Goal: Task Accomplishment & Management: Manage account settings

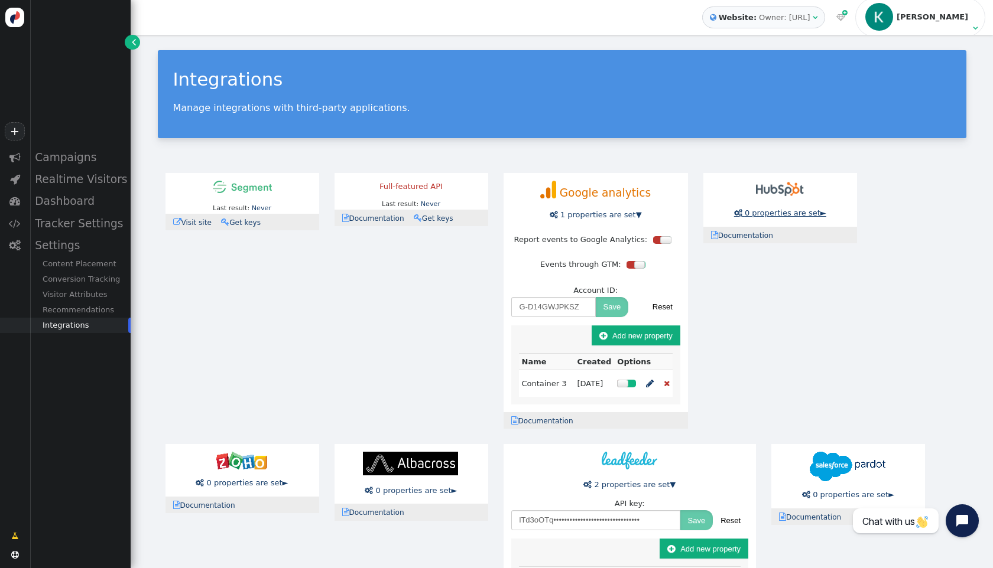
click at [760, 213] on span "0 properties are set" at bounding box center [783, 213] width 76 height 9
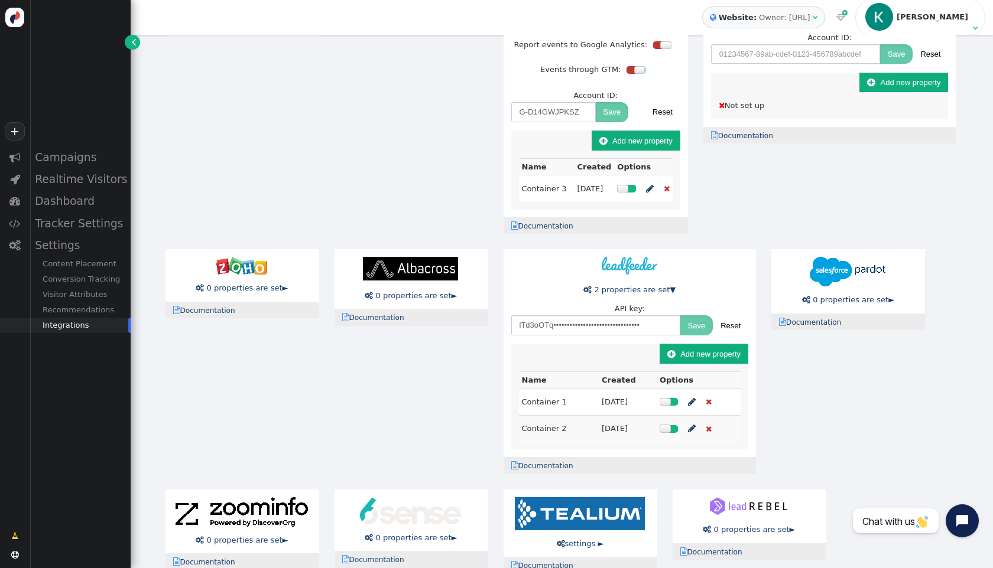
scroll to position [235, 0]
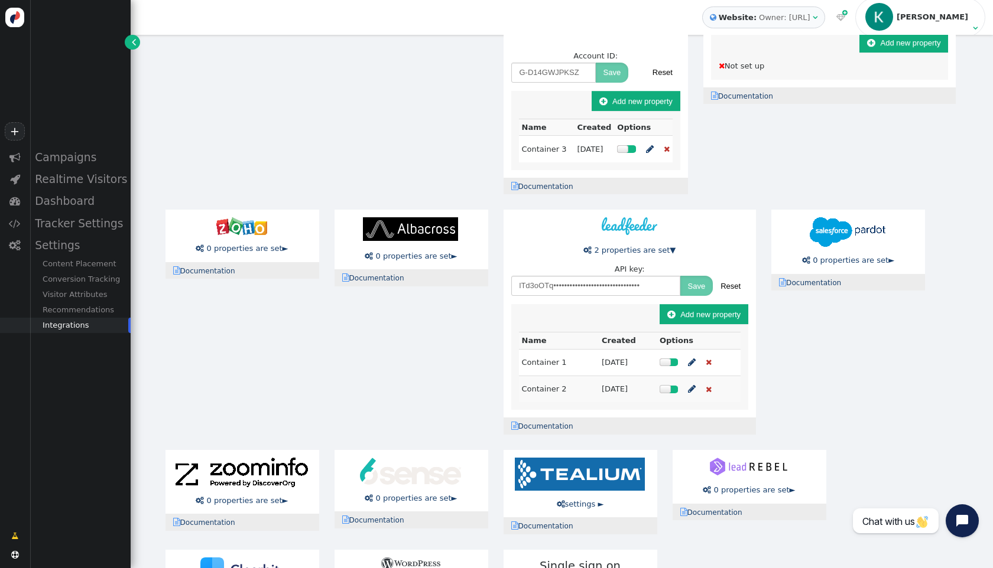
click at [711, 25] on input "text" at bounding box center [795, 15] width 169 height 20
paste input "pat-na1-cc82f864-04d2-4c85-a6c2-4d99f01d335f"
click at [880, 25] on button "Save" at bounding box center [896, 15] width 33 height 20
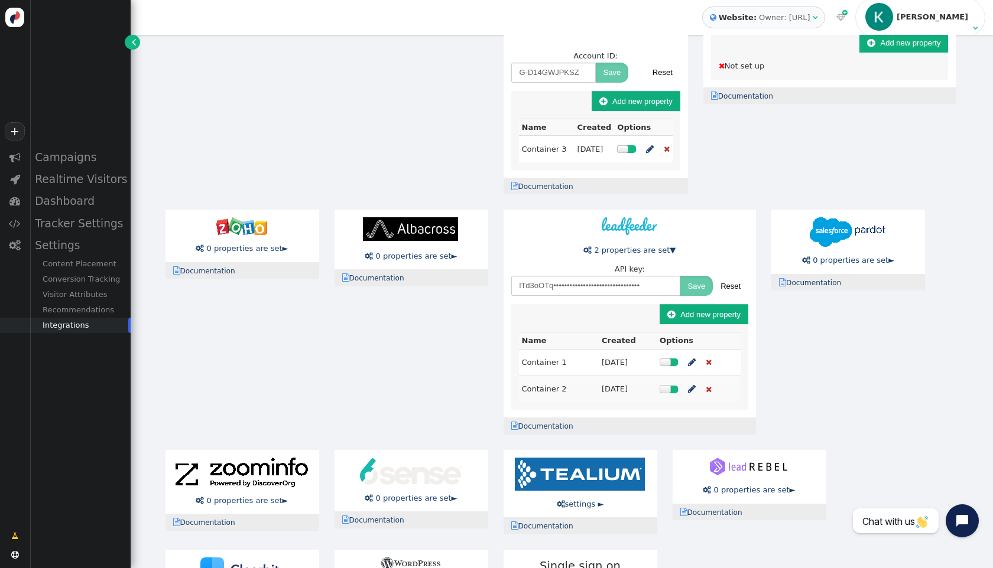
scroll to position [0, 0]
type input "pat-na1--••••-••••-••••-••••••••••••"
click at [859, 53] on button " Add new property" at bounding box center [903, 43] width 89 height 20
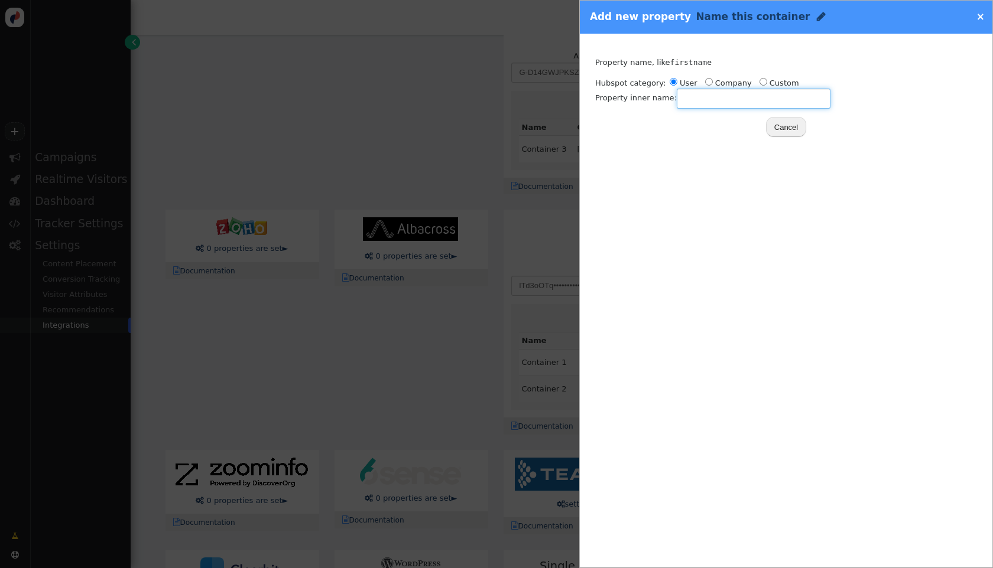
click at [688, 98] on input "text" at bounding box center [754, 99] width 154 height 20
radio input "false"
radio input "true"
click at [706, 82] on input "radio" at bounding box center [709, 82] width 8 height 8
click at [704, 107] on input "text" at bounding box center [754, 99] width 154 height 20
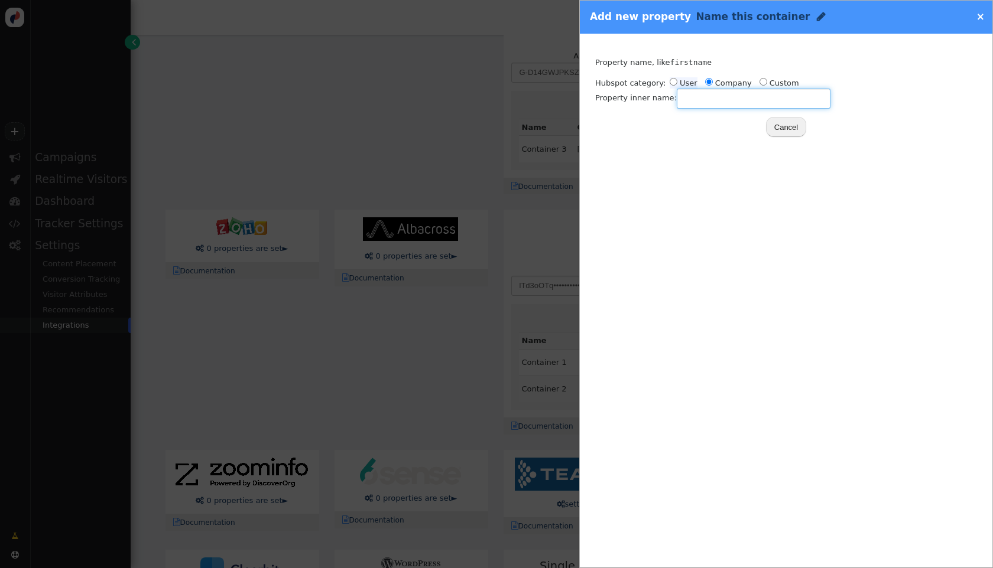
radio input "true"
radio input "false"
click at [673, 83] on input "radio" at bounding box center [673, 82] width 8 height 8
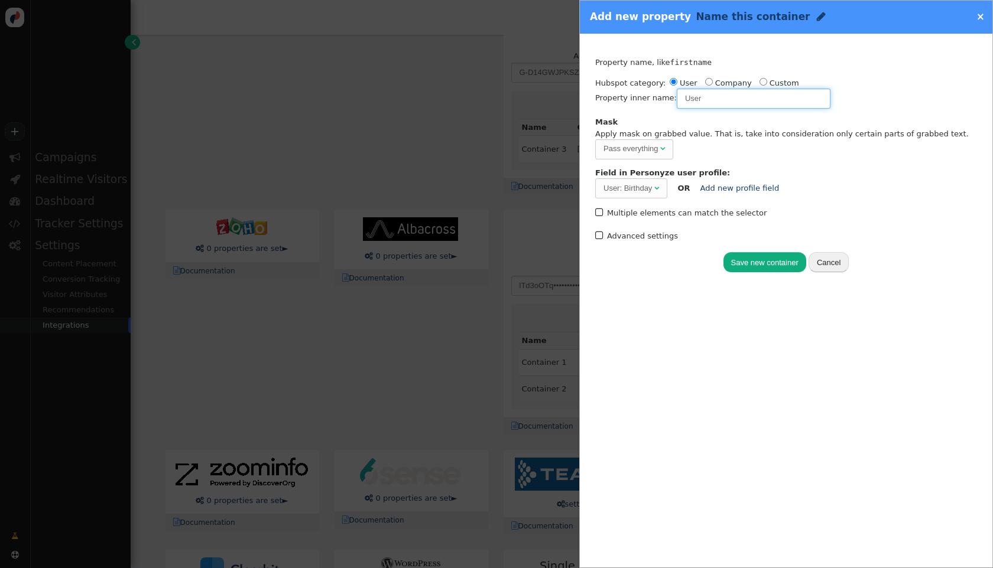
click at [635, 186] on div "User: Birthday" at bounding box center [627, 189] width 48 height 12
type input "User"
click at [652, 213] on label " Multiple elements can match the selector" at bounding box center [680, 213] width 171 height 9
click at [652, 213] on label " Multiple elements can match the selector" at bounding box center [680, 213] width 171 height 9
drag, startPoint x: 751, startPoint y: 261, endPoint x: 658, endPoint y: 247, distance: 93.8
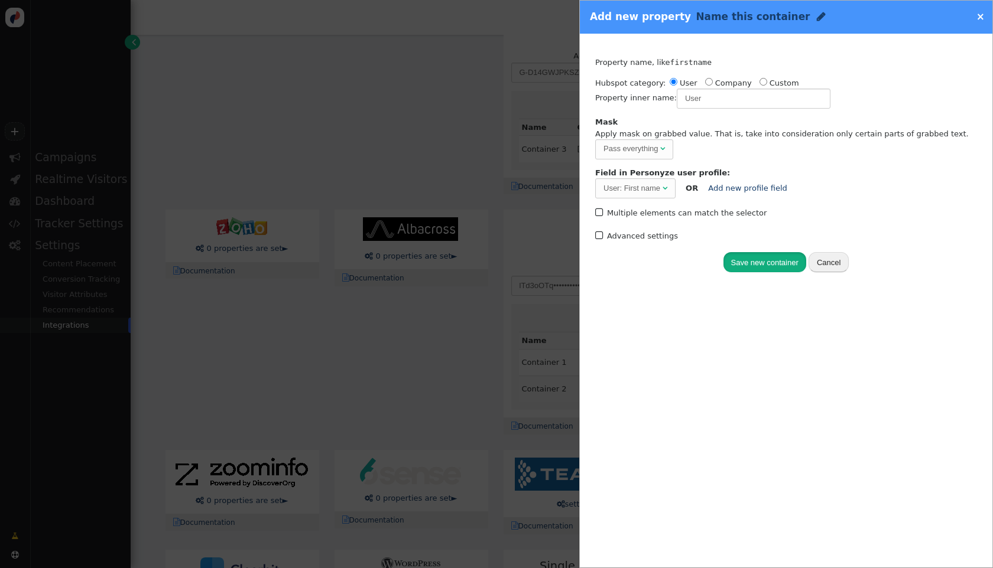
click at [660, 249] on div "Track activity (click, etc.) Grab page URL part Placeholder for actions Insert …" at bounding box center [785, 161] width 397 height 240
click at [648, 214] on label " Multiple elements can match the selector" at bounding box center [680, 213] width 171 height 9
click at [648, 214] on label " Multiple elements can match the selector" at bounding box center [680, 213] width 171 height 9
click at [742, 187] on link "Add new profile field" at bounding box center [747, 188] width 79 height 9
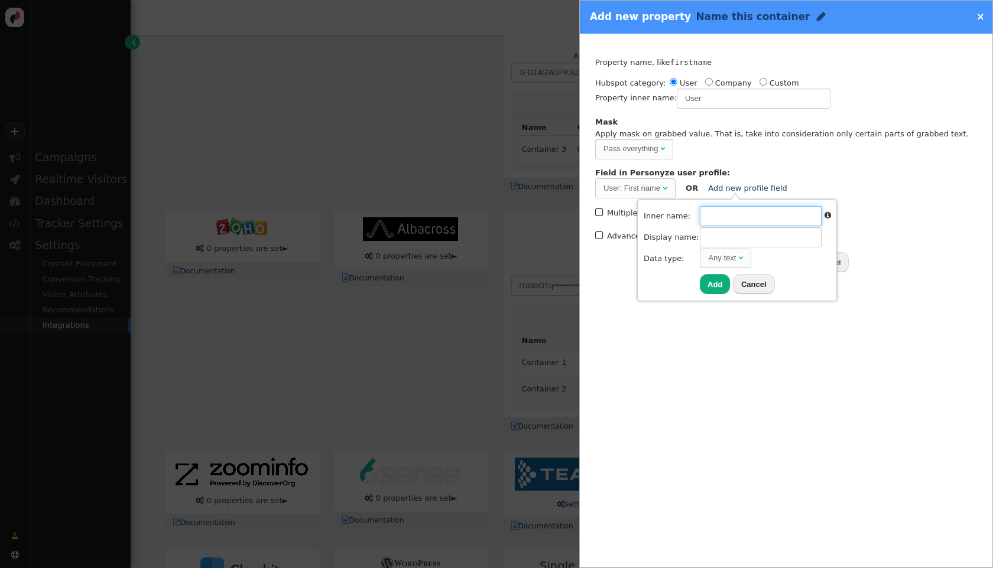
click at [746, 218] on input "text" at bounding box center [761, 216] width 122 height 20
click at [758, 282] on button "Cancel" at bounding box center [754, 284] width 42 height 20
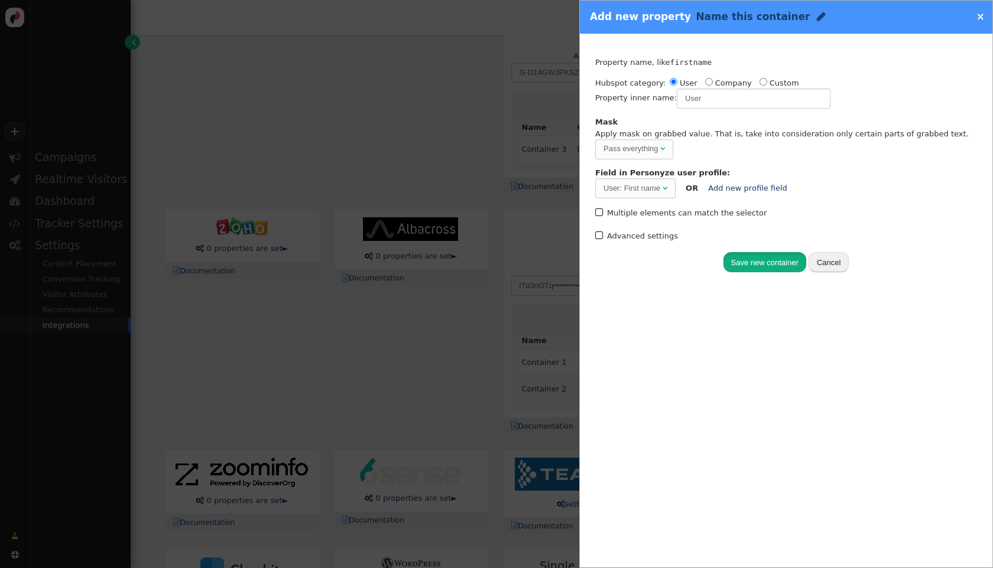
click at [758, 266] on button "Save new container" at bounding box center [764, 262] width 83 height 20
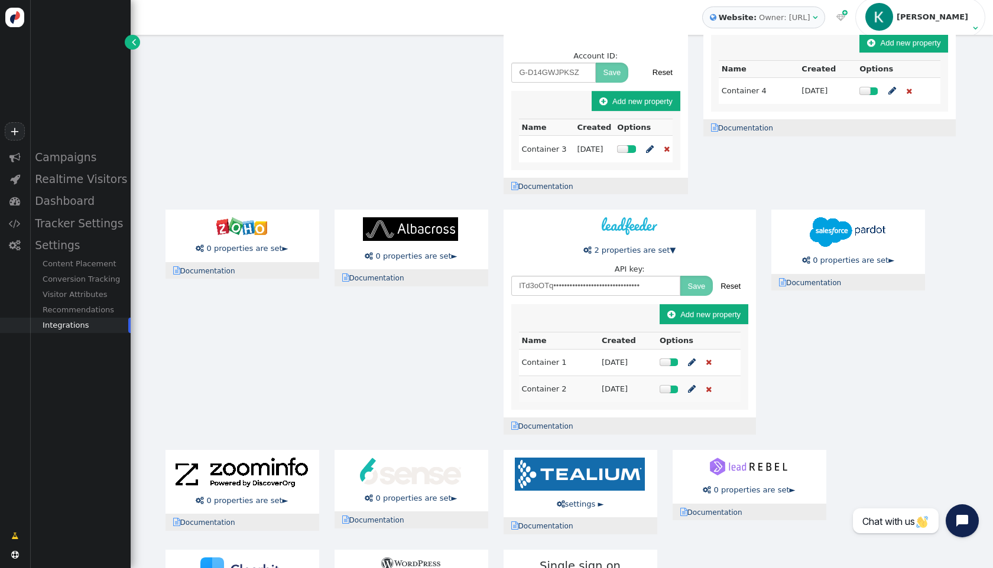
click at [859, 53] on button " Add new property" at bounding box center [903, 43] width 89 height 20
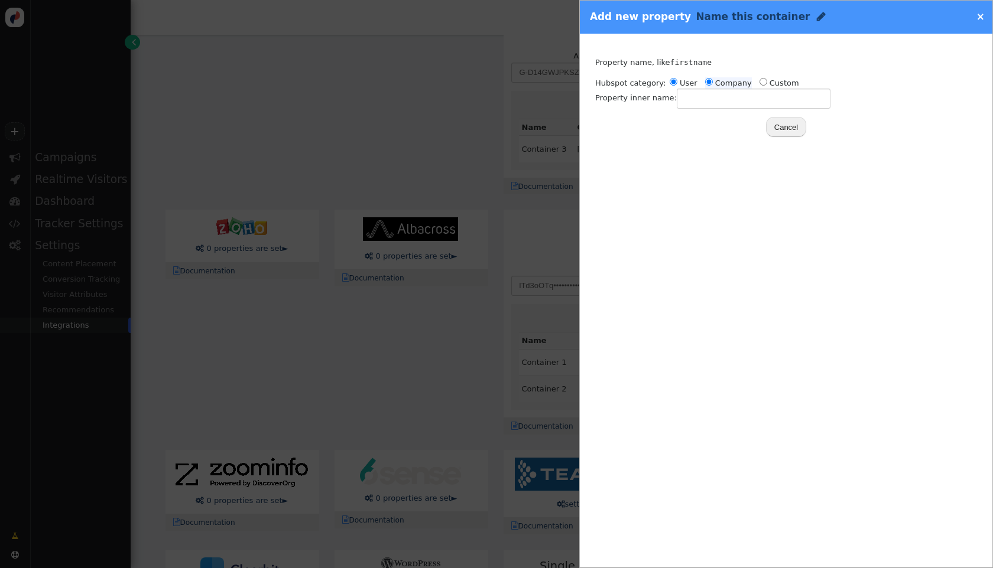
radio input "false"
radio input "true"
click at [706, 84] on input "radio" at bounding box center [709, 82] width 8 height 8
click at [703, 104] on input "text" at bounding box center [754, 99] width 154 height 20
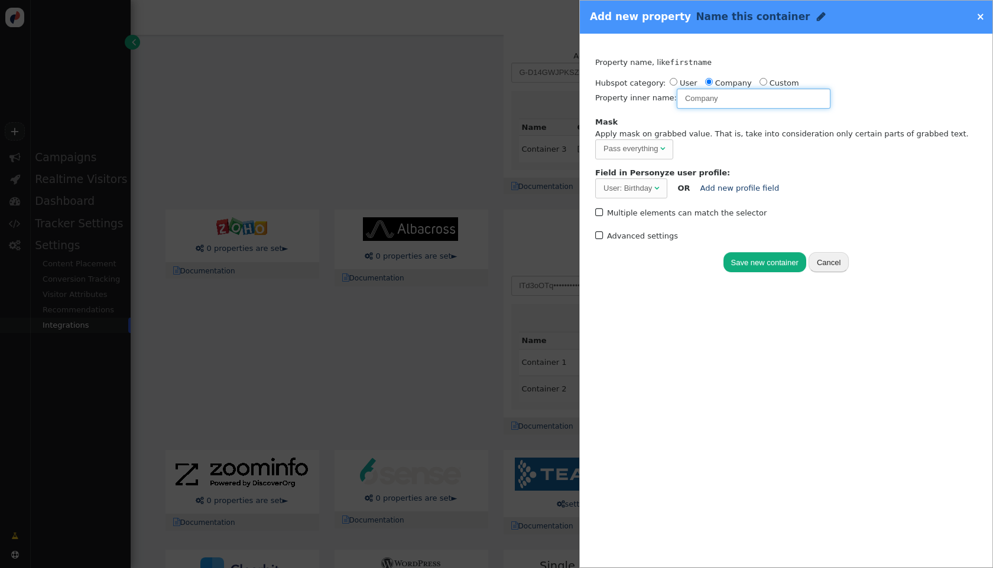
type input "Company"
click at [631, 181] on span "User: Birthday " at bounding box center [631, 188] width 72 height 20
click at [757, 261] on button "Save new container" at bounding box center [764, 262] width 83 height 20
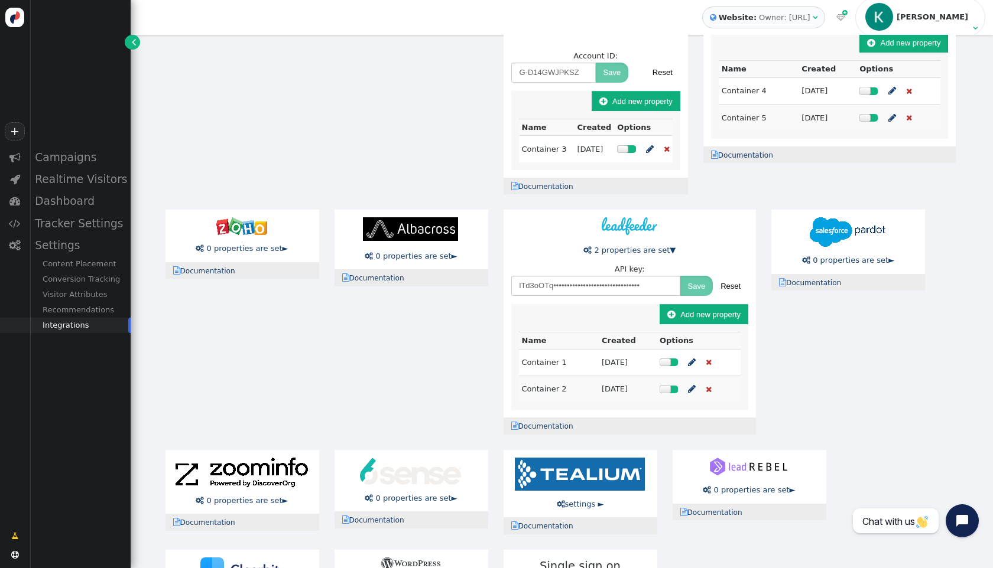
click at [859, 53] on button " Add new property" at bounding box center [903, 43] width 89 height 20
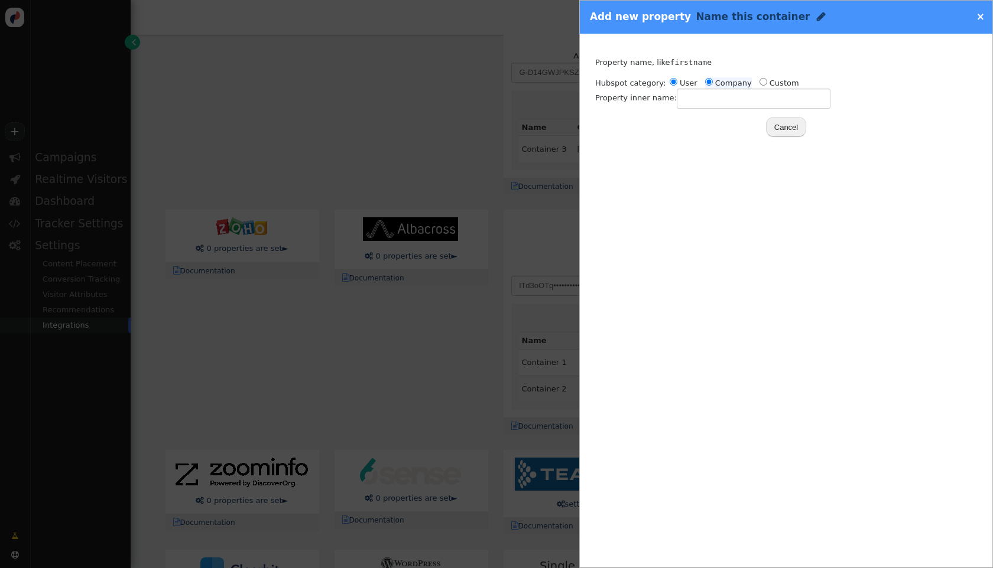
radio input "false"
radio input "true"
click at [705, 84] on input "radio" at bounding box center [709, 82] width 8 height 8
click at [705, 98] on input "text" at bounding box center [754, 99] width 154 height 20
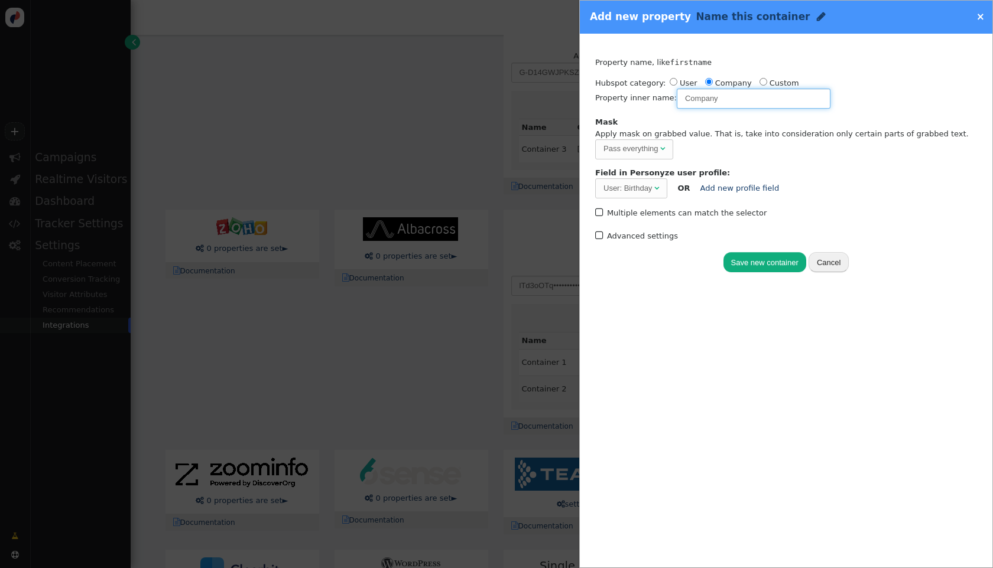
click at [649, 183] on div "User: Birthday" at bounding box center [627, 189] width 48 height 12
type input "Company"
click at [755, 258] on button "Save new container" at bounding box center [764, 262] width 83 height 20
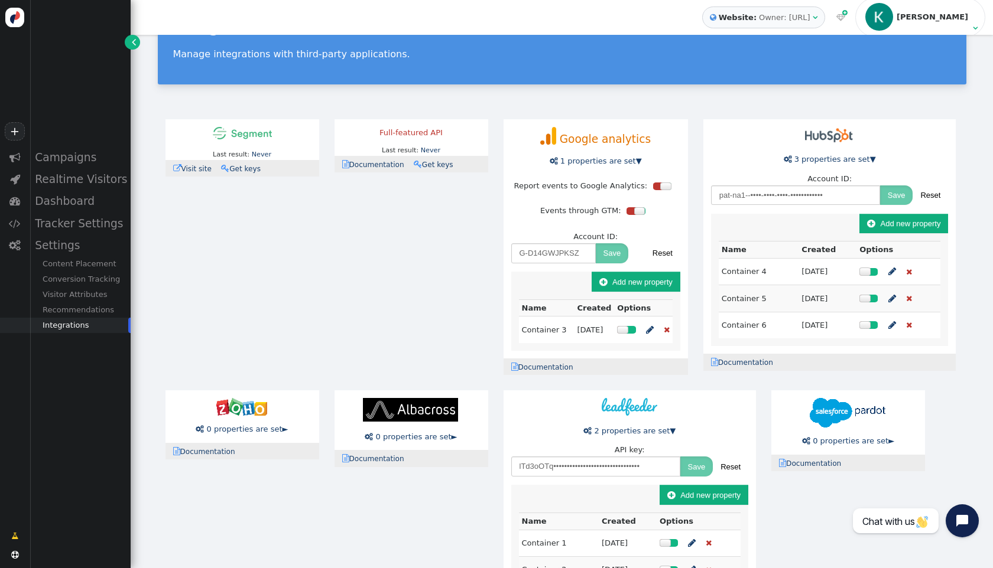
scroll to position [54, 0]
click at [98, 154] on div "Campaigns" at bounding box center [80, 158] width 101 height 22
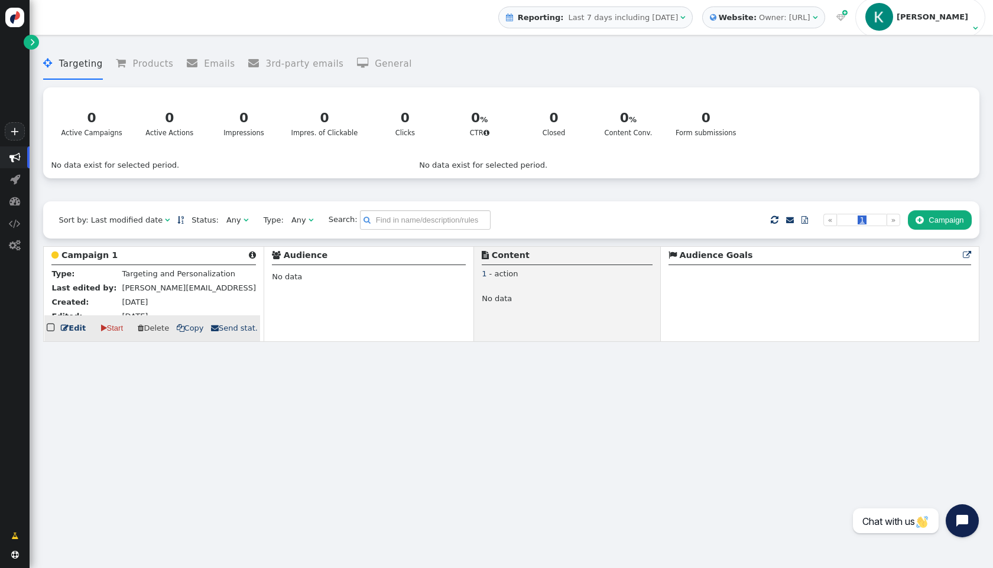
click at [80, 333] on link " Edit" at bounding box center [73, 329] width 25 height 12
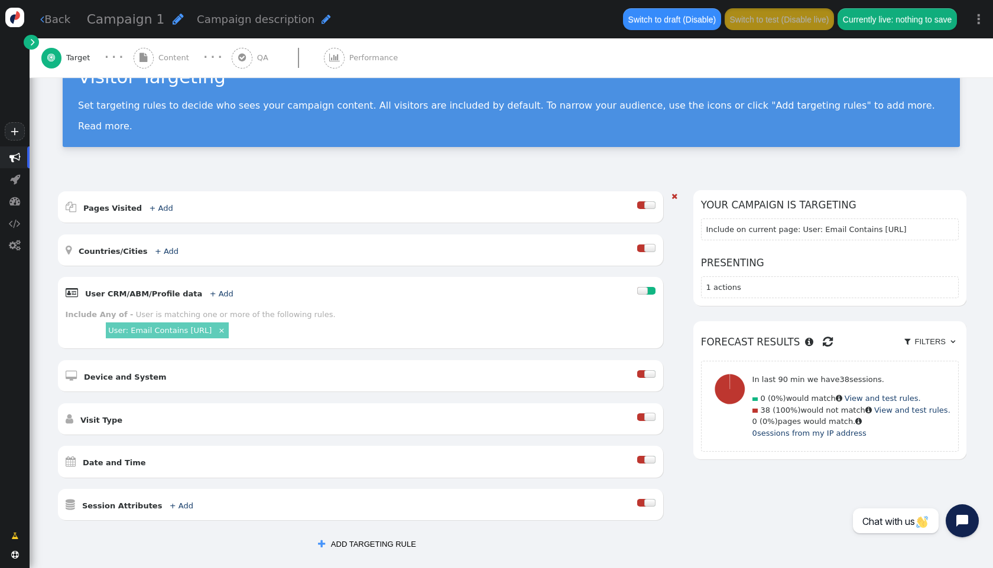
scroll to position [36, 0]
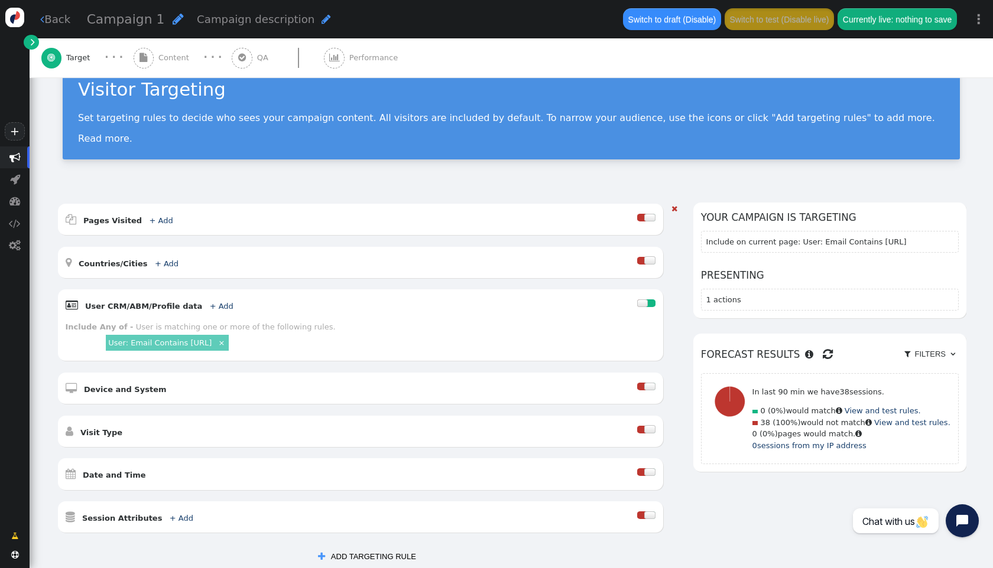
click at [262, 391] on div " Device and System " at bounding box center [351, 389] width 571 height 16
click at [149, 386] on b "Device and System" at bounding box center [125, 389] width 83 height 9
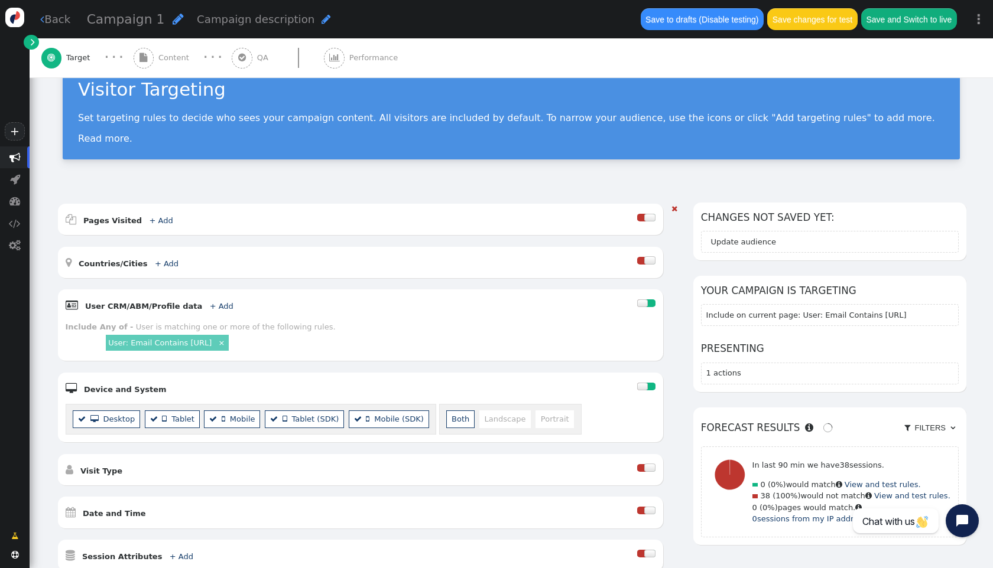
scroll to position [234, 0]
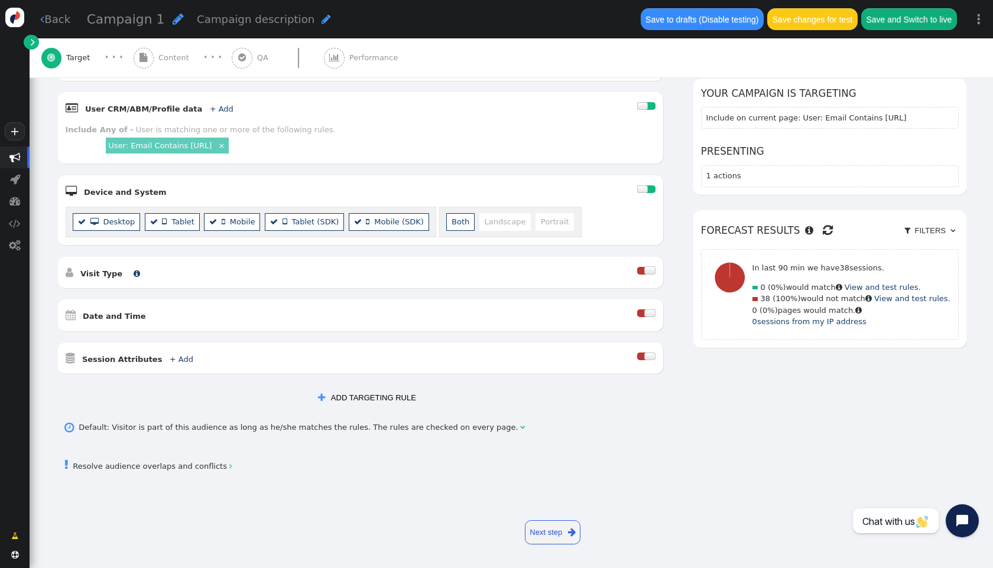
click at [113, 271] on b "Visit Type" at bounding box center [101, 273] width 42 height 9
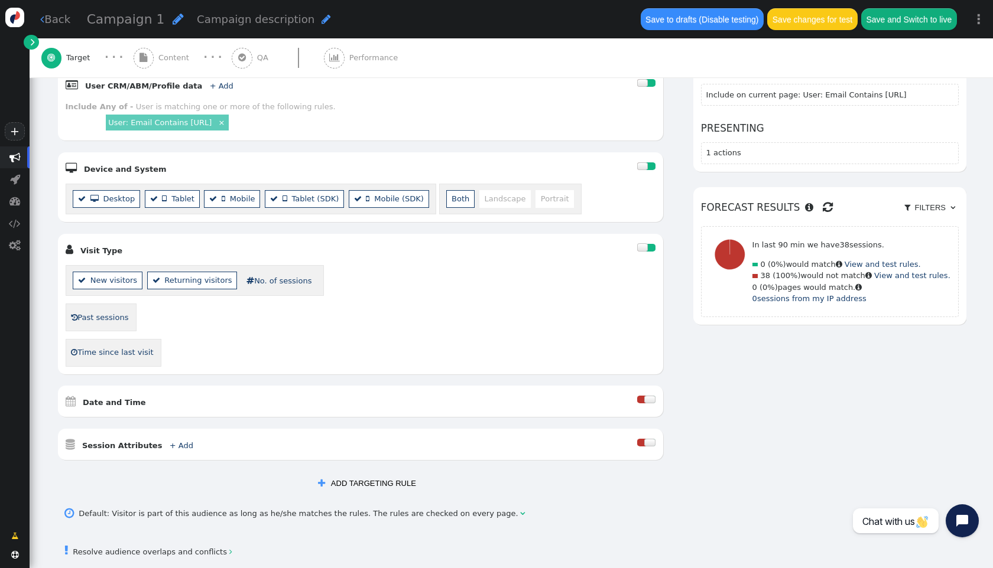
scroll to position [344, 0]
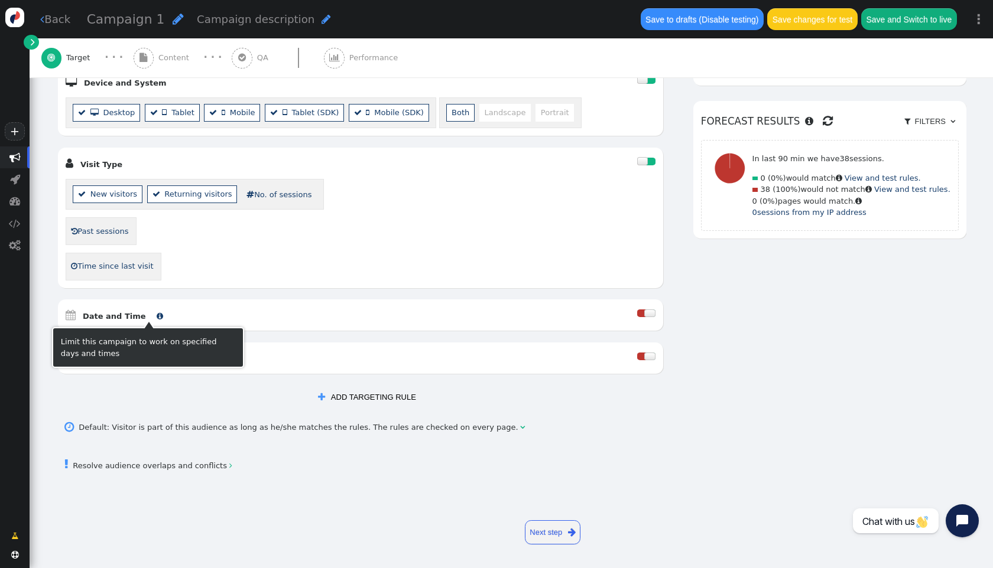
click at [121, 314] on b "Date and Time" at bounding box center [114, 316] width 63 height 9
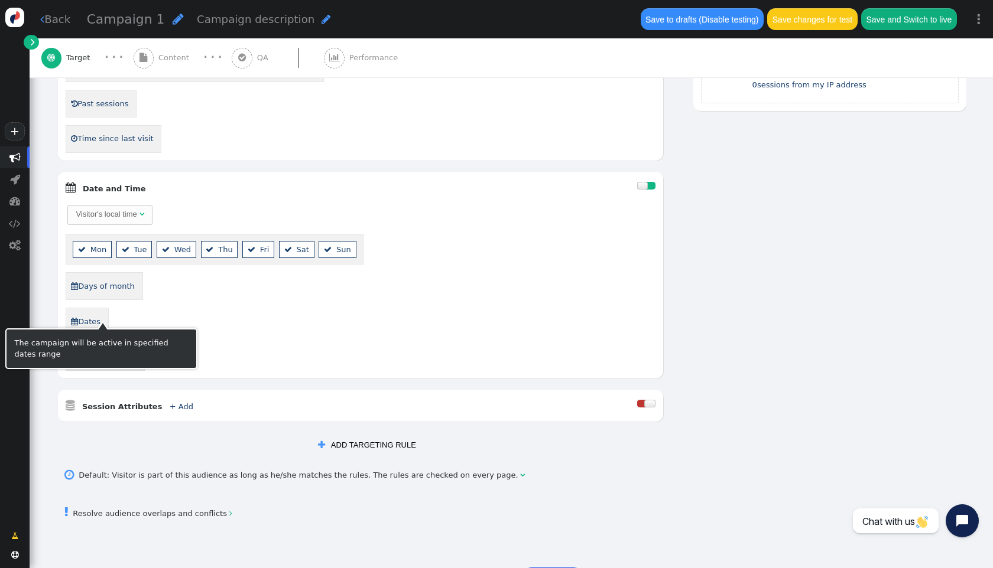
scroll to position [521, 0]
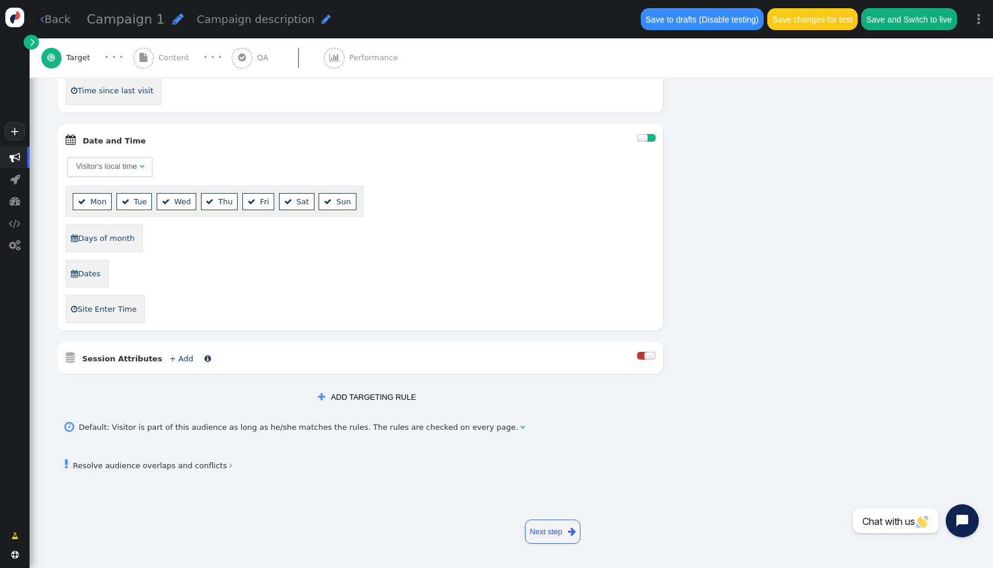
click at [138, 360] on b "Session Attributes" at bounding box center [122, 359] width 80 height 9
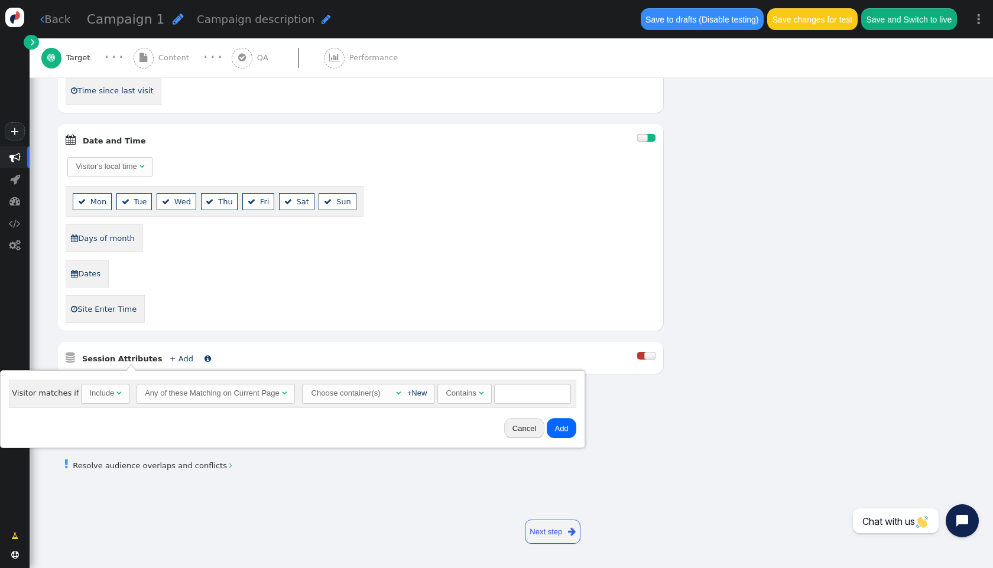
click at [139, 359] on b "Session Attributes" at bounding box center [122, 359] width 80 height 9
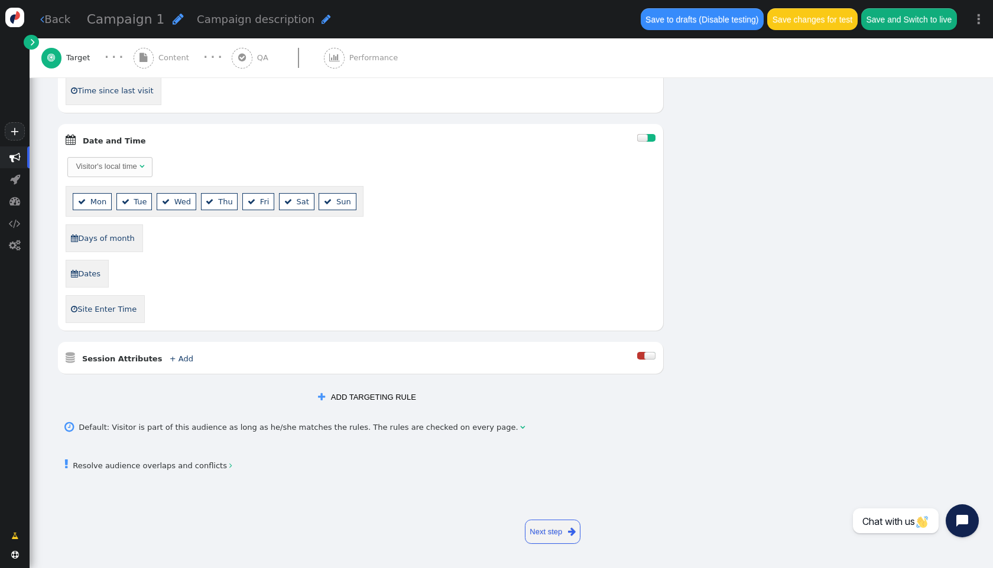
click at [838, 292] on div "AND OR XOR AND     Pages Visited + Add  Include Current Page is Any of - V…" at bounding box center [511, 65] width 909 height 688
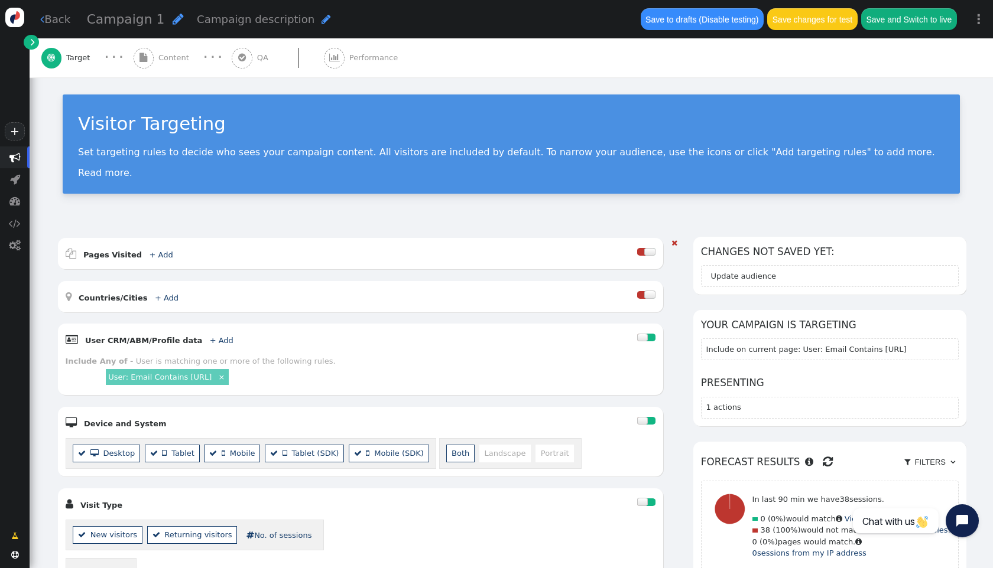
scroll to position [2, 0]
click at [372, 256] on div " Pages Visited + Add " at bounding box center [351, 253] width 571 height 16
click at [89, 253] on b "Pages Visited" at bounding box center [112, 254] width 58 height 9
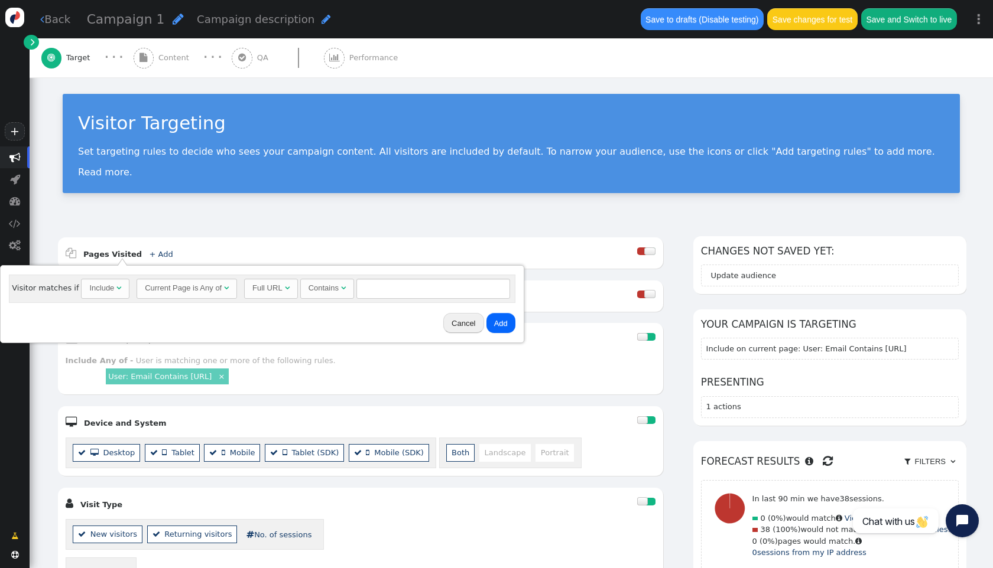
click at [157, 215] on div "Visitor Targeting Set targeting rules to decide who sees your campaign content.…" at bounding box center [511, 148] width 963 height 146
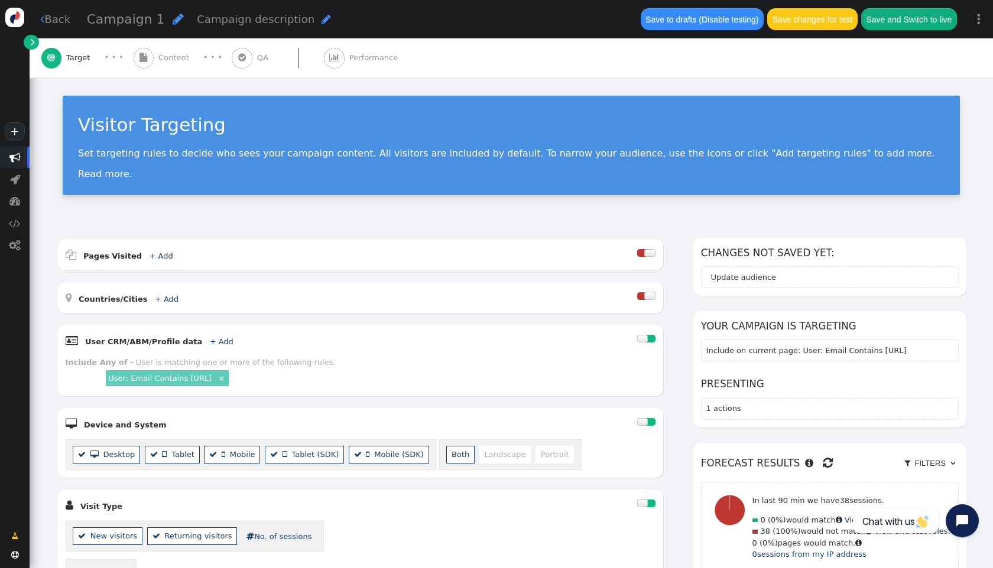
scroll to position [0, 0]
click at [915, 30] on div "Save and Switch to live" at bounding box center [909, 19] width 96 height 23
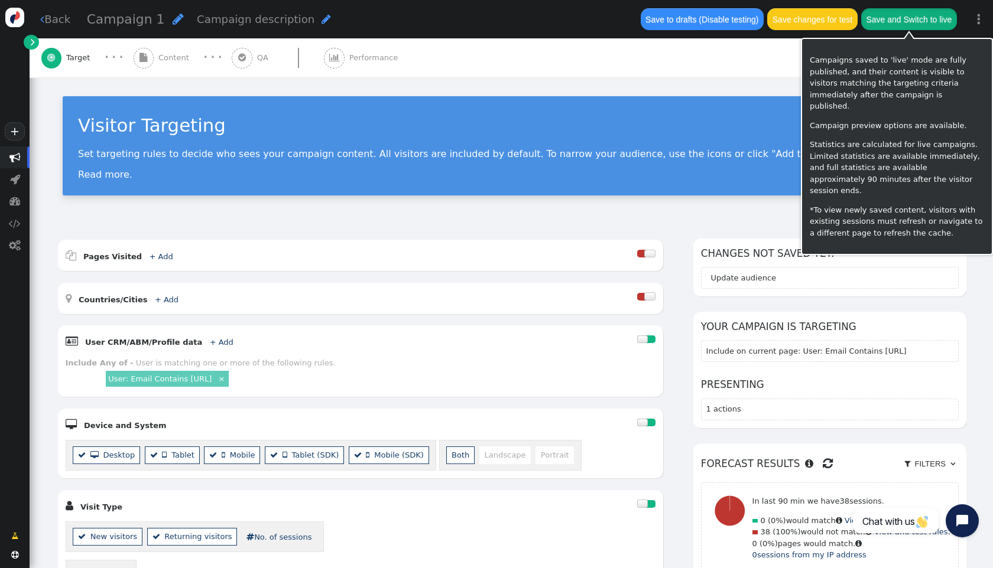
click at [906, 22] on button "Save and Switch to live" at bounding box center [909, 18] width 96 height 21
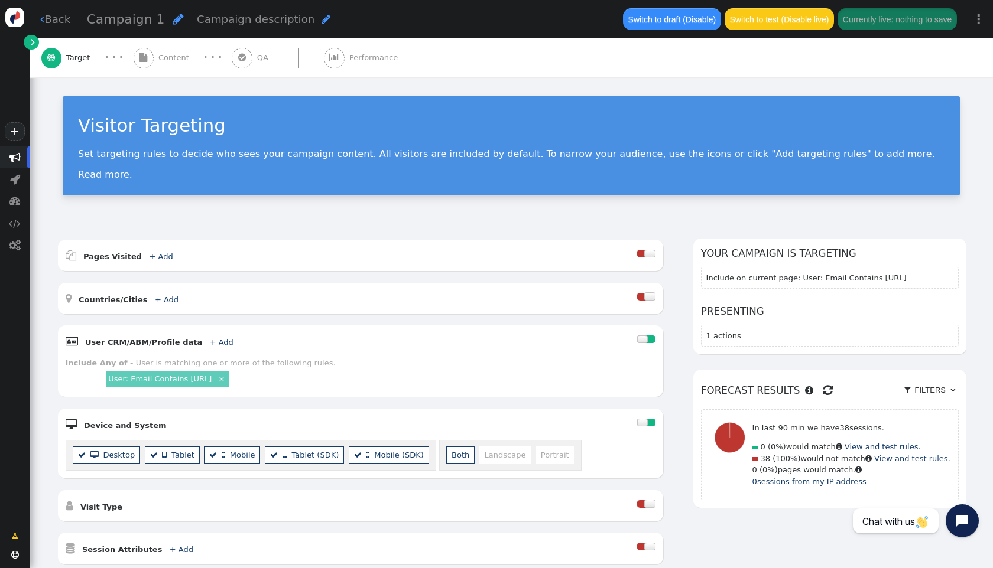
scroll to position [191, 0]
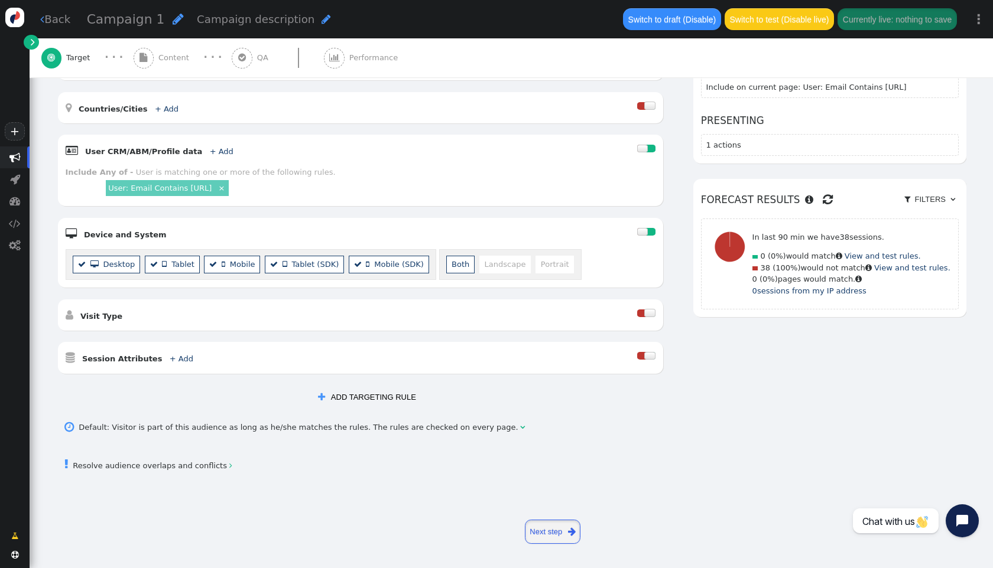
click at [538, 529] on link "Next step " at bounding box center [553, 532] width 56 height 24
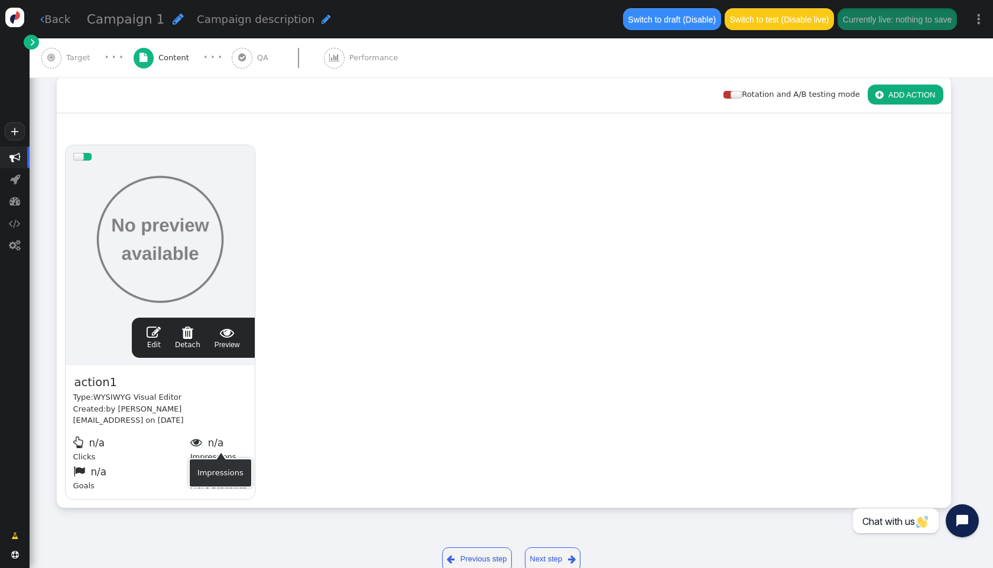
scroll to position [178, 0]
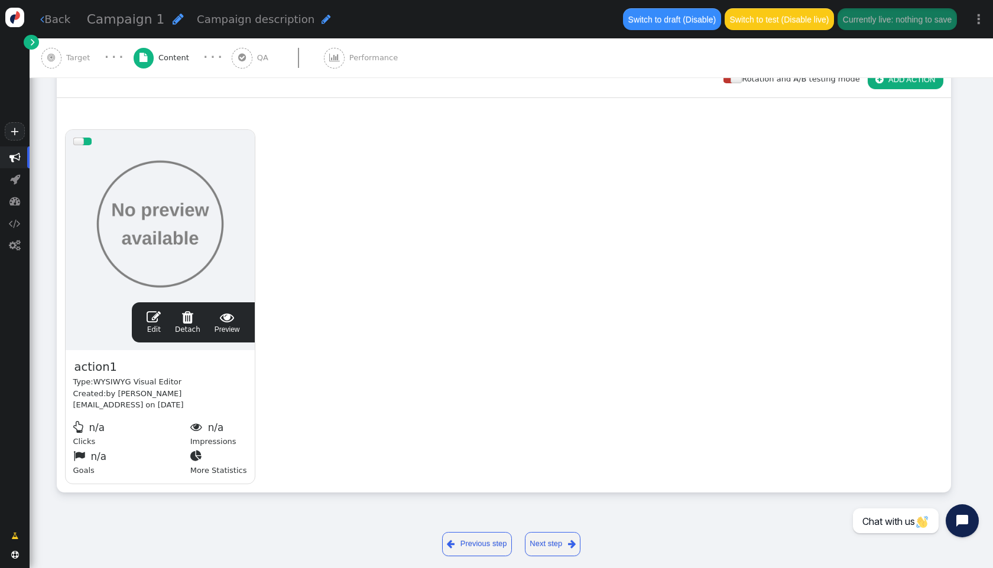
click at [552, 541] on link "Next step " at bounding box center [553, 544] width 56 height 24
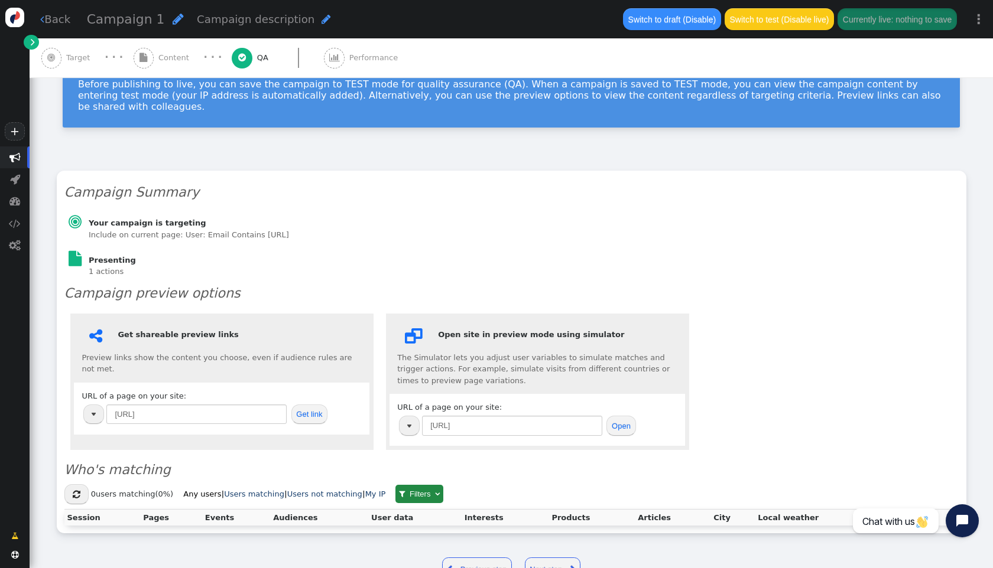
scroll to position [86, 0]
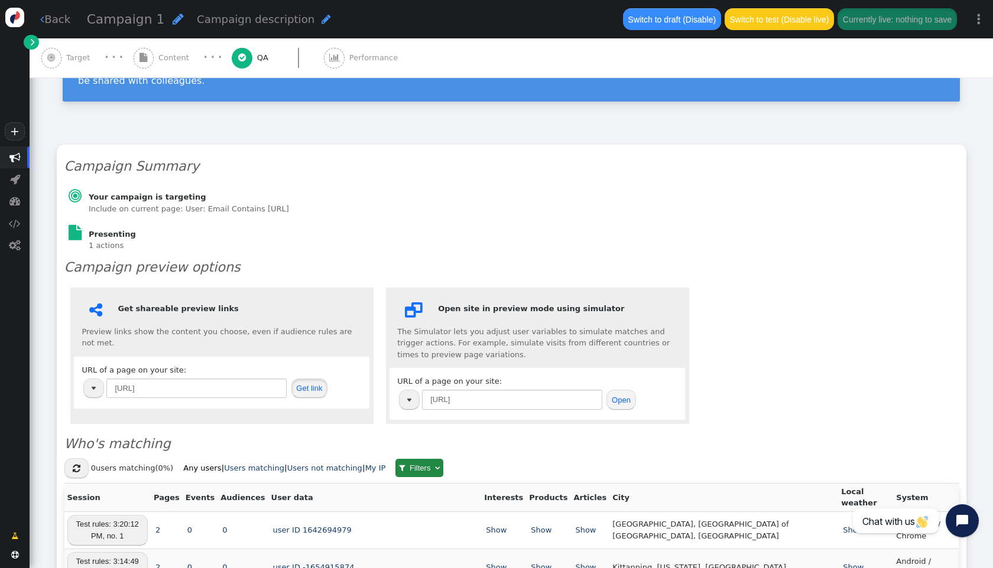
click at [313, 379] on button "Get link" at bounding box center [309, 389] width 37 height 20
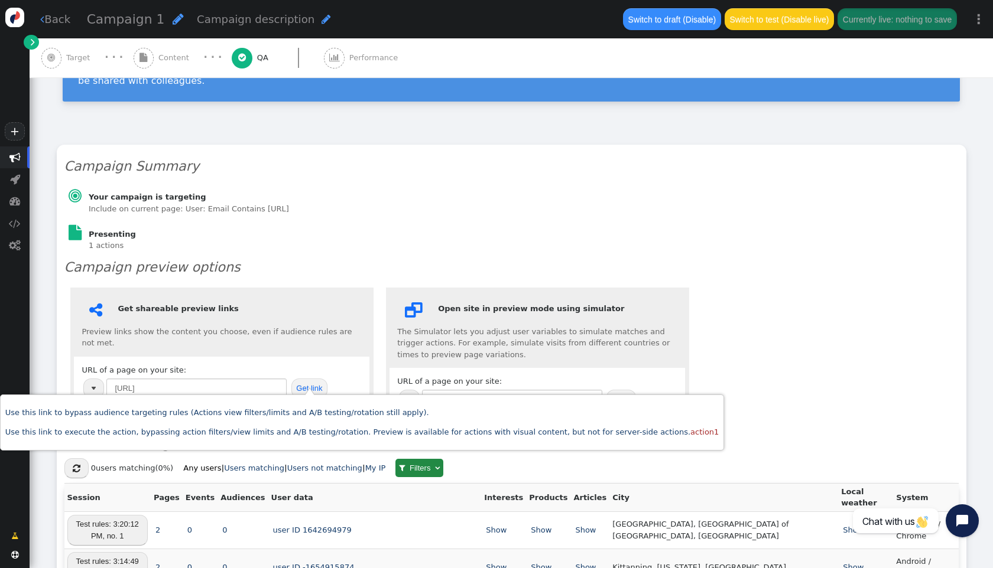
click at [577, 333] on div "Open site in preview mode using simulator The Simulator lets you adjust user va…" at bounding box center [537, 332] width 280 height 58
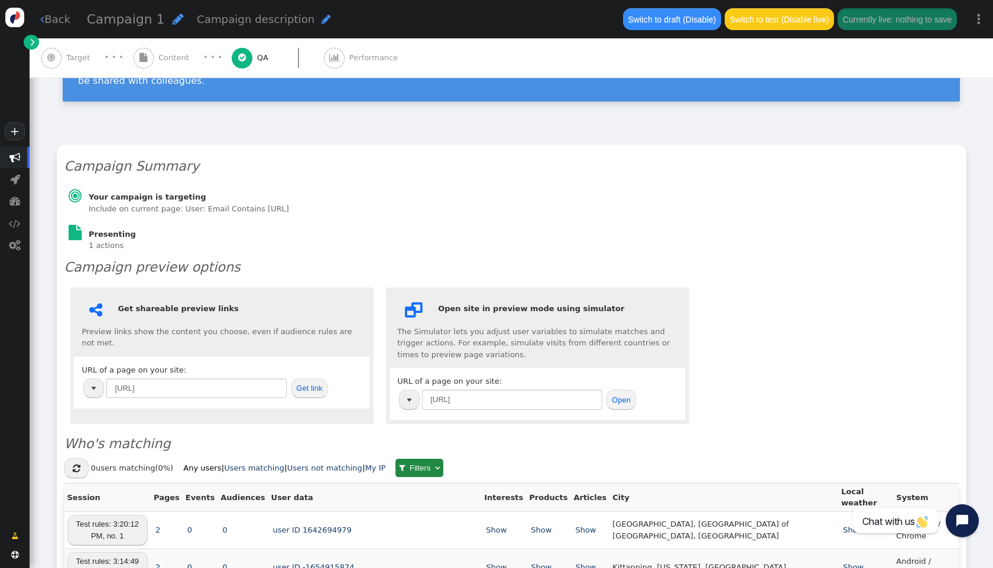
click at [611, 392] on button "Open" at bounding box center [620, 400] width 29 height 20
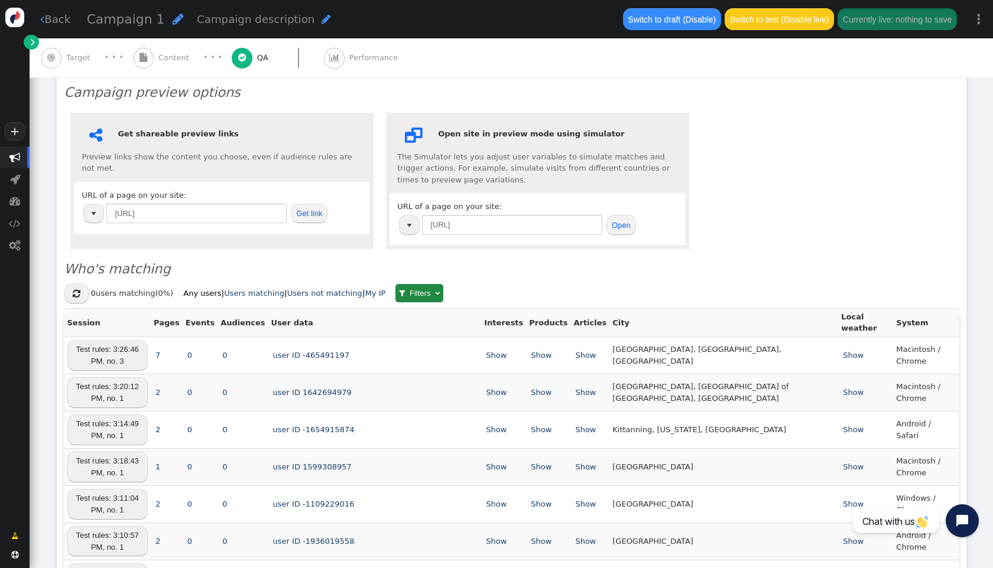
scroll to position [261, 0]
click at [410, 217] on button "button" at bounding box center [409, 225] width 21 height 20
click at [505, 259] on h3 "Who's matching" at bounding box center [511, 269] width 894 height 20
drag, startPoint x: 550, startPoint y: 211, endPoint x: 301, endPoint y: 194, distance: 248.8
click at [301, 194] on div " Get shareable preview links Preview links show the content you choose, even i…" at bounding box center [511, 180] width 894 height 149
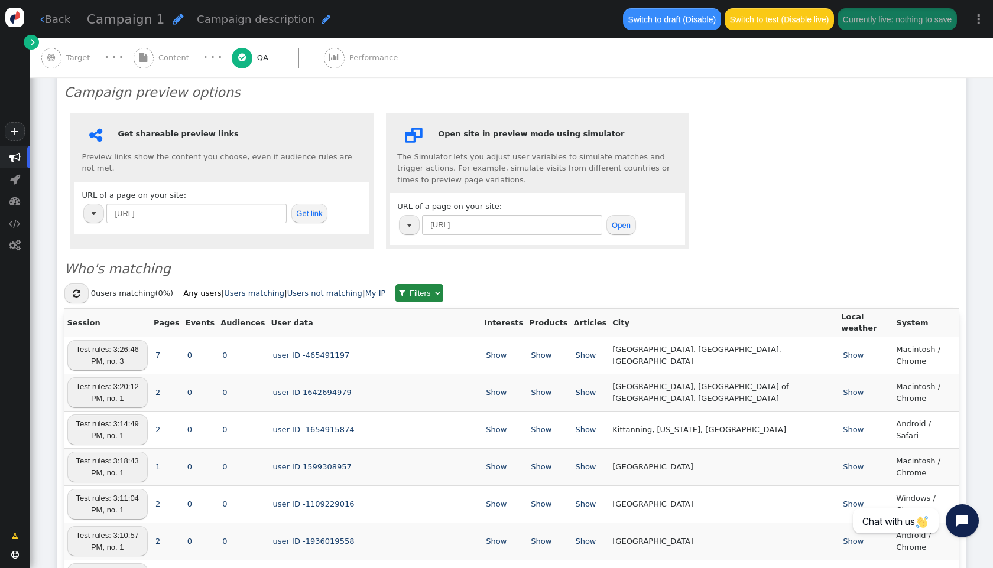
click at [759, 265] on h3 "Who's matching" at bounding box center [511, 269] width 894 height 20
click at [508, 351] on link "Show" at bounding box center [496, 355] width 24 height 9
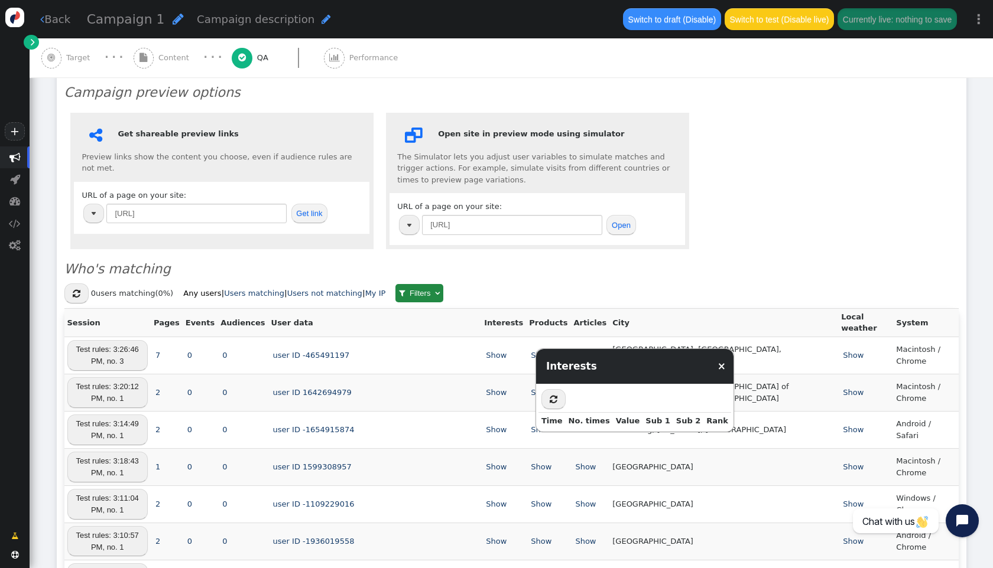
click at [765, 271] on div "Campaign Summary  Your campaign is targeting Include on current page: User: Em…" at bounding box center [511, 362] width 909 height 784
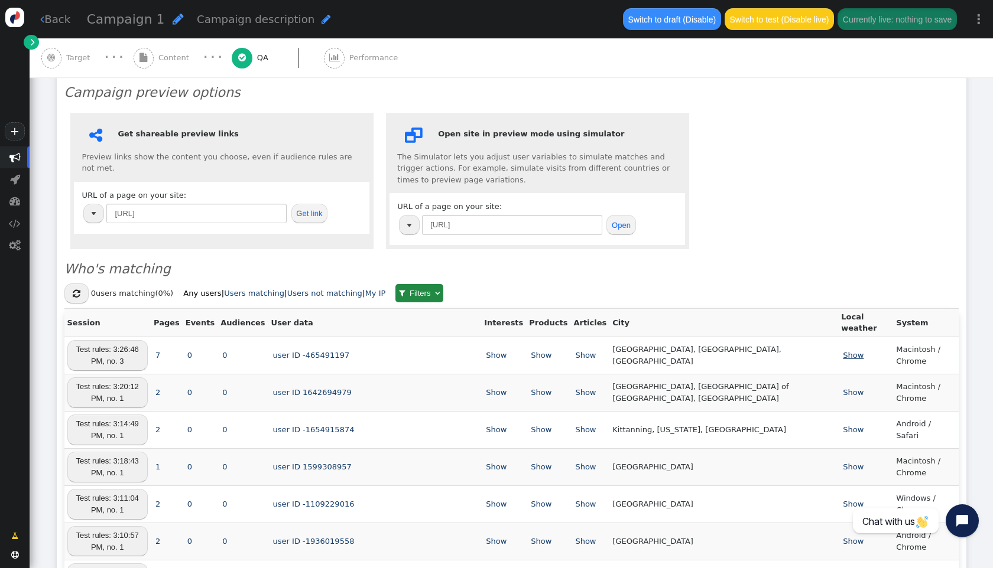
click at [841, 351] on link "Show" at bounding box center [853, 355] width 24 height 9
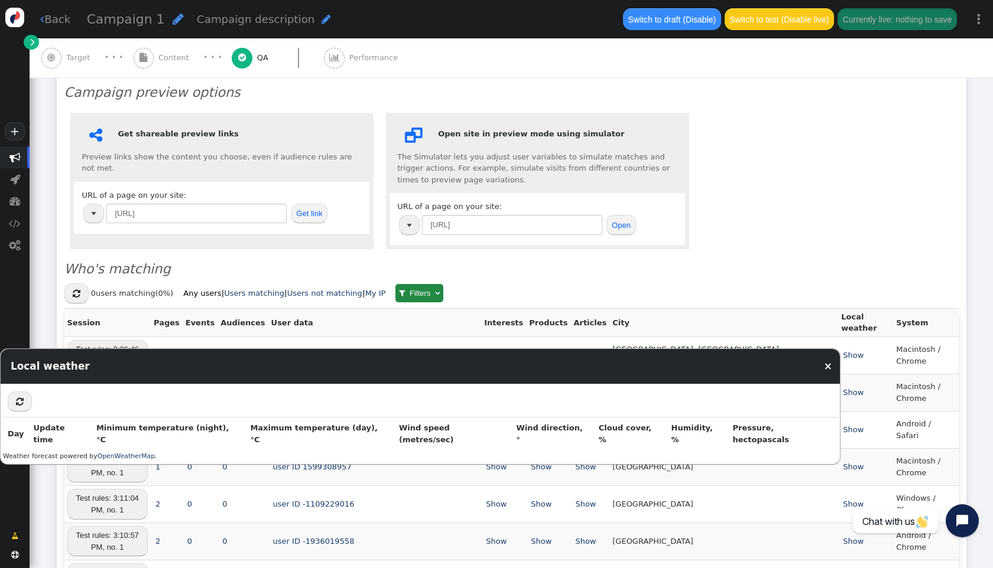
click at [830, 356] on div "Local weather ×" at bounding box center [420, 366] width 839 height 35
click at [829, 368] on link "×" at bounding box center [828, 366] width 8 height 12
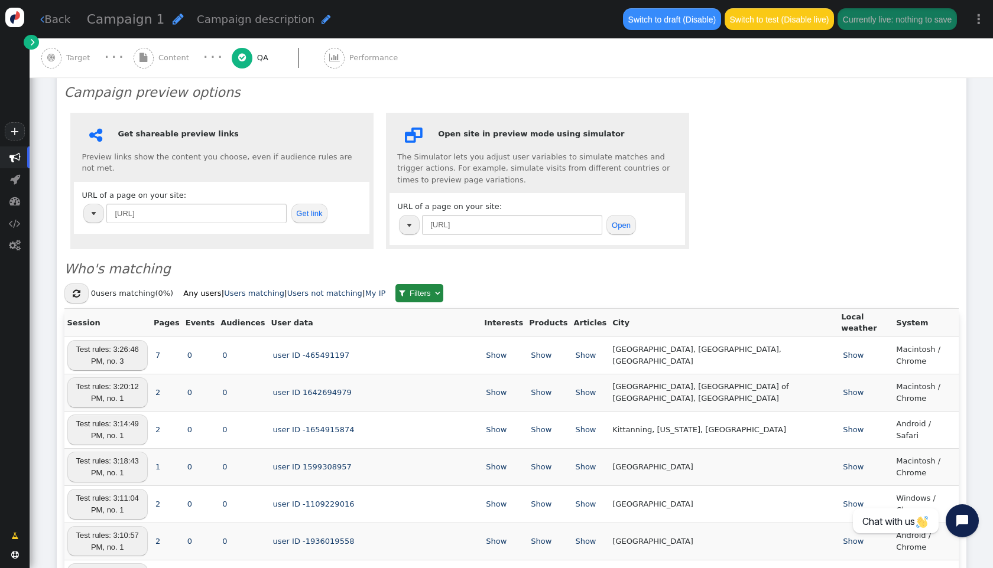
click at [714, 355] on td "[GEOGRAPHIC_DATA], [GEOGRAPHIC_DATA], [GEOGRAPHIC_DATA]" at bounding box center [723, 355] width 229 height 37
click at [711, 344] on td "[GEOGRAPHIC_DATA], [GEOGRAPHIC_DATA], [GEOGRAPHIC_DATA]" at bounding box center [723, 355] width 229 height 37
click at [311, 204] on button "Get link" at bounding box center [309, 214] width 37 height 20
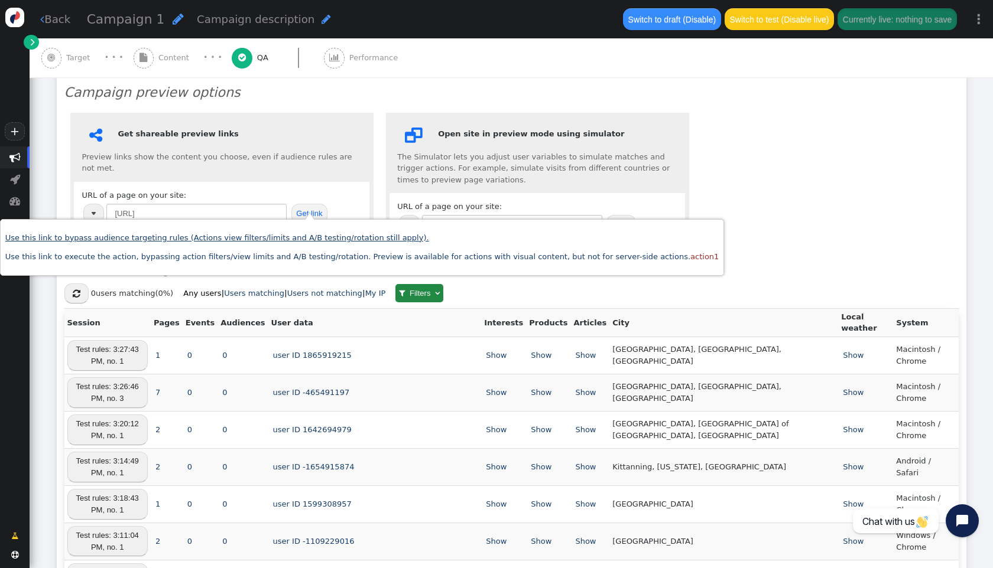
click at [366, 235] on link "Use this link to bypass audience targeting rules (Actions view filters/limits a…" at bounding box center [217, 237] width 424 height 9
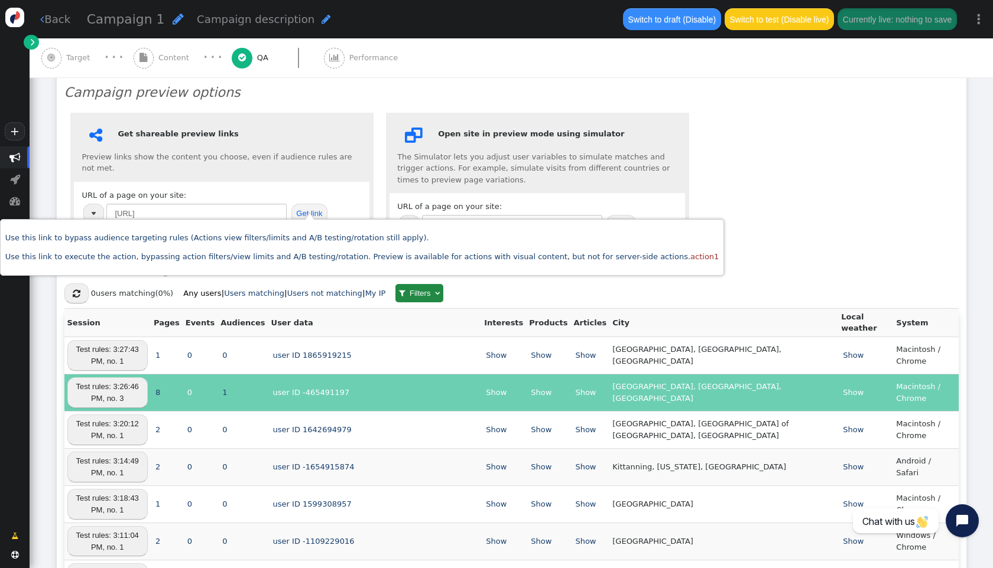
click at [724, 259] on h3 "Who's matching" at bounding box center [511, 269] width 894 height 20
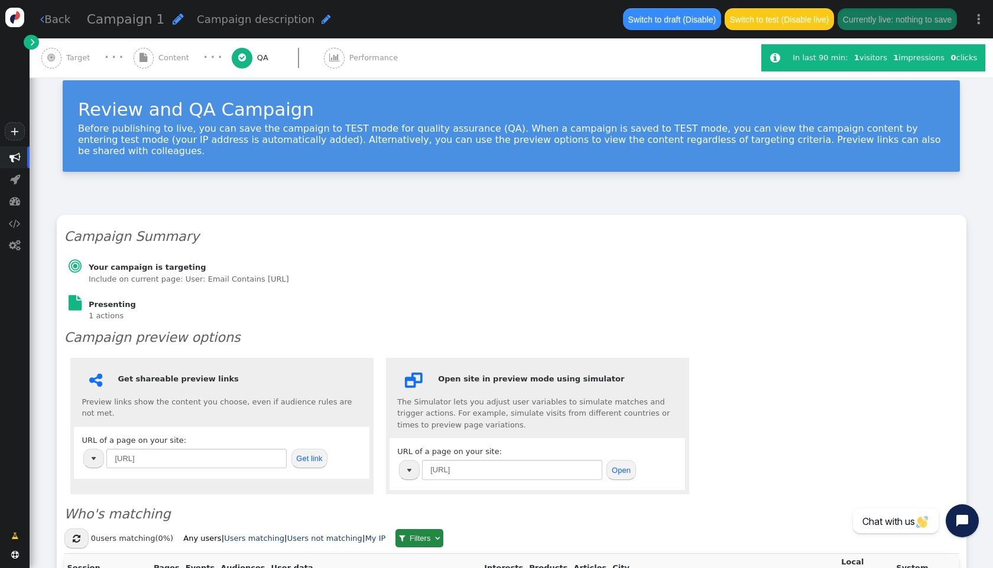
scroll to position [0, 0]
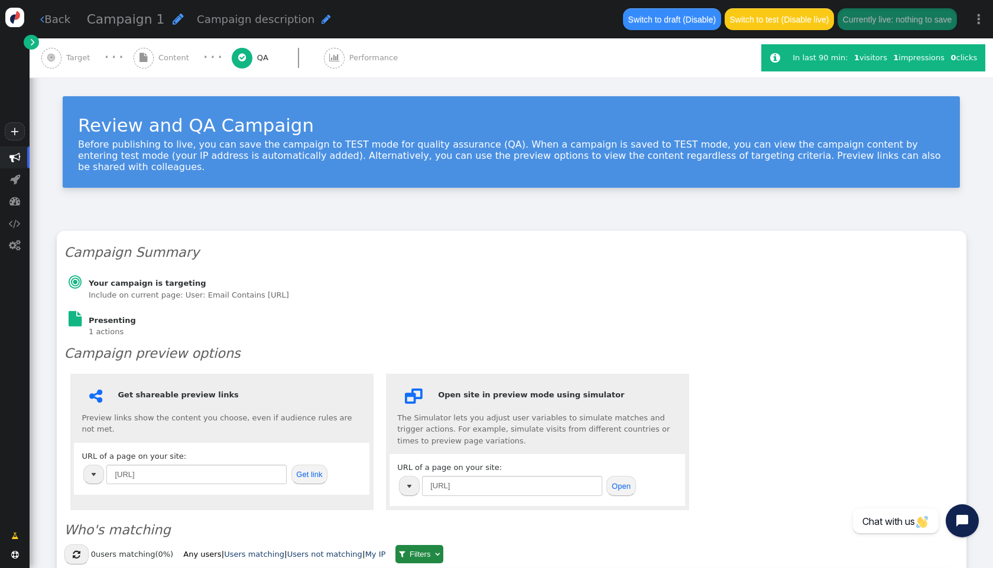
click at [158, 278] on h6 "Your campaign is targeting" at bounding box center [189, 284] width 200 height 12
click at [186, 57] on span "Content" at bounding box center [175, 58] width 35 height 12
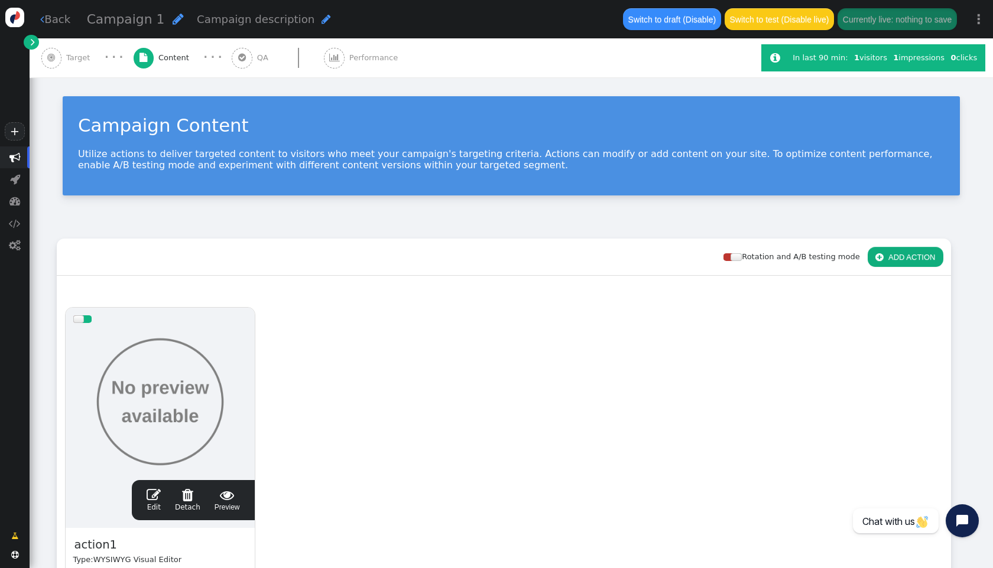
click at [454, 370] on div "drag this  Edit  Detach  Preview action1 Type: WYSIWYG Visual Editor Created…" at bounding box center [503, 485] width 893 height 370
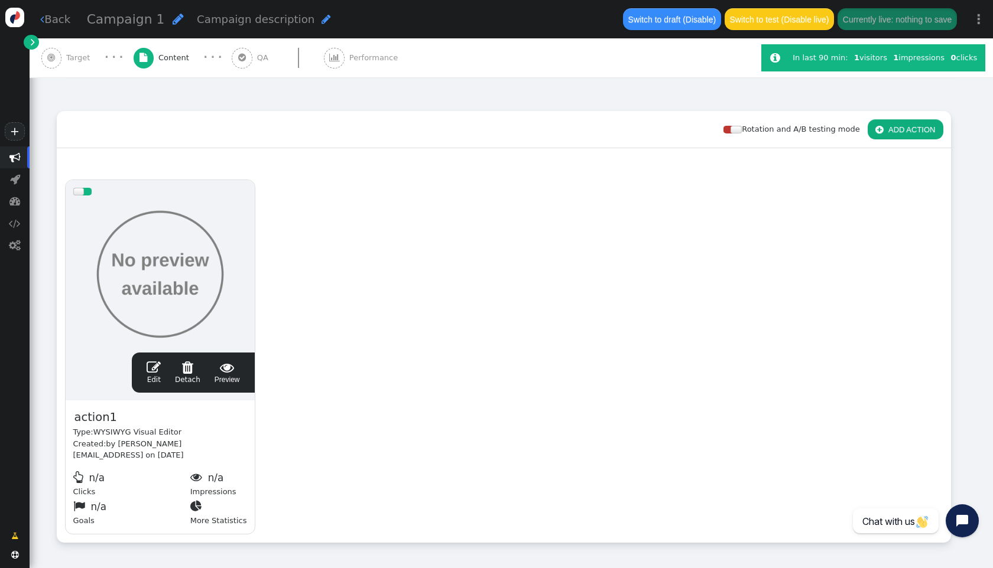
scroll to position [178, 0]
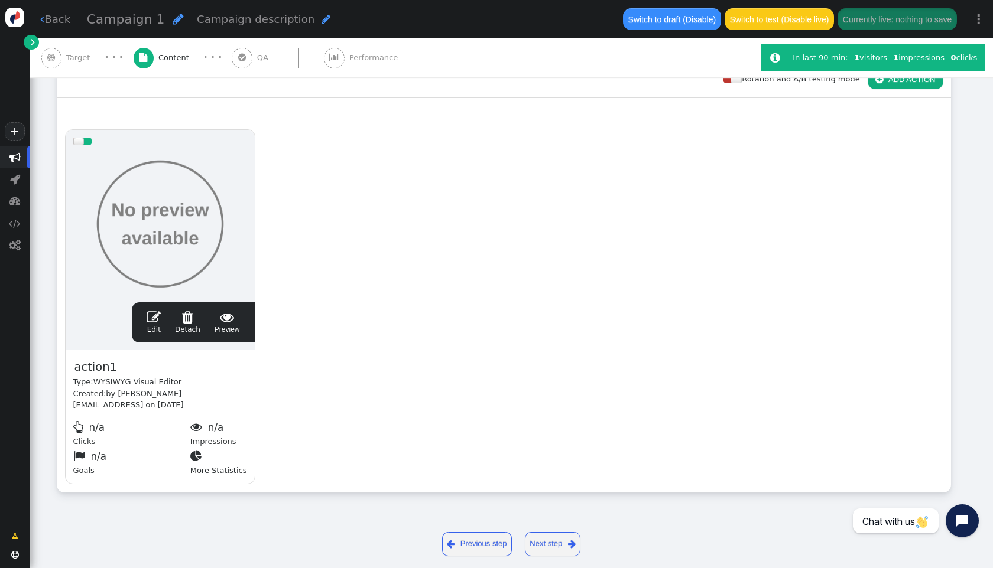
click at [419, 370] on div "drag this  Edit  Detach  Preview action1 Type: WYSIWYG Visual Editor Created…" at bounding box center [503, 307] width 893 height 370
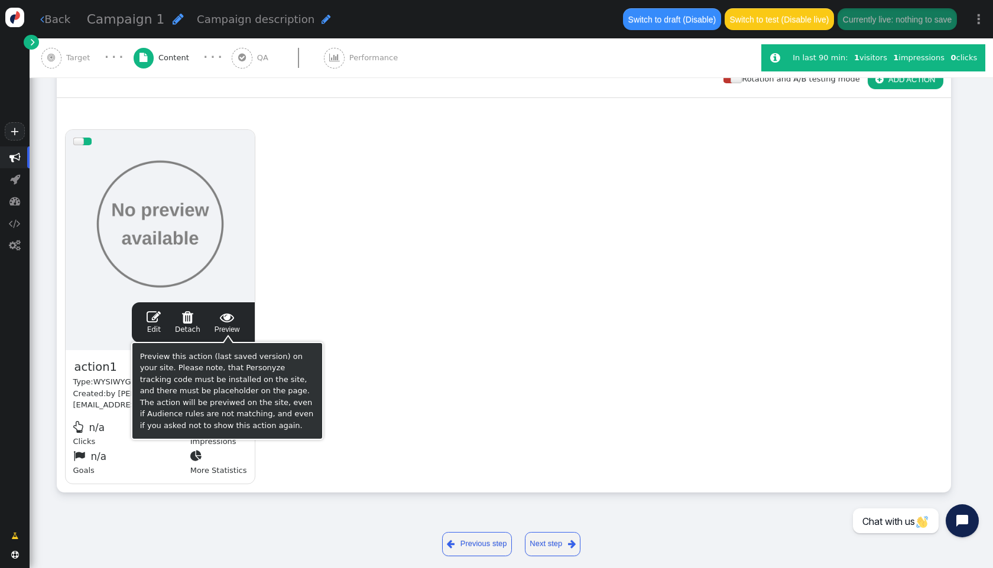
click at [233, 329] on span " Preview" at bounding box center [226, 322] width 25 height 25
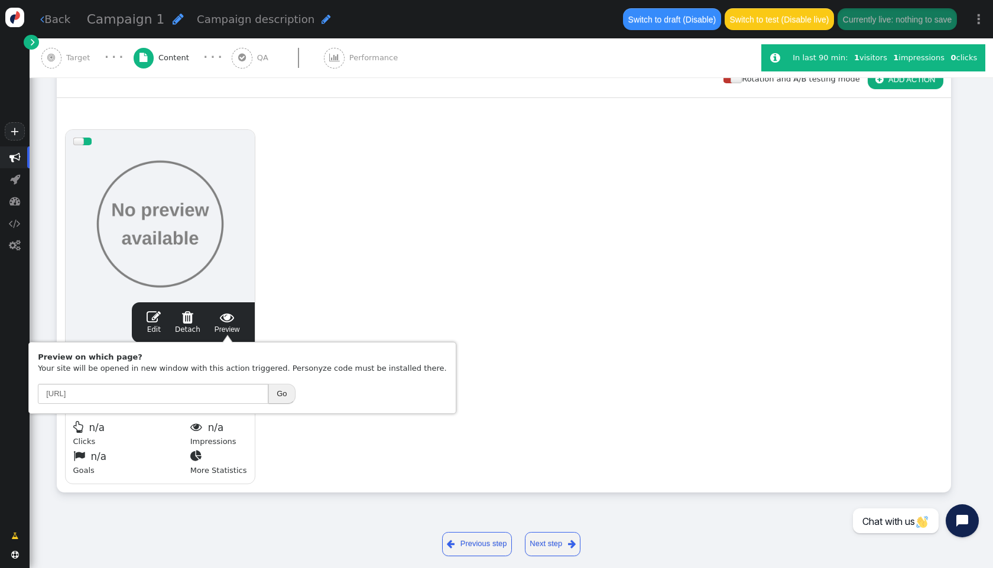
click at [436, 323] on div "drag this  Edit  Detach  Preview action1 Type: WYSIWYG Visual Editor Created…" at bounding box center [503, 307] width 893 height 370
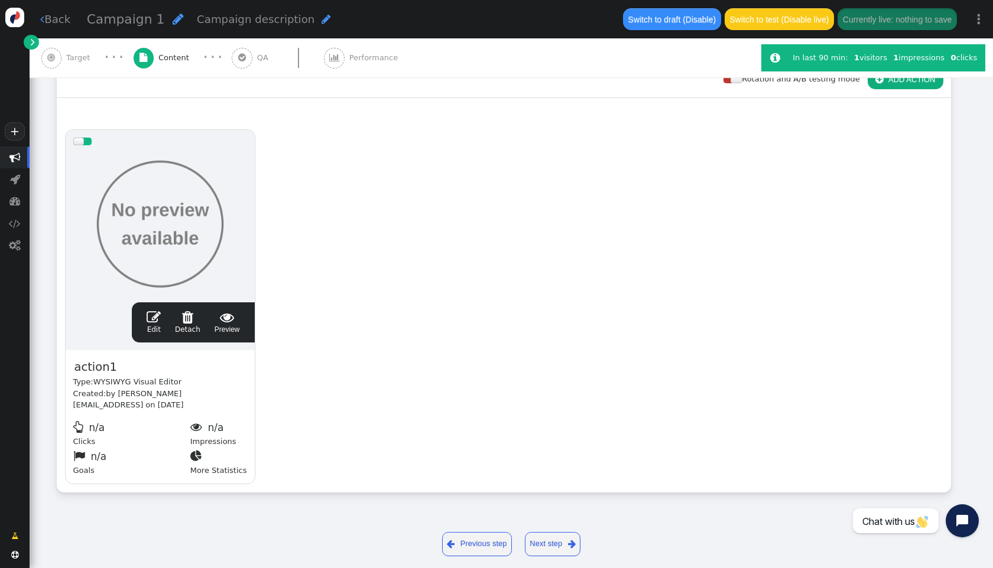
scroll to position [0, 0]
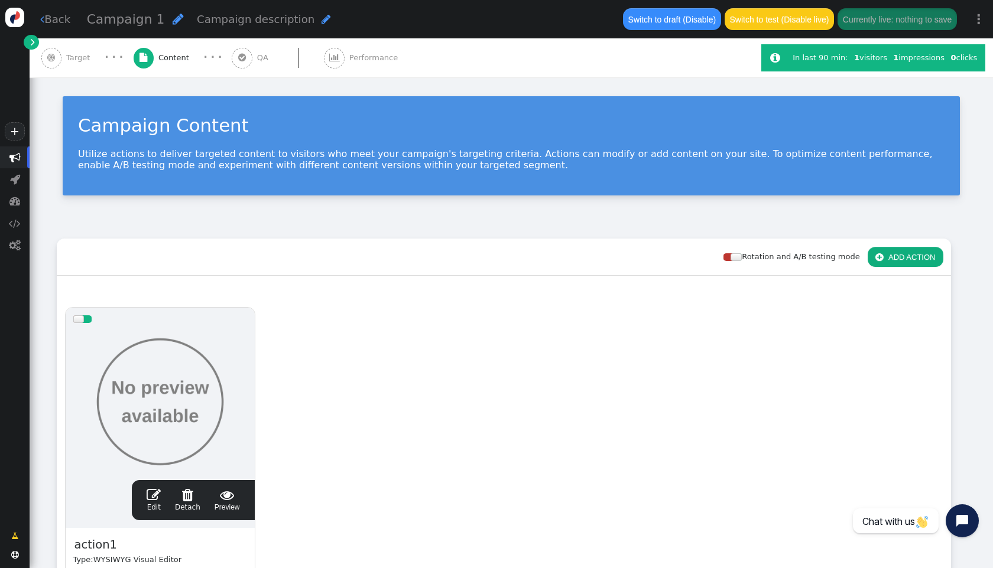
click at [341, 51] on div " Performance" at bounding box center [363, 57] width 79 height 39
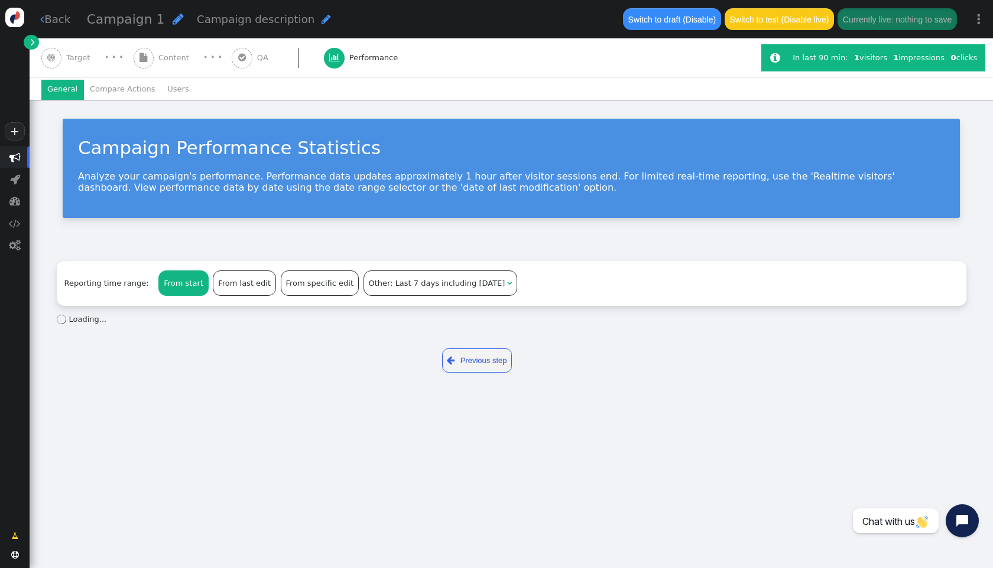
click at [257, 58] on span "QA" at bounding box center [265, 58] width 16 height 12
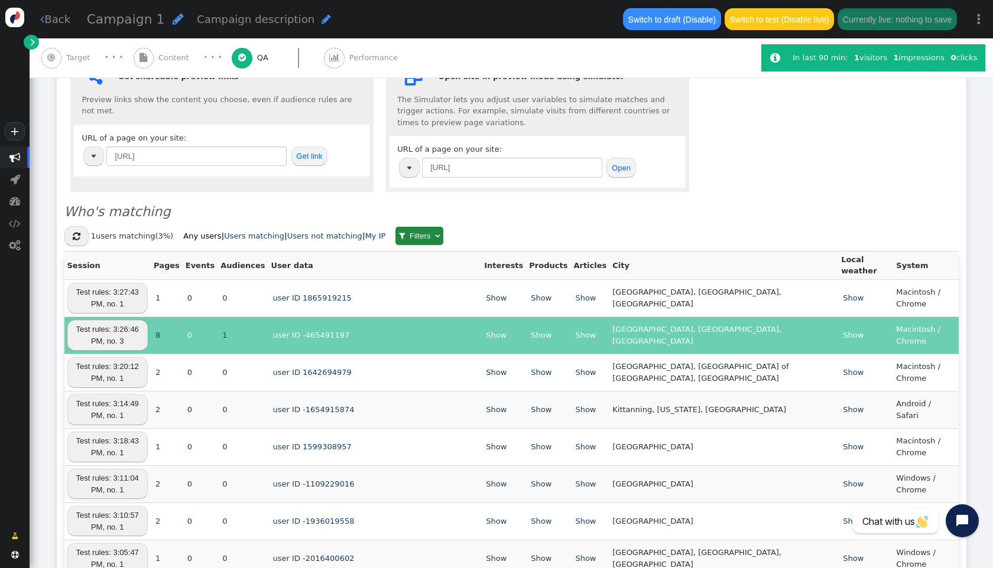
scroll to position [180, 0]
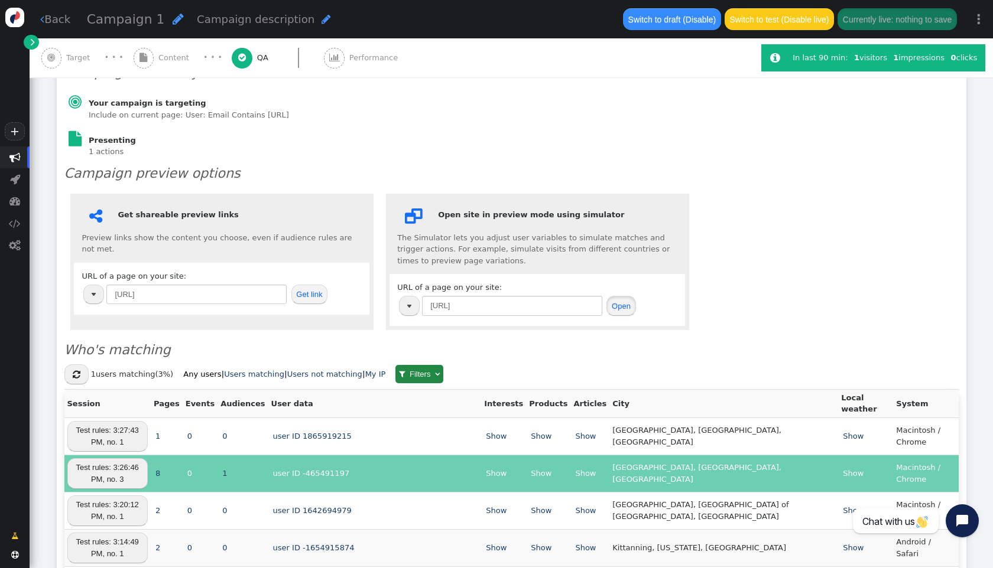
click at [627, 296] on button "Open" at bounding box center [620, 306] width 29 height 20
click at [749, 340] on h3 "Who's matching" at bounding box center [511, 350] width 894 height 20
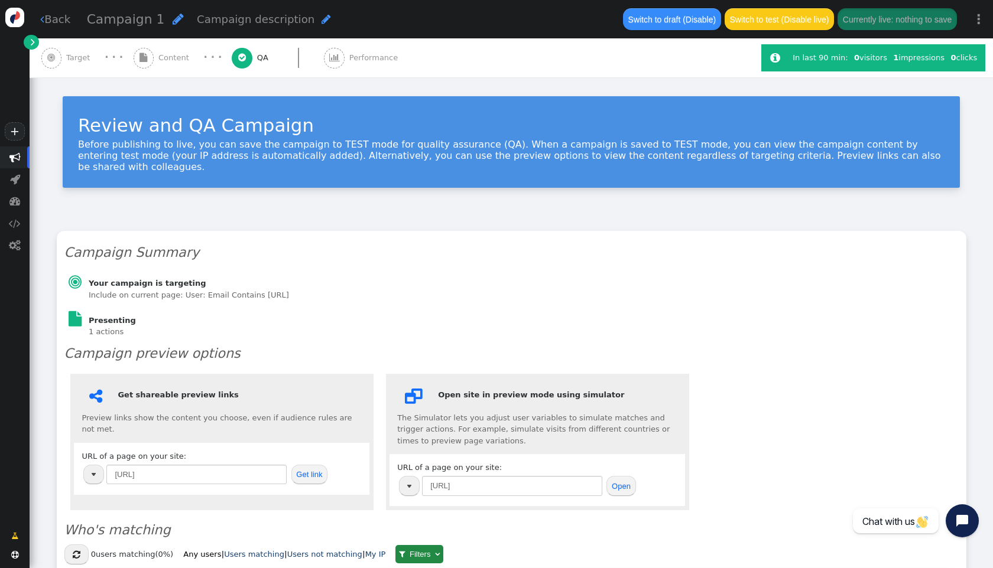
click at [164, 61] on span "Content" at bounding box center [175, 58] width 35 height 12
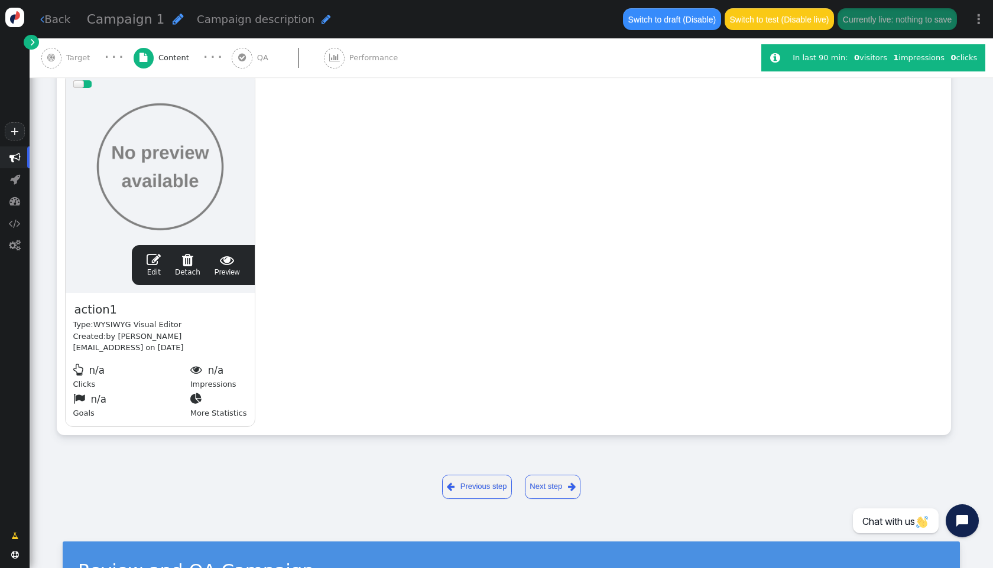
click at [77, 58] on span "Target" at bounding box center [80, 58] width 28 height 12
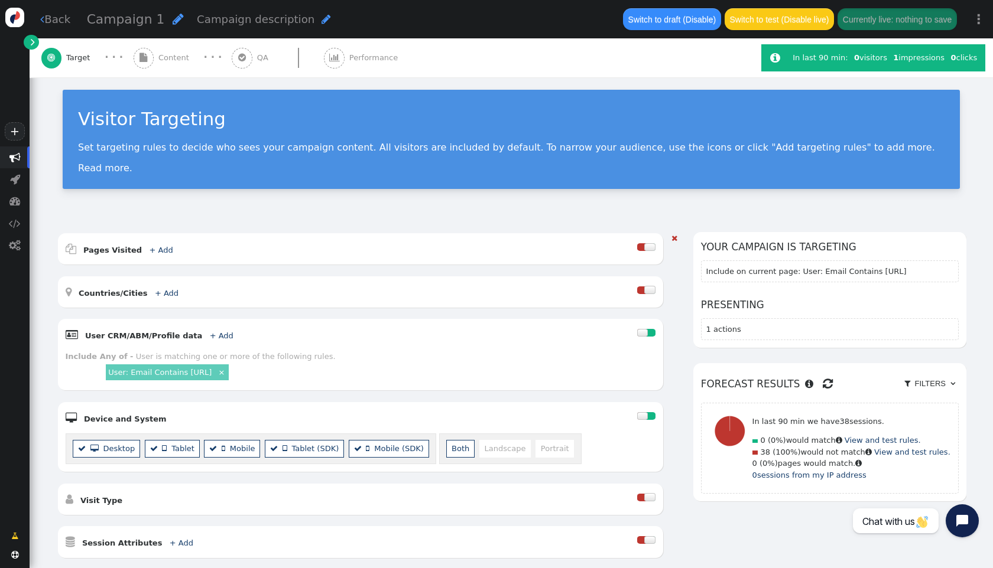
scroll to position [15, 0]
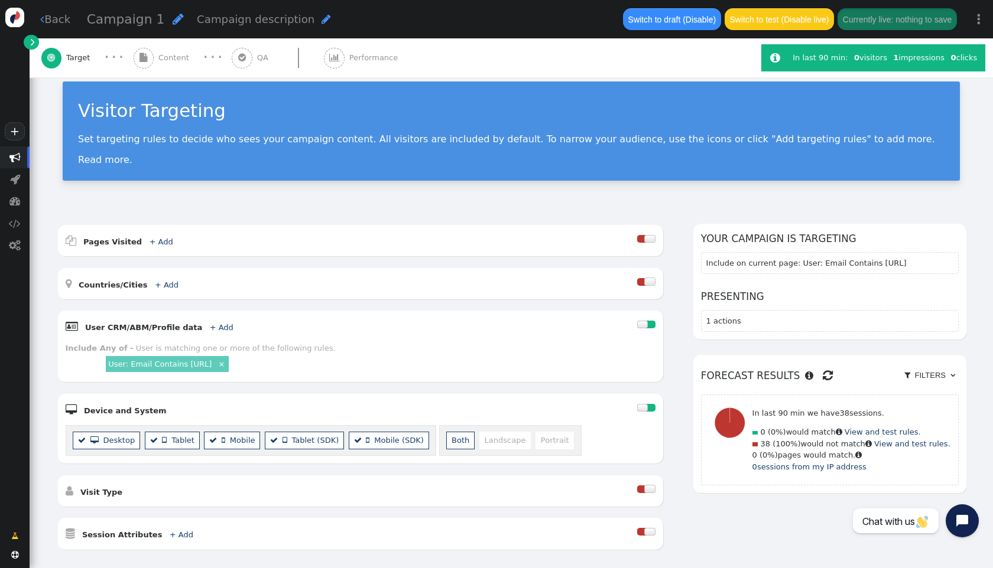
click at [251, 218] on div "AND OR XOR AND     Pages Visited + Add  Include Current Page is Any of - V…" at bounding box center [511, 433] width 963 height 448
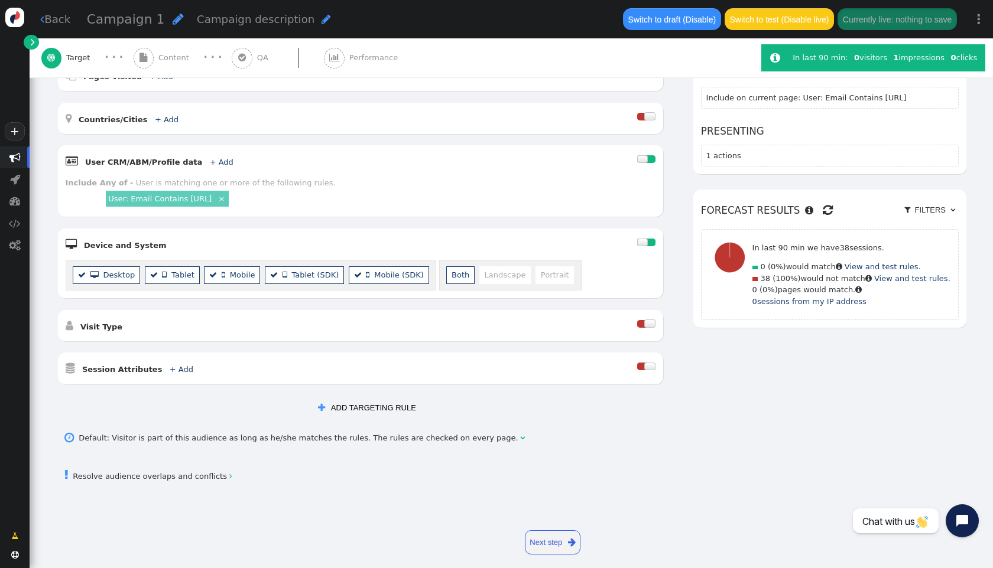
scroll to position [79, 0]
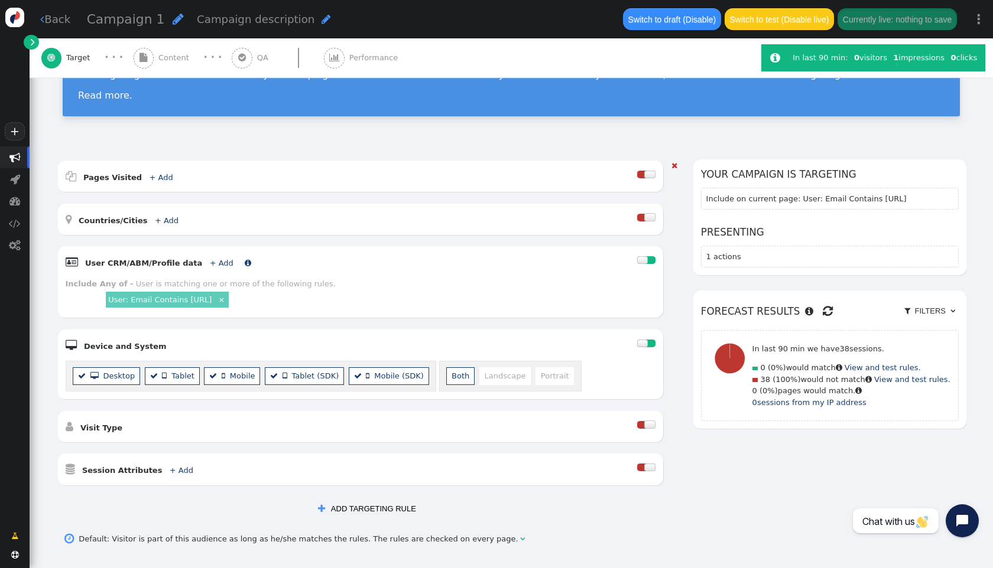
click at [210, 262] on link "+ Add" at bounding box center [222, 263] width 24 height 9
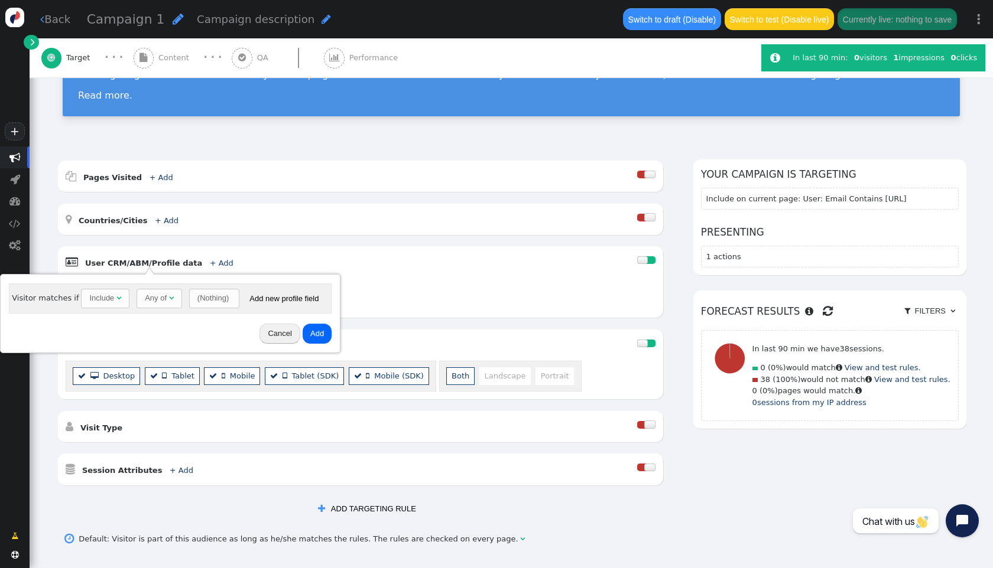
click at [90, 324] on div "Cancel Add" at bounding box center [170, 333] width 331 height 31
click at [223, 304] on span "(Nothing) " at bounding box center [214, 299] width 50 height 20
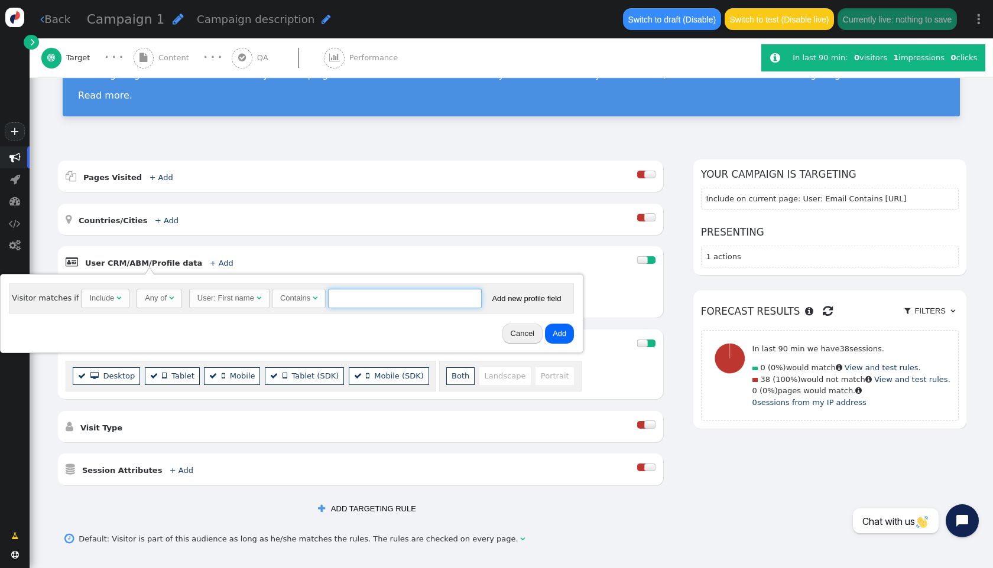
click at [358, 300] on input "text" at bounding box center [405, 299] width 154 height 20
click at [519, 334] on button "Cancel" at bounding box center [522, 334] width 40 height 20
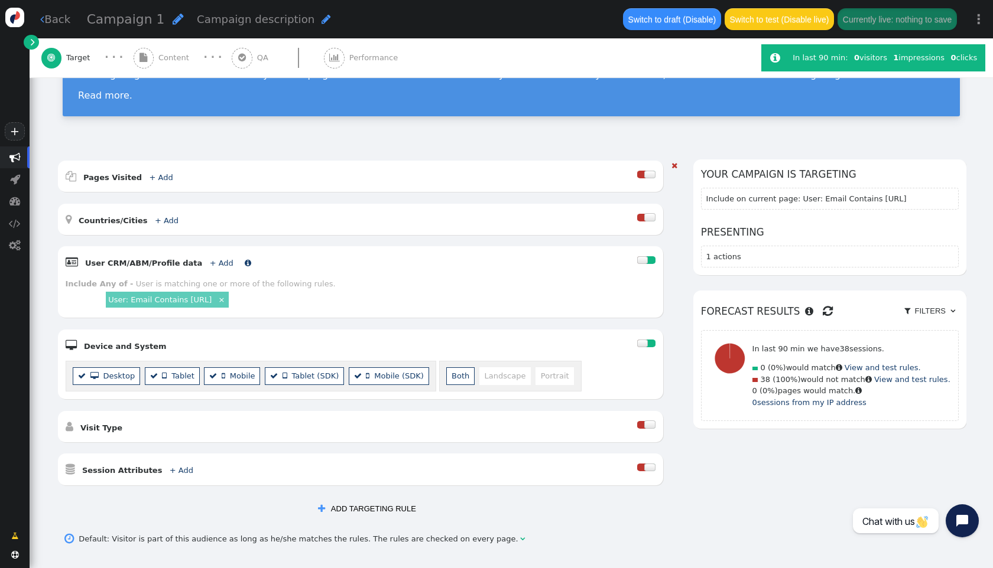
click at [210, 263] on link "+ Add" at bounding box center [222, 263] width 24 height 9
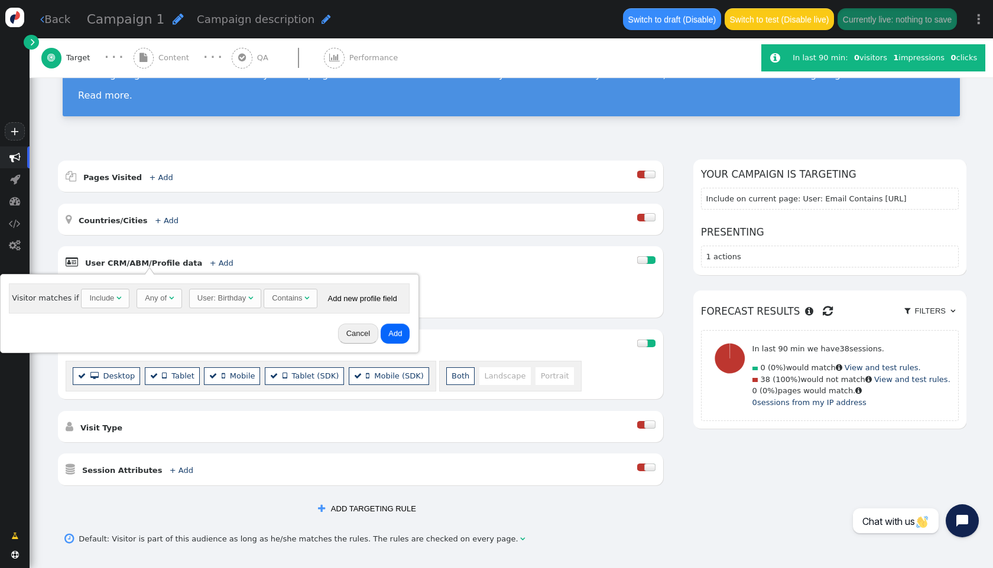
click at [299, 299] on div "Contains" at bounding box center [287, 298] width 30 height 12
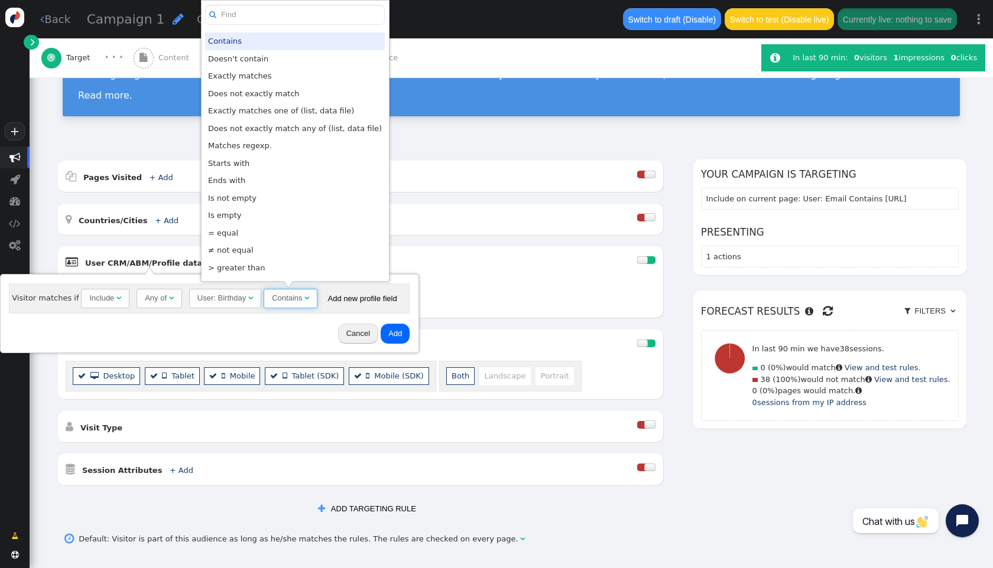
click at [299, 299] on div "Contains" at bounding box center [287, 298] width 30 height 12
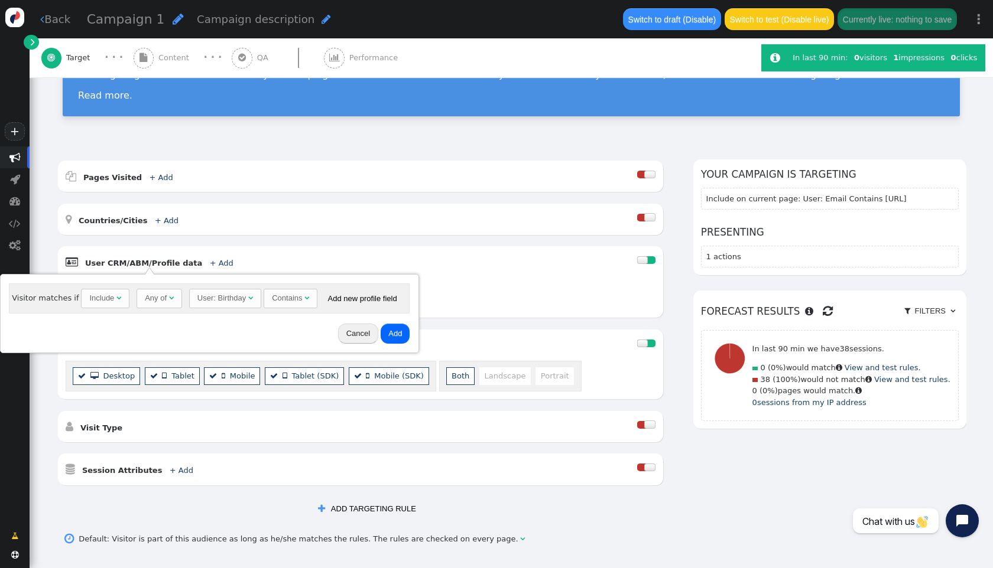
click at [346, 334] on button "Cancel" at bounding box center [358, 334] width 40 height 20
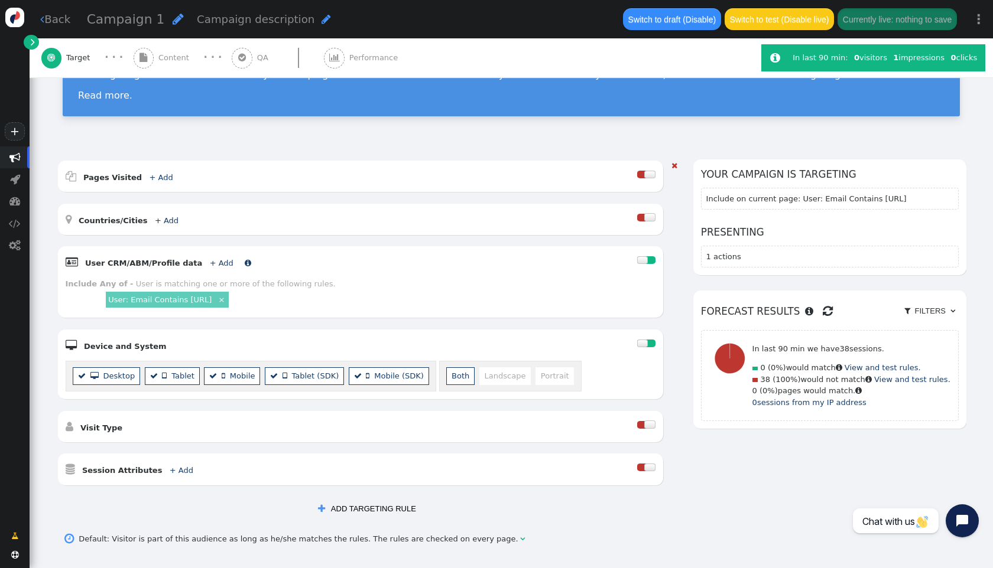
click at [212, 264] on link "+ Add" at bounding box center [222, 263] width 24 height 9
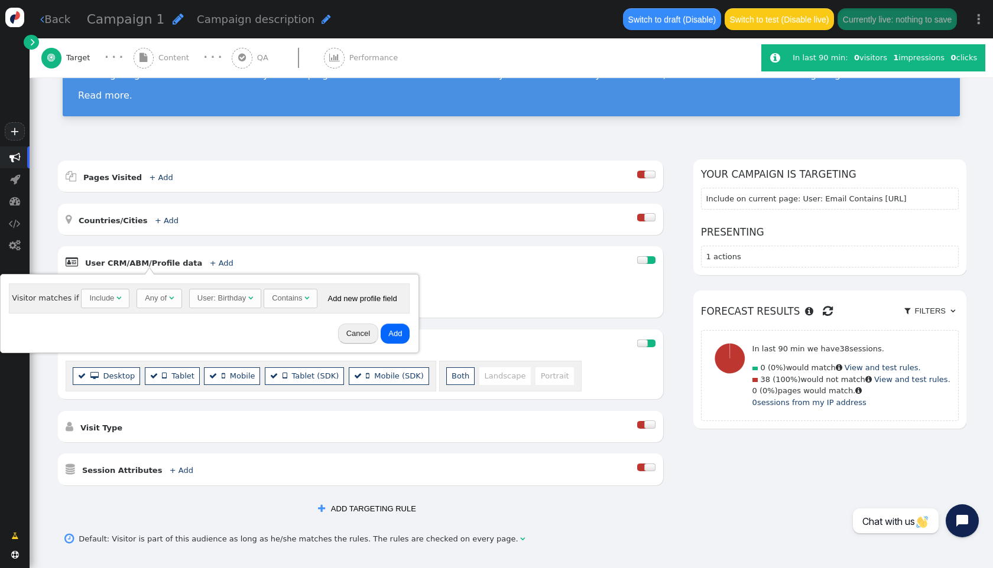
click at [235, 300] on div "User: Birthday" at bounding box center [221, 298] width 48 height 12
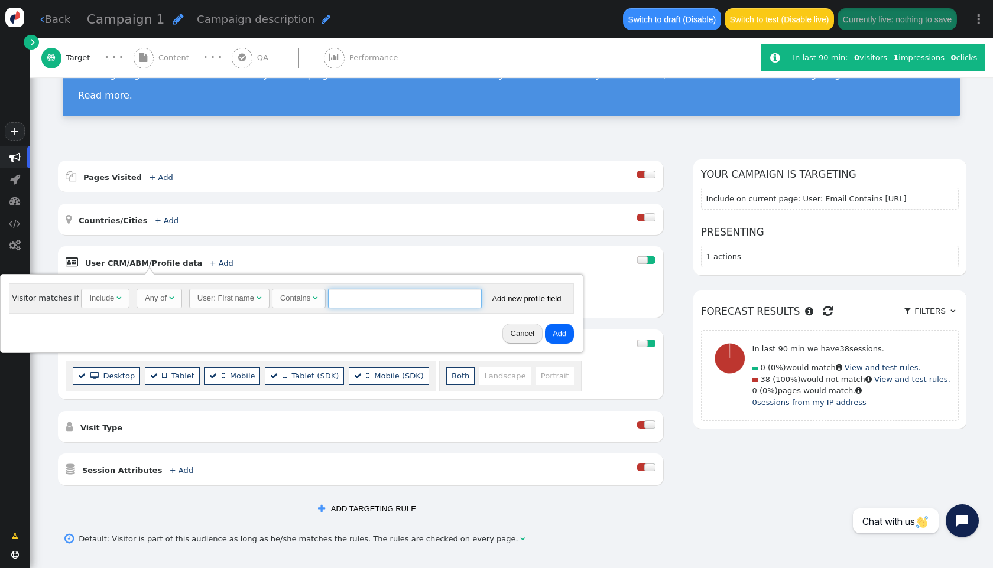
click at [349, 304] on input "text" at bounding box center [405, 299] width 154 height 20
type input "[PERSON_NAME]"
click at [553, 332] on button "Add" at bounding box center [559, 334] width 29 height 20
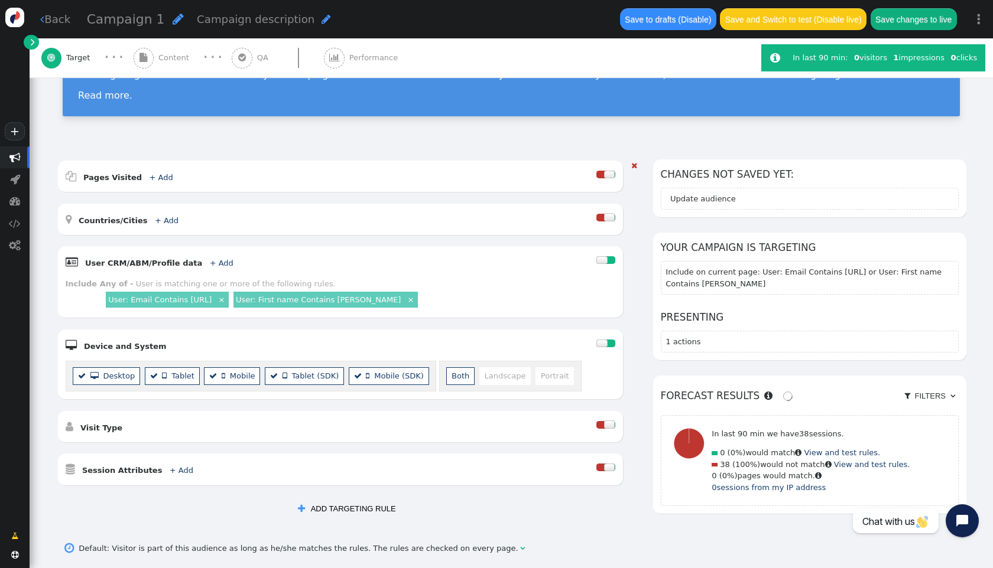
click at [226, 298] on link "×" at bounding box center [221, 299] width 10 height 10
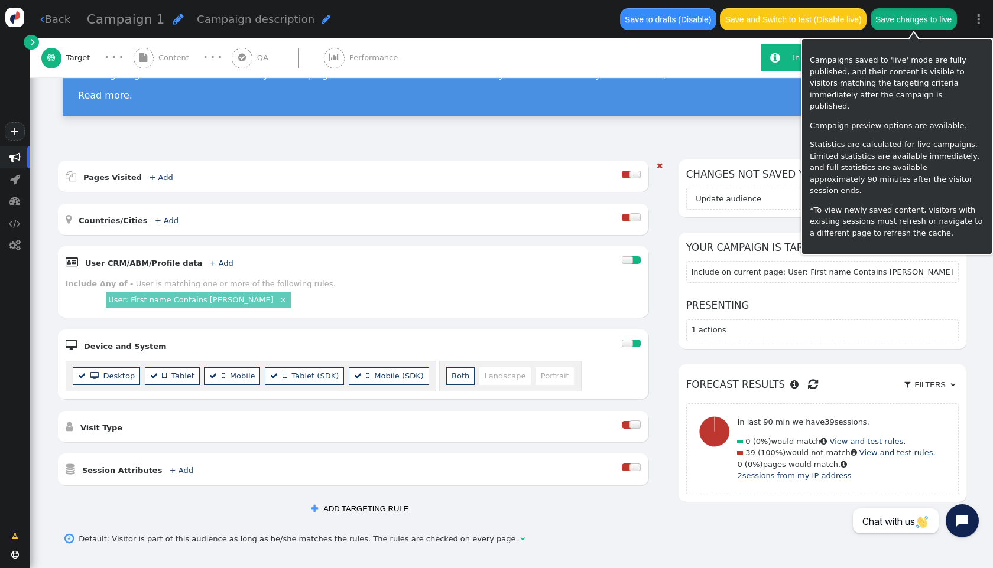
click at [913, 19] on button "Save changes to live" at bounding box center [913, 18] width 86 height 21
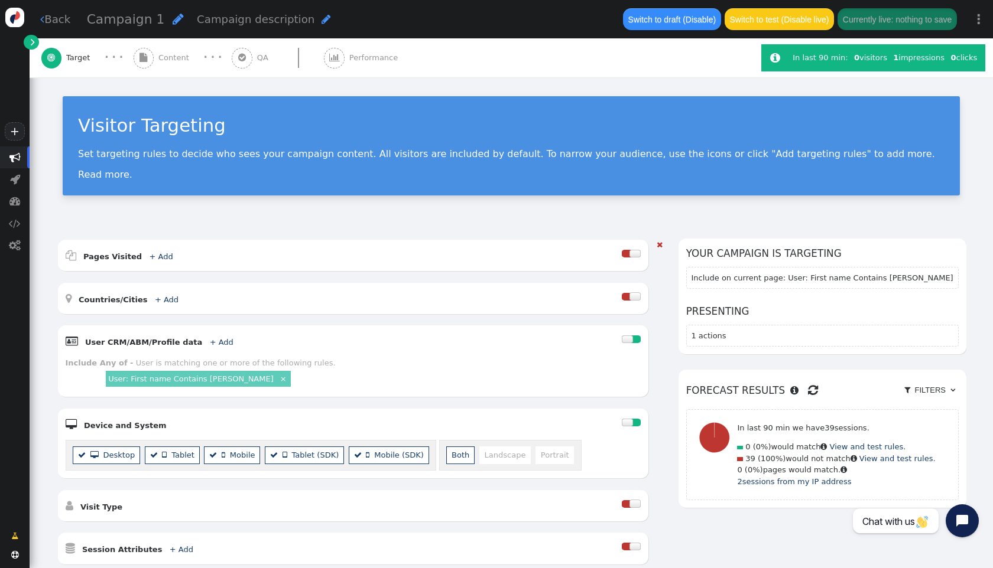
scroll to position [191, 0]
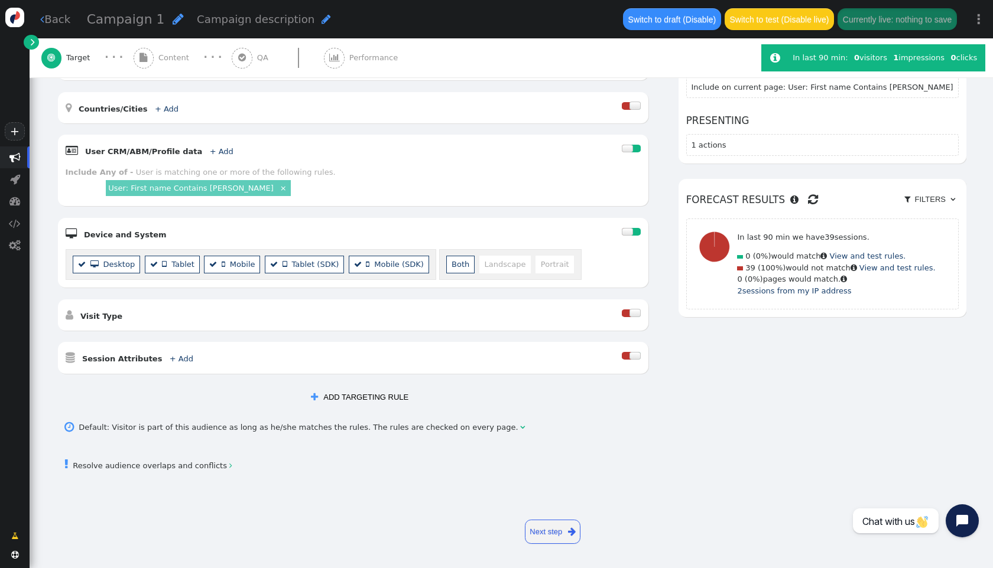
click at [548, 531] on link "Next step " at bounding box center [553, 532] width 56 height 24
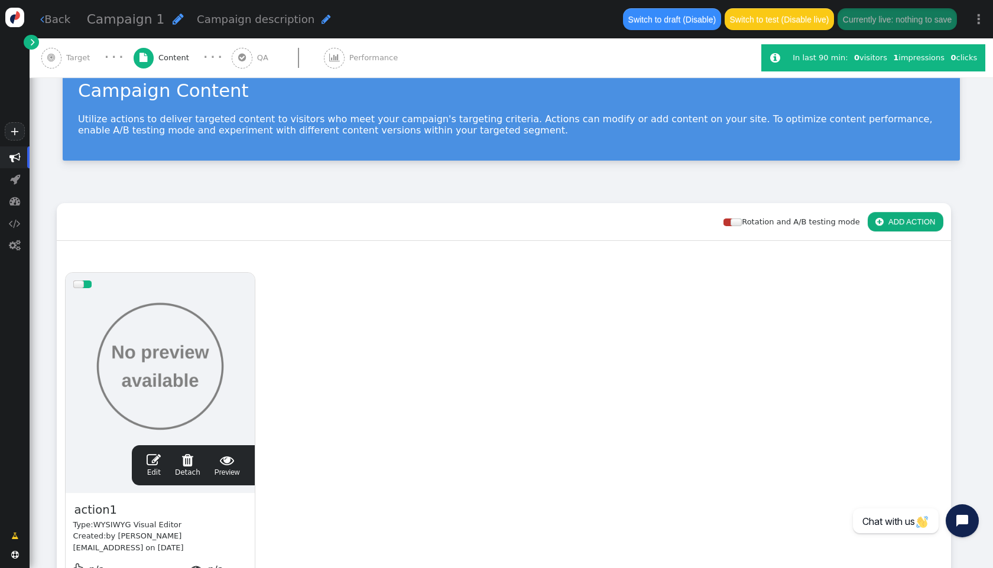
scroll to position [162, 0]
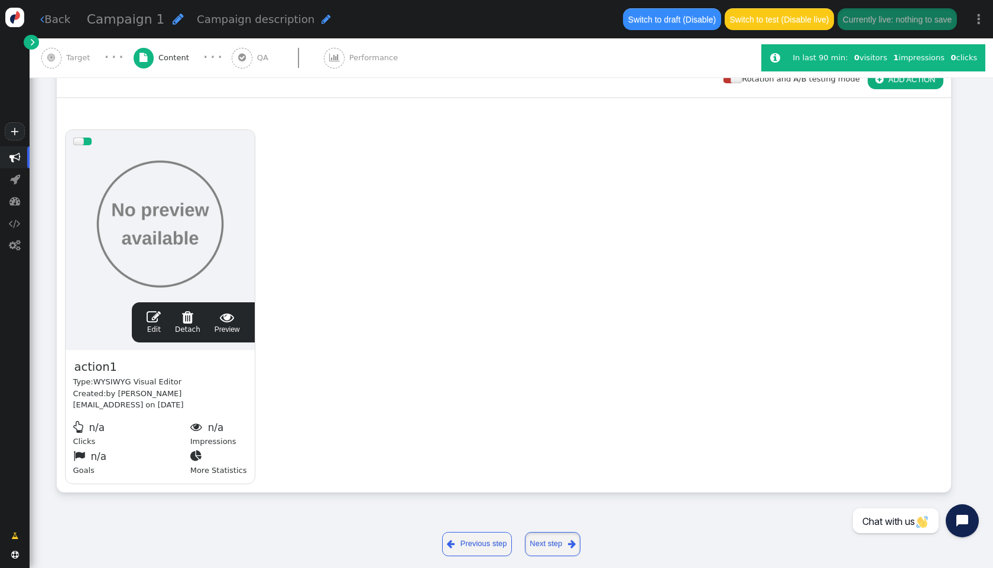
click at [559, 535] on link "Next step " at bounding box center [553, 544] width 56 height 24
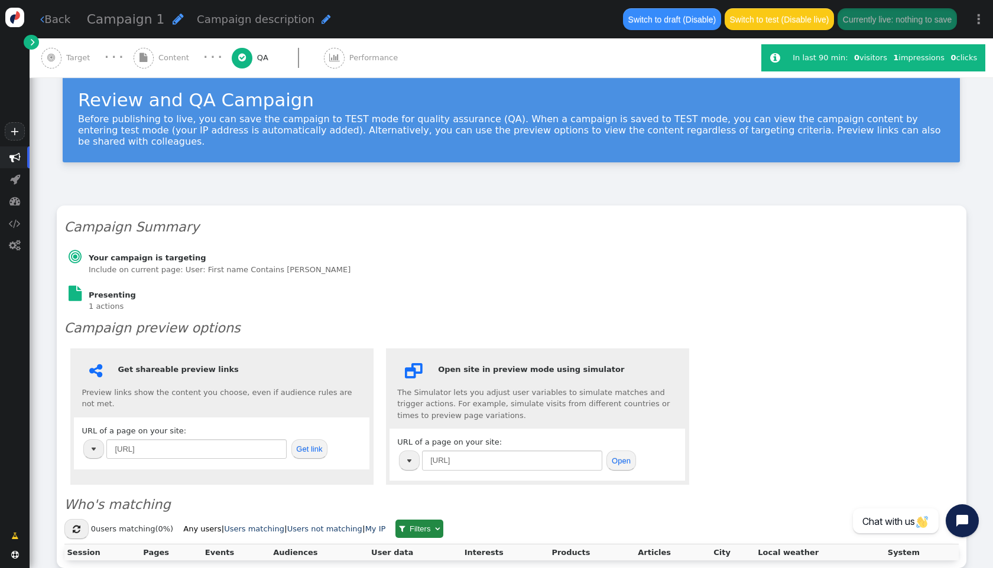
scroll to position [80, 0]
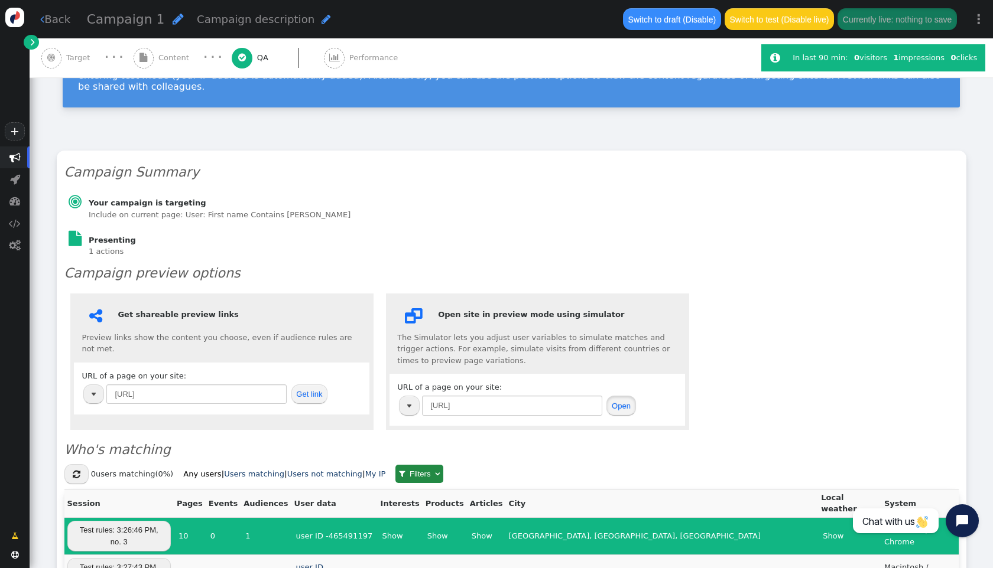
click at [616, 396] on button "Open" at bounding box center [620, 406] width 29 height 20
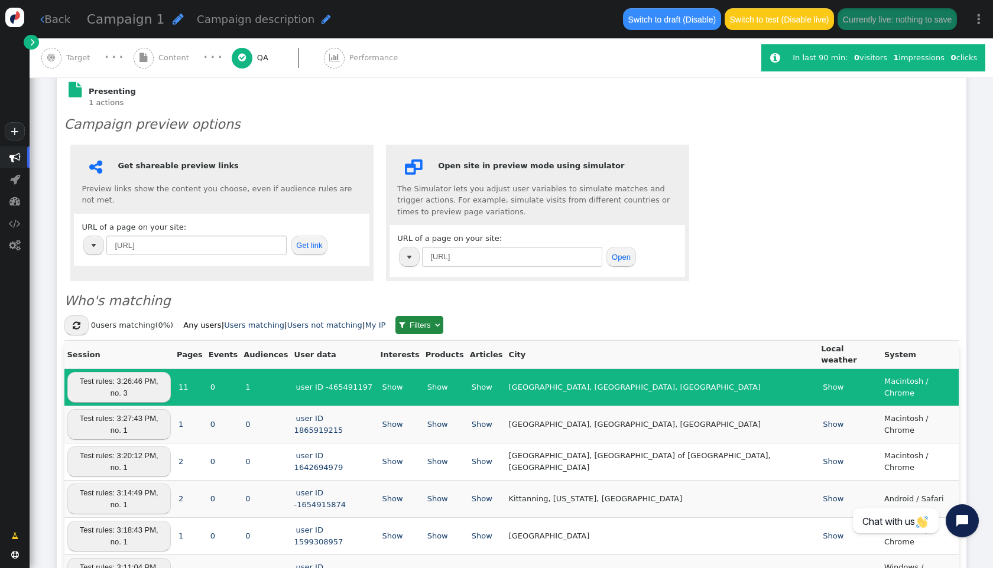
scroll to position [227, 0]
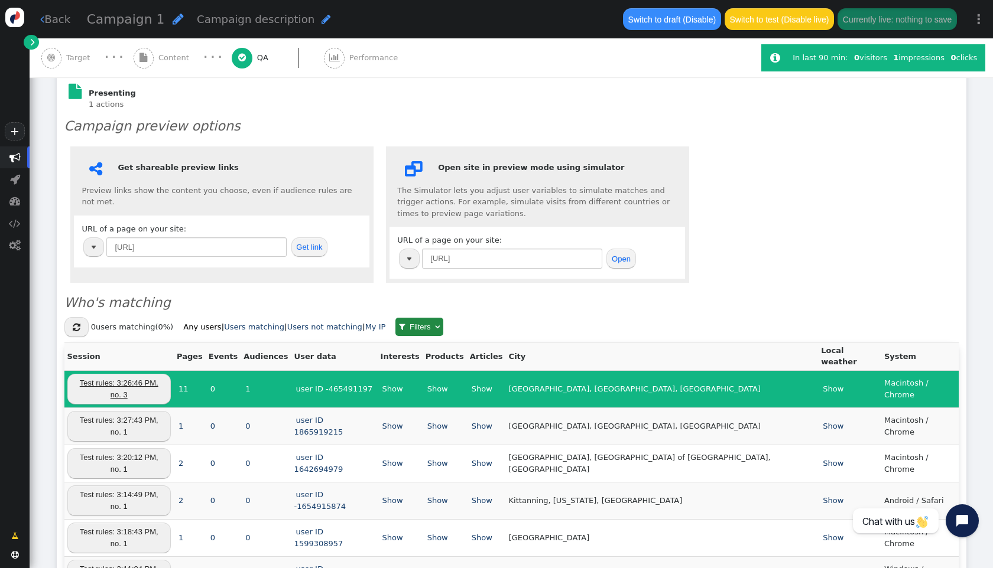
click at [169, 374] on link "Test rules: 3:26:46 PM, no. 3" at bounding box center [118, 389] width 103 height 30
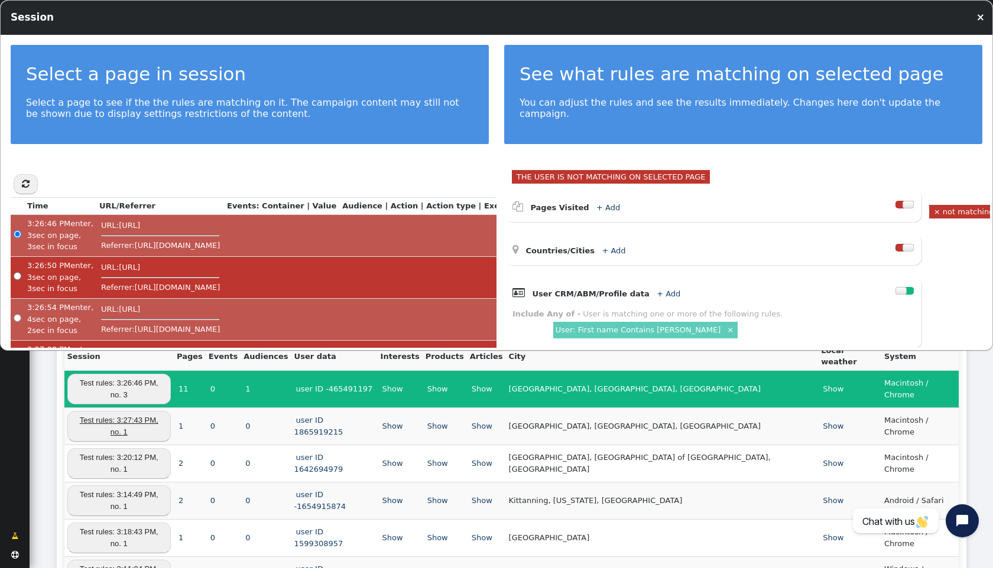
click at [153, 411] on link "Test rules: 3:27:43 PM, no. 1" at bounding box center [118, 426] width 103 height 30
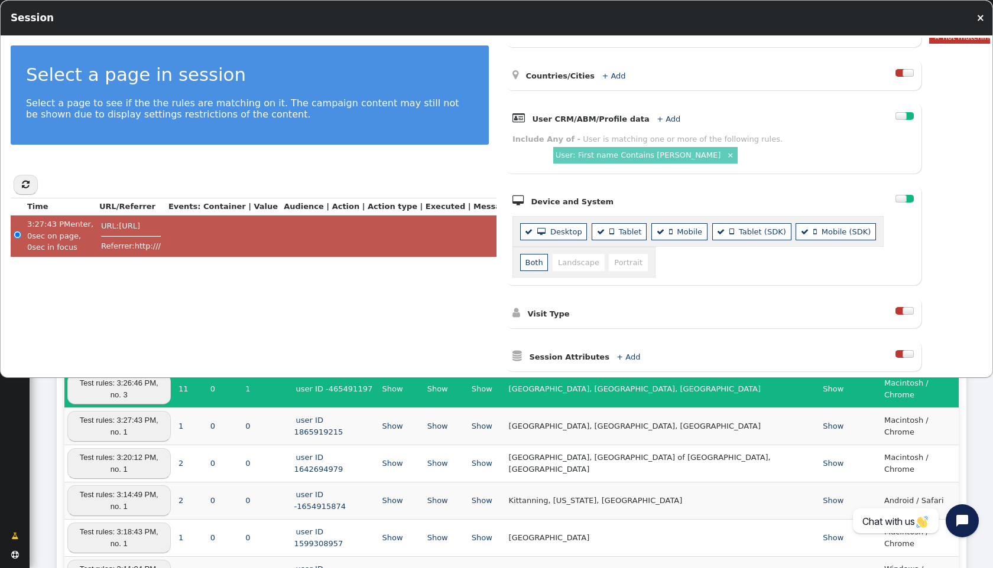
scroll to position [177, 0]
click at [694, 519] on td "[GEOGRAPHIC_DATA]" at bounding box center [662, 537] width 313 height 37
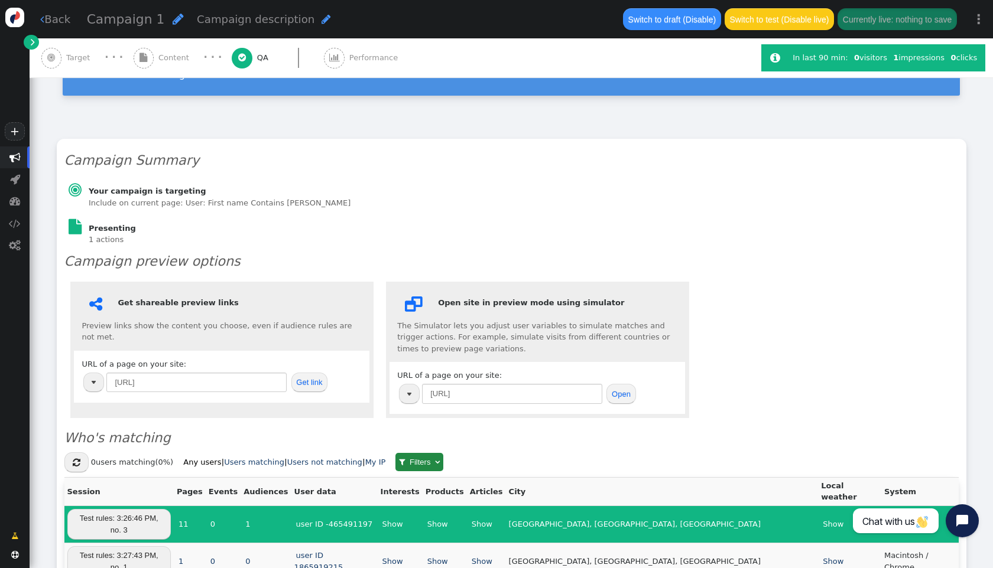
scroll to position [0, 0]
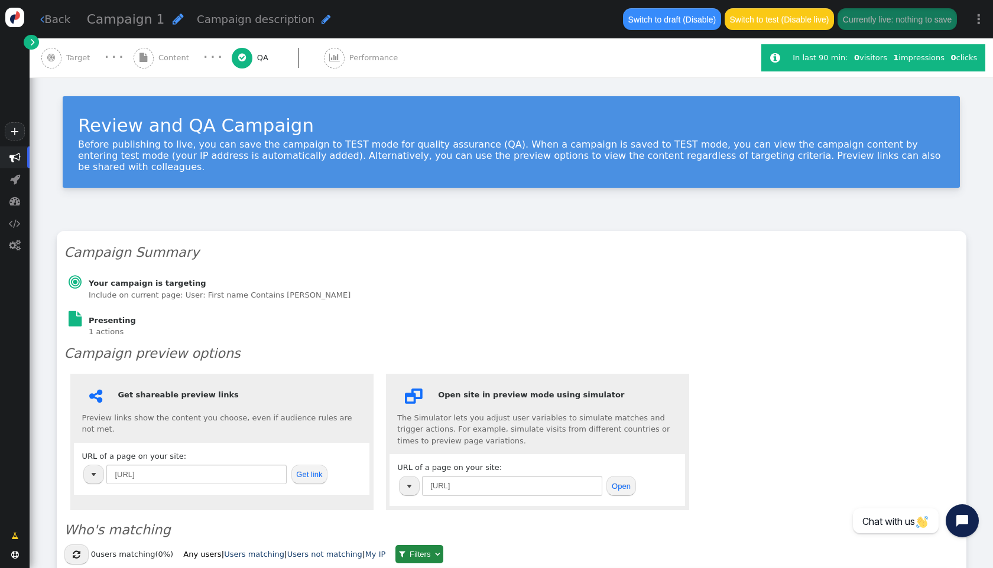
click at [157, 66] on div " Content" at bounding box center [164, 57] width 60 height 39
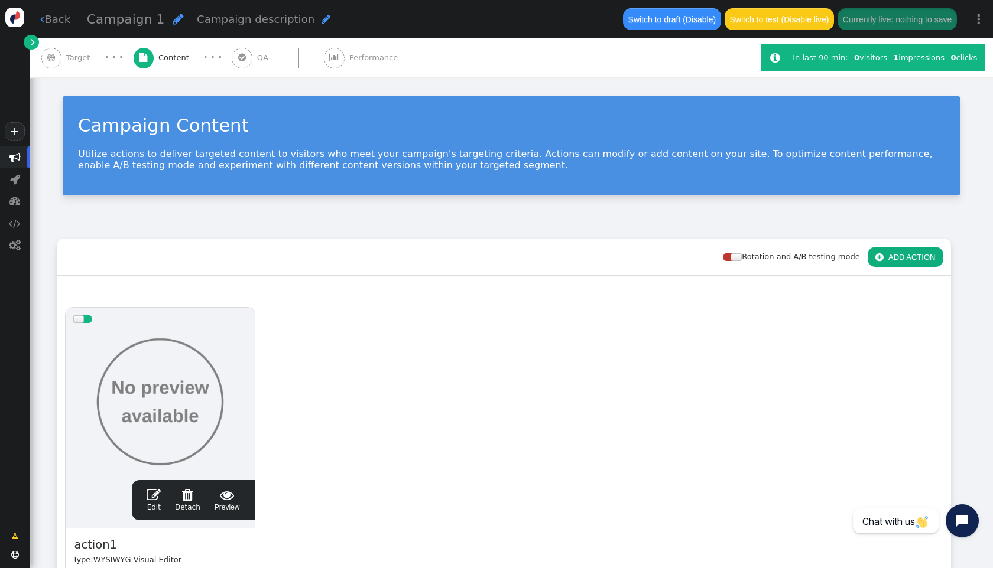
click at [82, 56] on span "Target" at bounding box center [80, 58] width 28 height 12
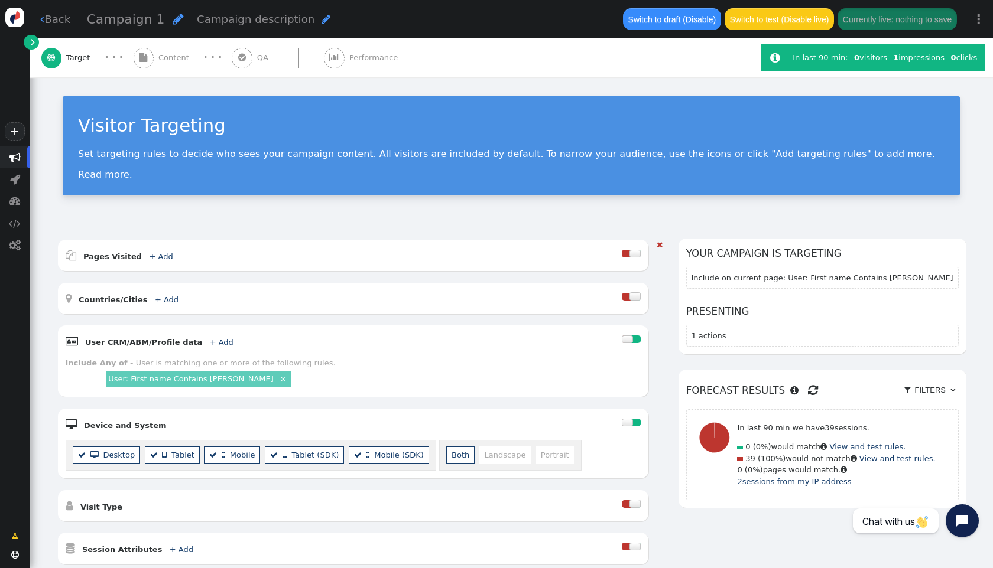
scroll to position [191, 0]
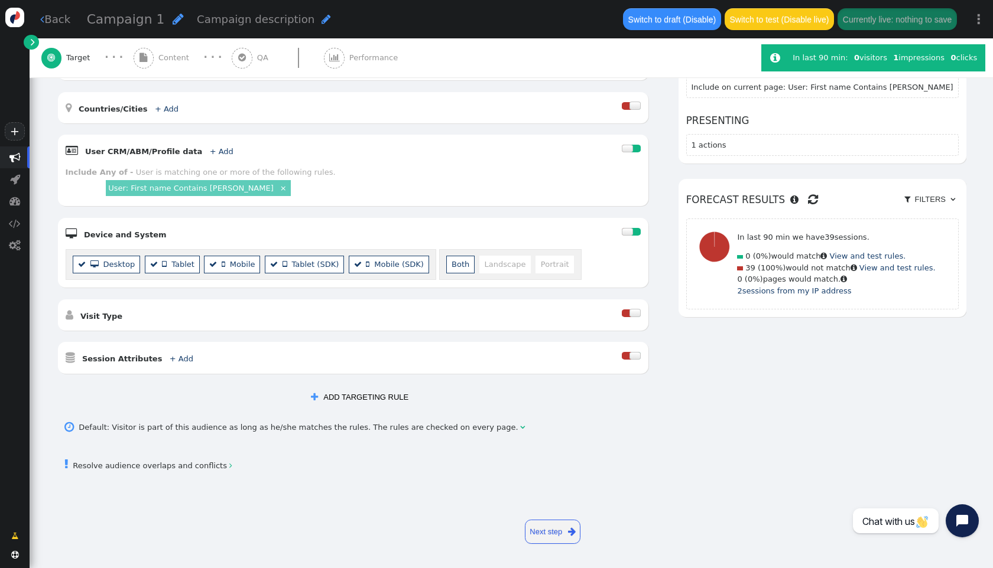
click at [278, 355] on div " Session Attributes + Add " at bounding box center [344, 358] width 557 height 16
click at [115, 360] on b "Session Attributes" at bounding box center [122, 359] width 80 height 9
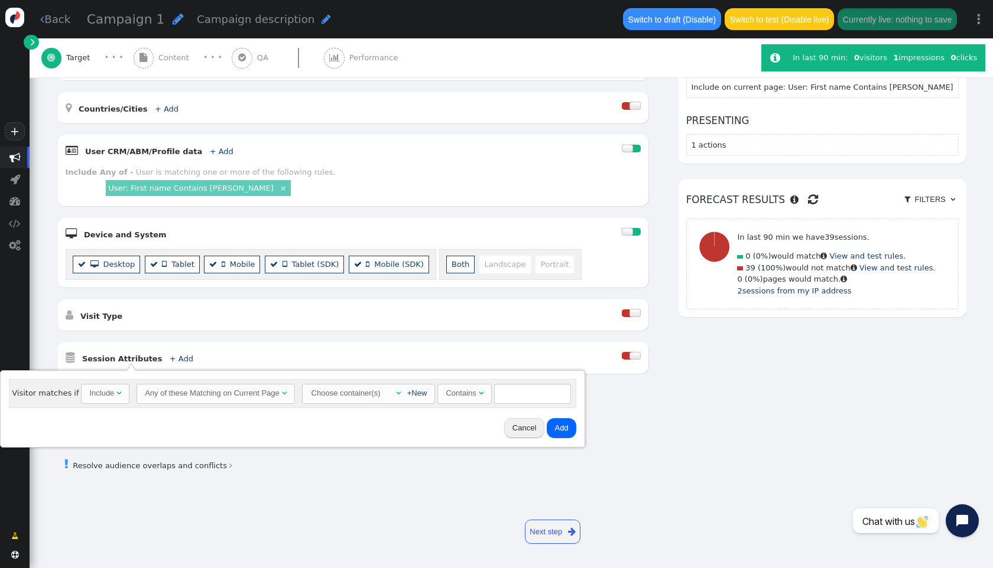
click at [226, 388] on div "Any of these Matching on Current Page" at bounding box center [212, 394] width 135 height 12
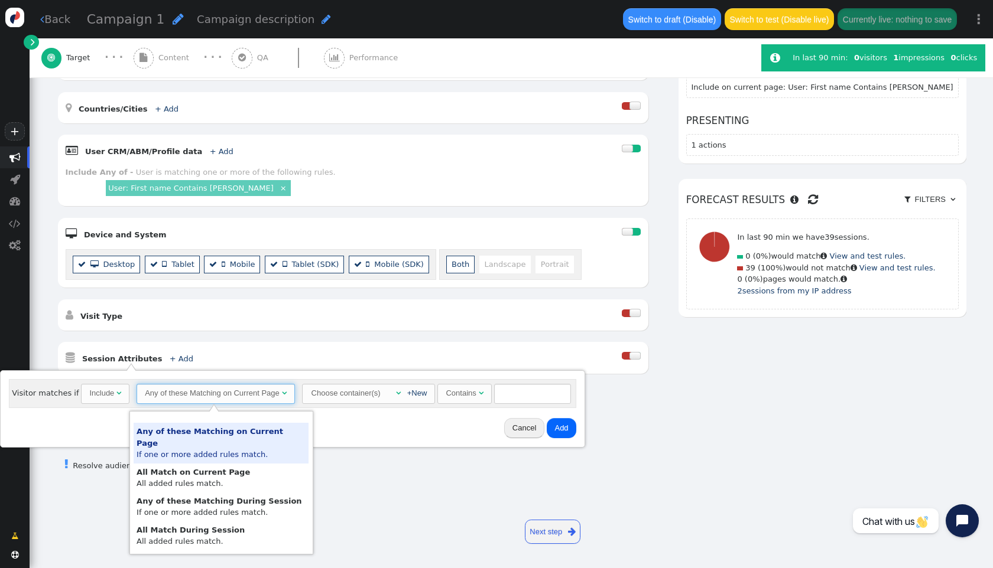
click at [227, 388] on div "Any of these Matching on Current Page" at bounding box center [212, 394] width 135 height 12
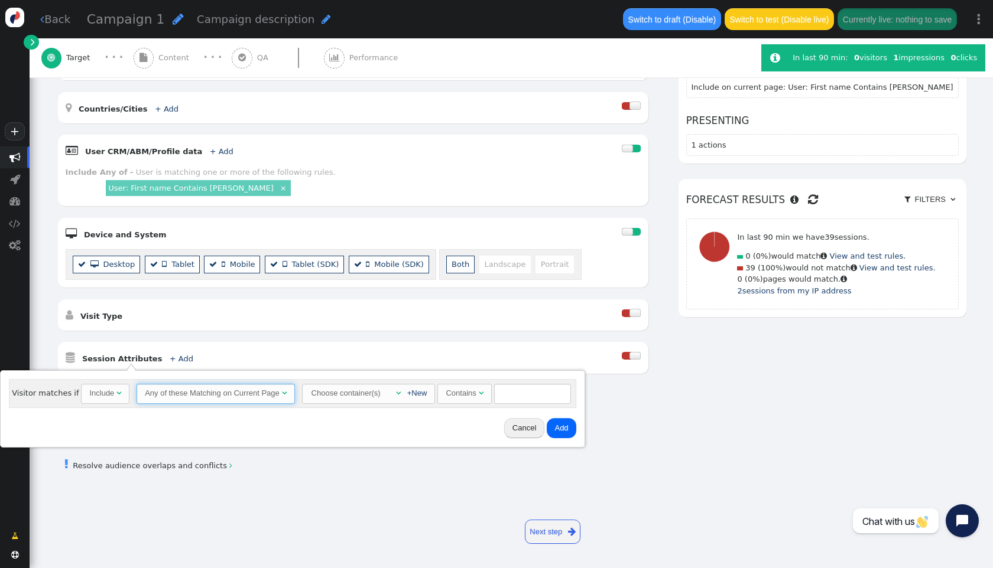
click at [359, 394] on div "Choose container(s)" at bounding box center [345, 394] width 71 height 18
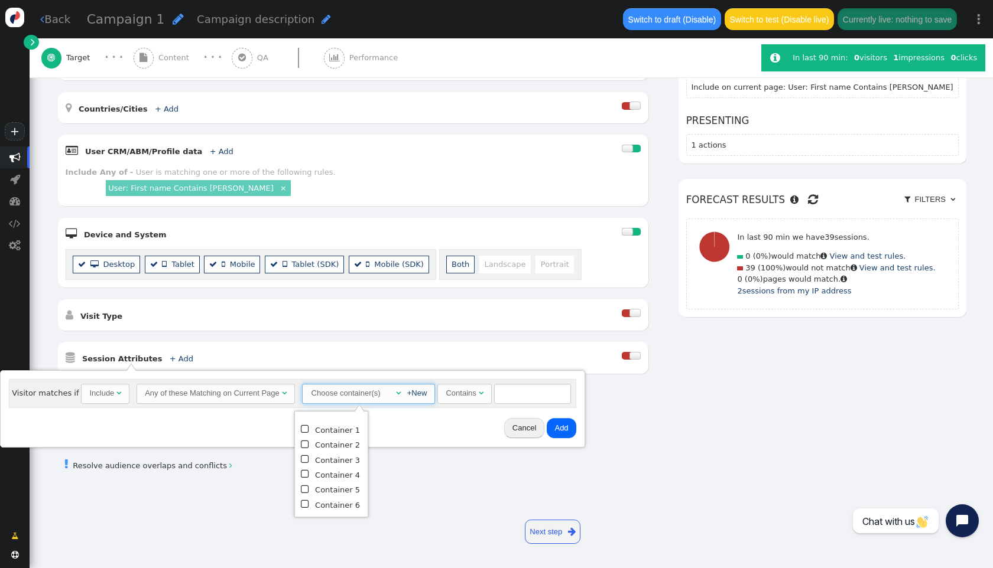
click at [359, 394] on div "Choose container(s)" at bounding box center [345, 394] width 71 height 18
click at [368, 394] on div "Choose container(s)" at bounding box center [345, 394] width 71 height 18
click at [340, 427] on td "Container 1" at bounding box center [337, 430] width 45 height 15
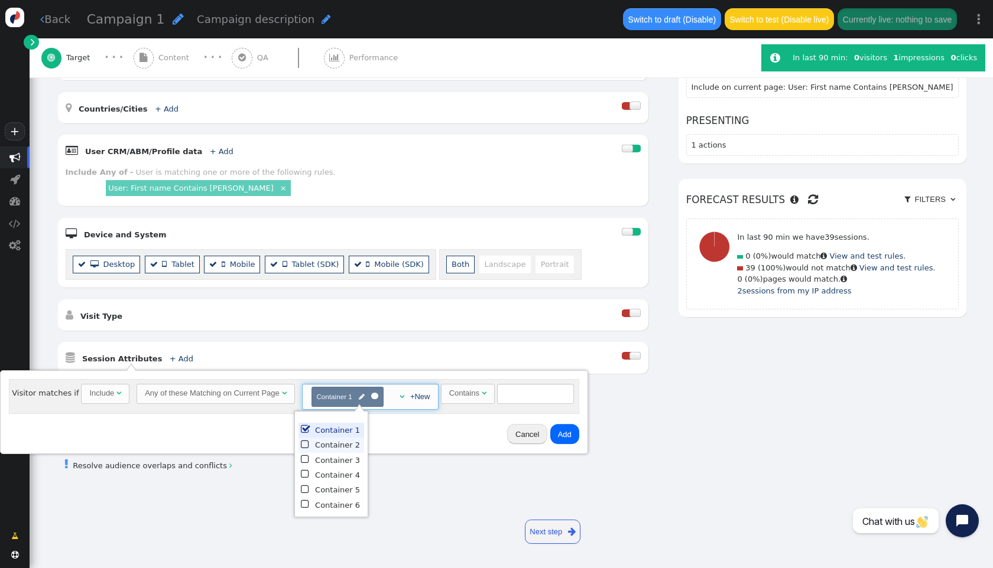
click at [346, 446] on td "Container 2" at bounding box center [337, 445] width 45 height 15
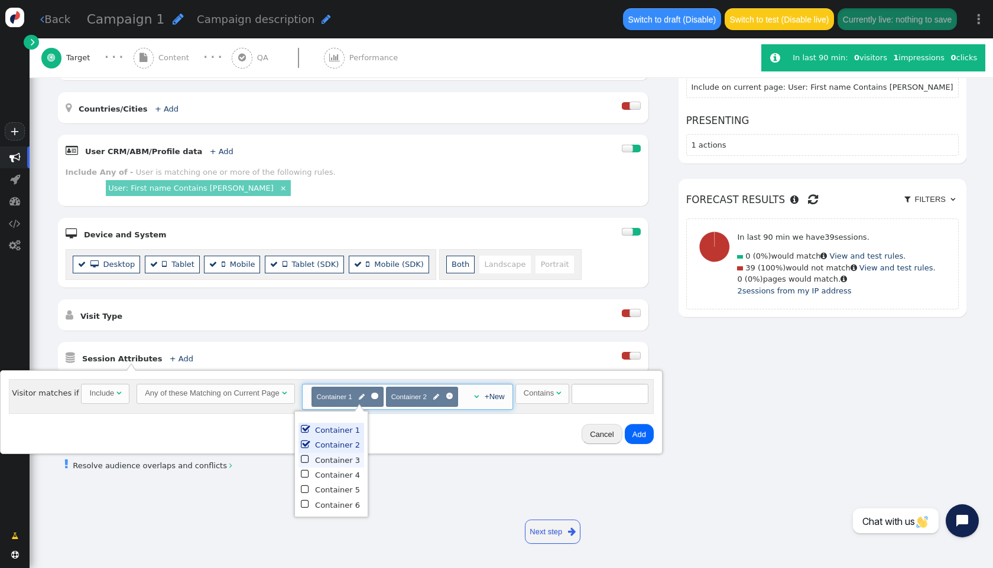
click at [340, 461] on td "Container 3" at bounding box center [337, 460] width 45 height 15
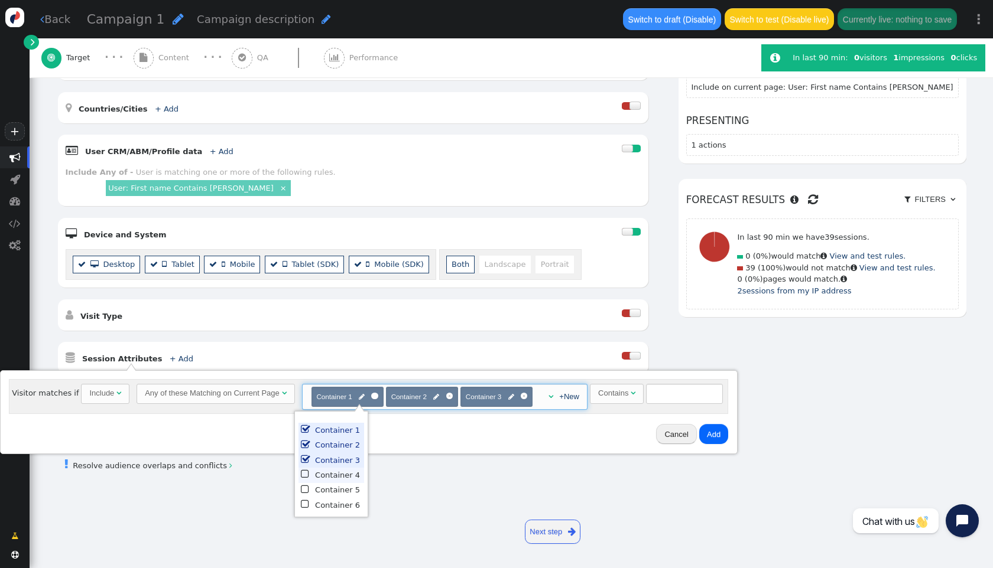
click at [345, 481] on td "Container 4" at bounding box center [337, 475] width 45 height 15
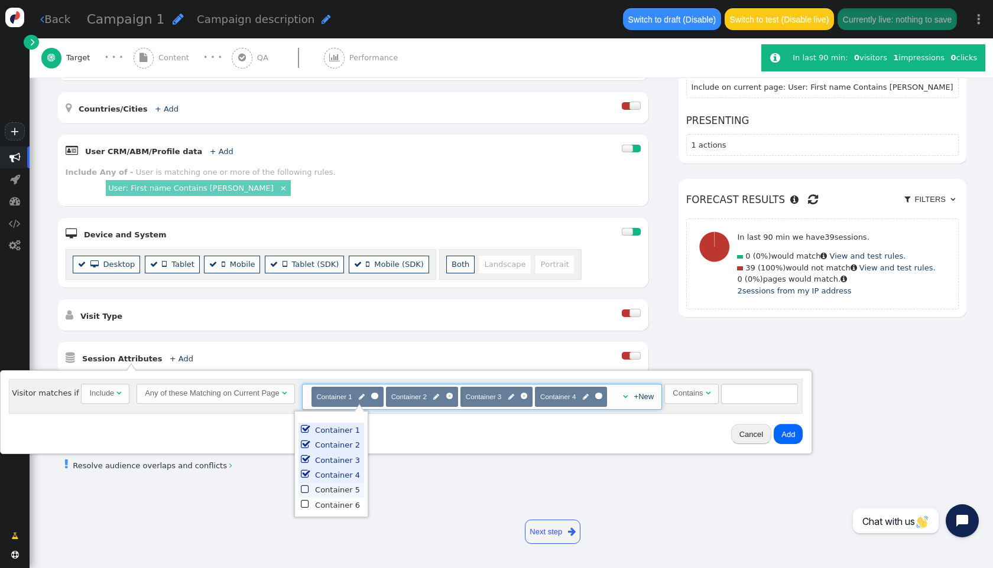
click at [346, 496] on td "Container 5" at bounding box center [337, 490] width 45 height 15
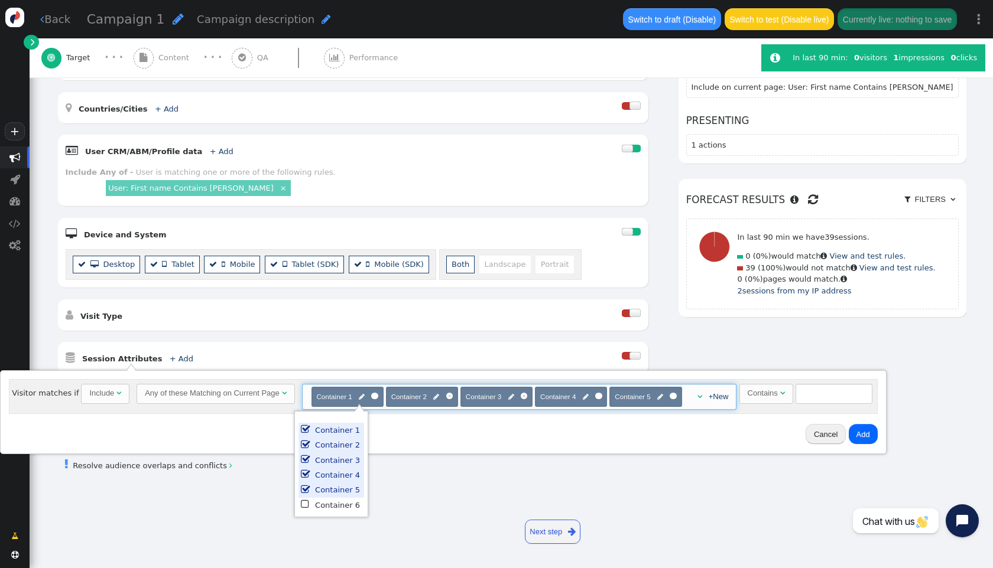
click at [345, 496] on td "Container 5" at bounding box center [337, 490] width 45 height 15
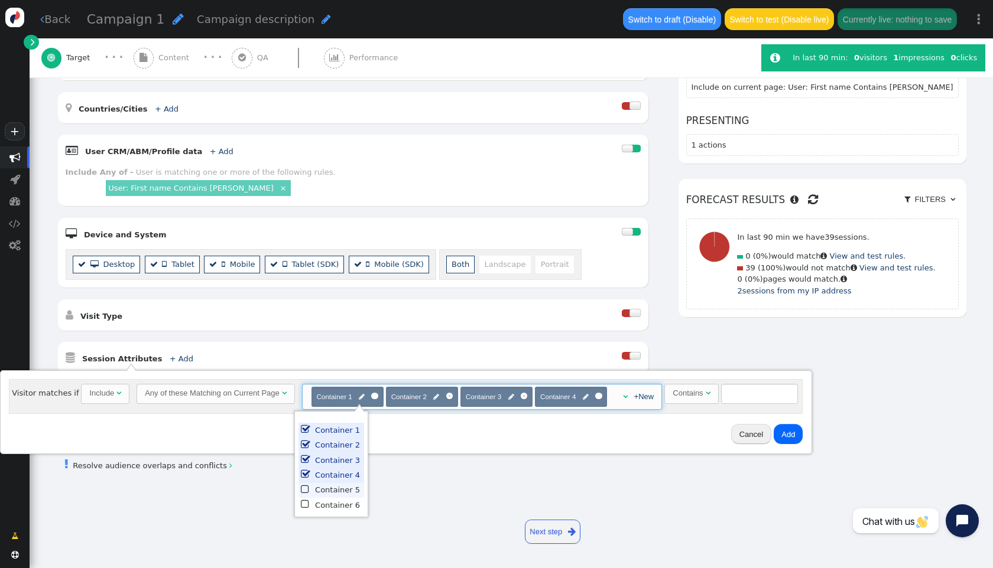
click at [340, 485] on td "Container 5" at bounding box center [337, 490] width 45 height 15
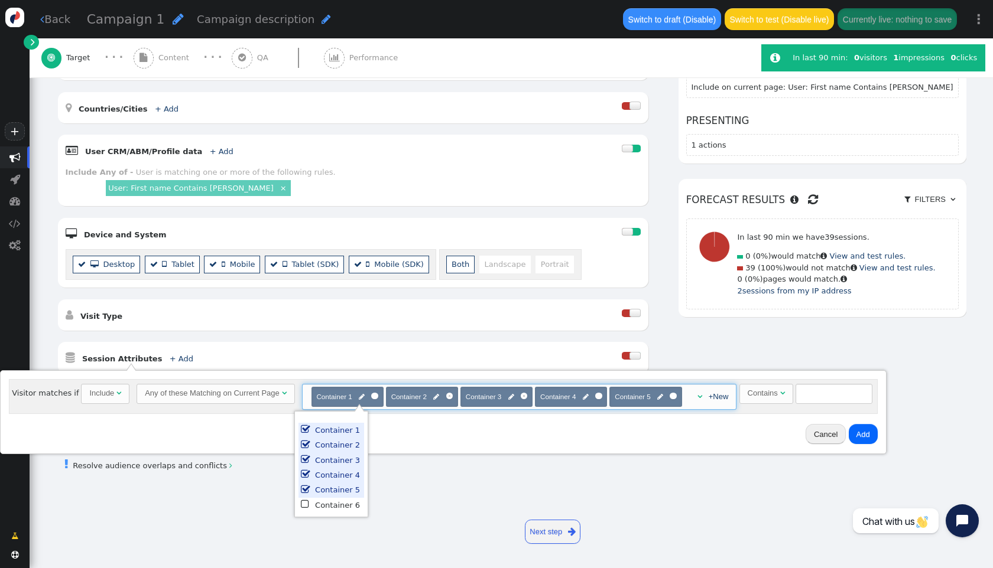
click at [339, 477] on td "Container 4" at bounding box center [337, 475] width 45 height 15
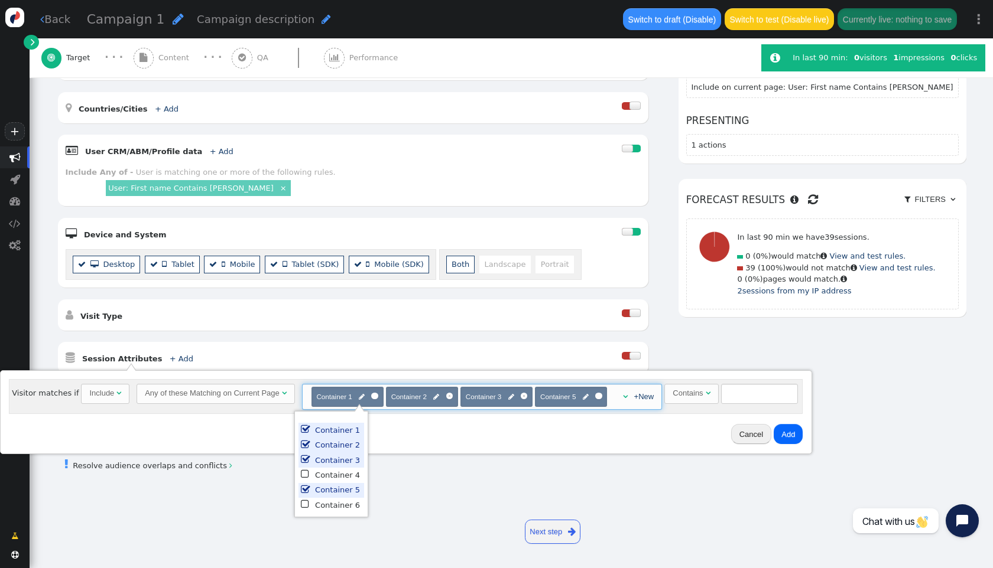
click at [330, 491] on td "Container 5" at bounding box center [337, 490] width 45 height 15
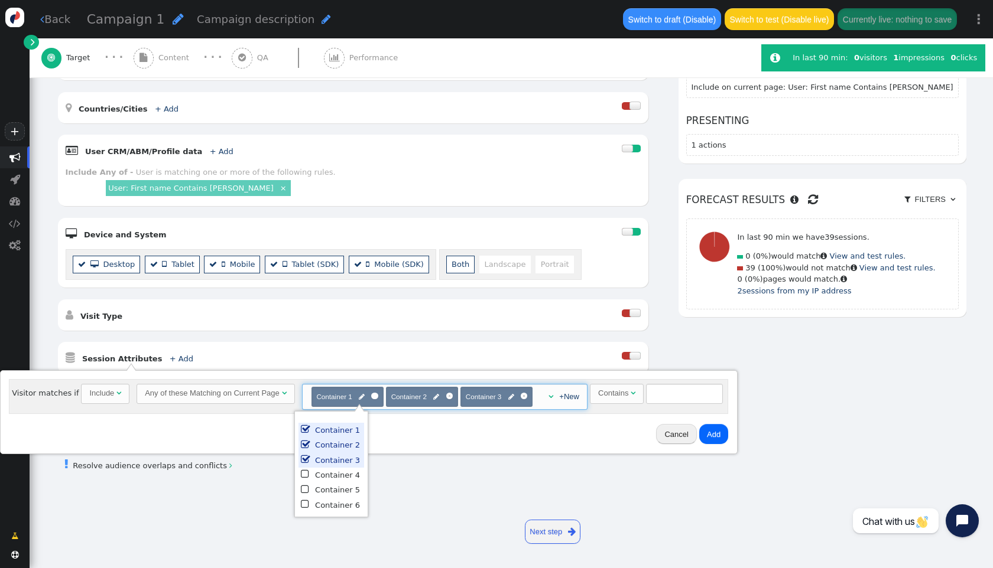
click at [333, 460] on td "Container 3" at bounding box center [337, 460] width 45 height 15
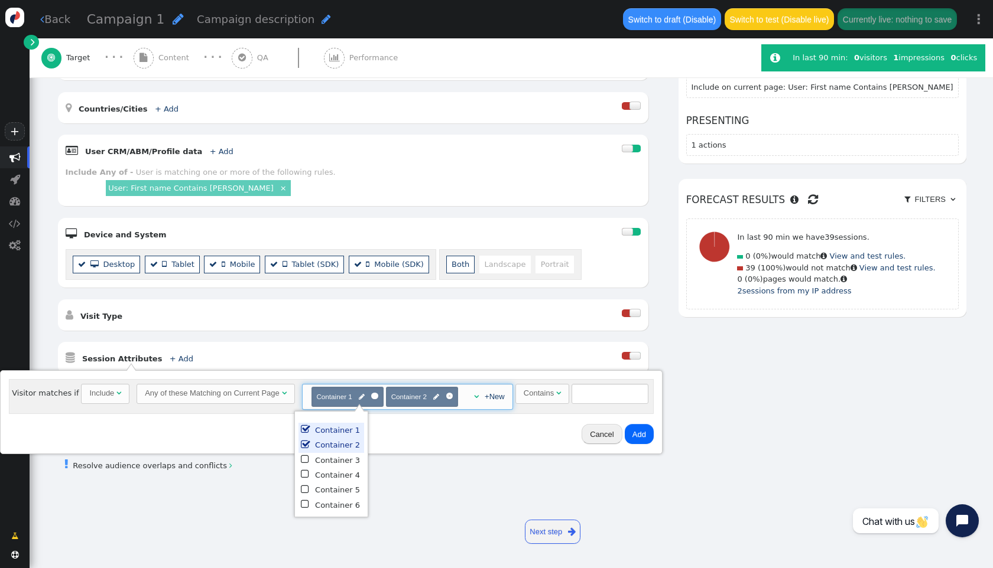
click at [333, 444] on td "Container 2" at bounding box center [337, 445] width 45 height 15
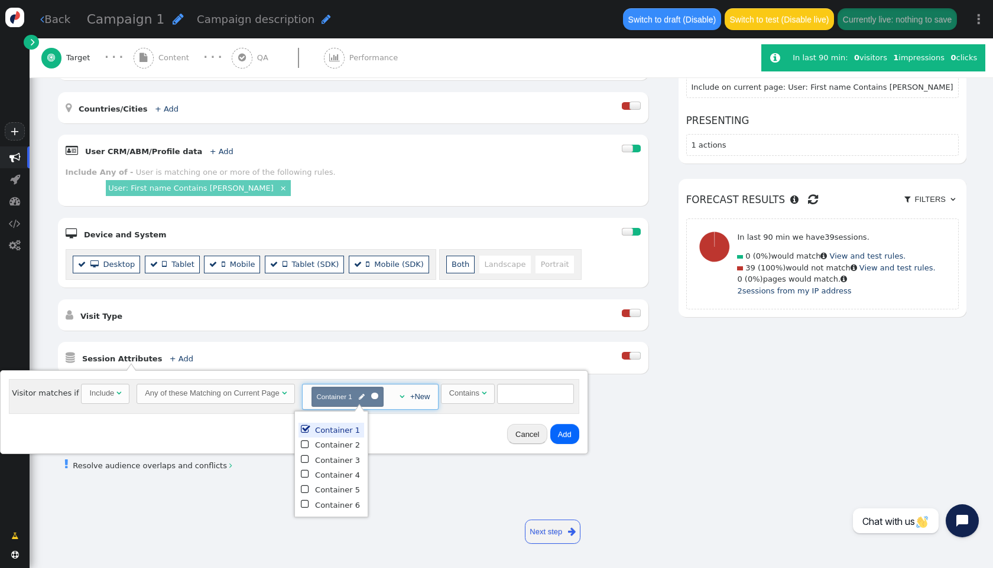
click at [334, 427] on td "Container 1" at bounding box center [337, 430] width 45 height 15
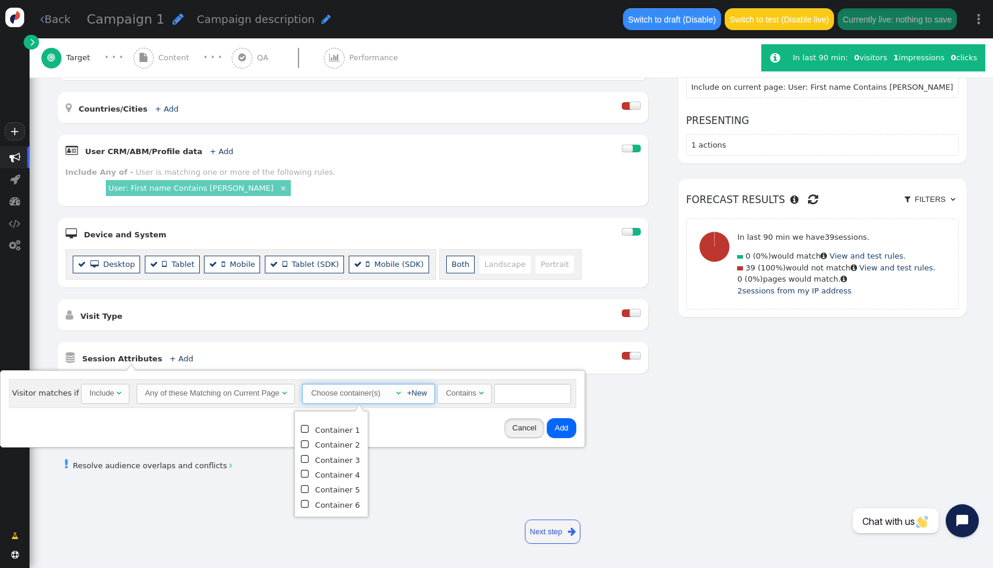
click at [519, 431] on button "Cancel" at bounding box center [524, 428] width 40 height 20
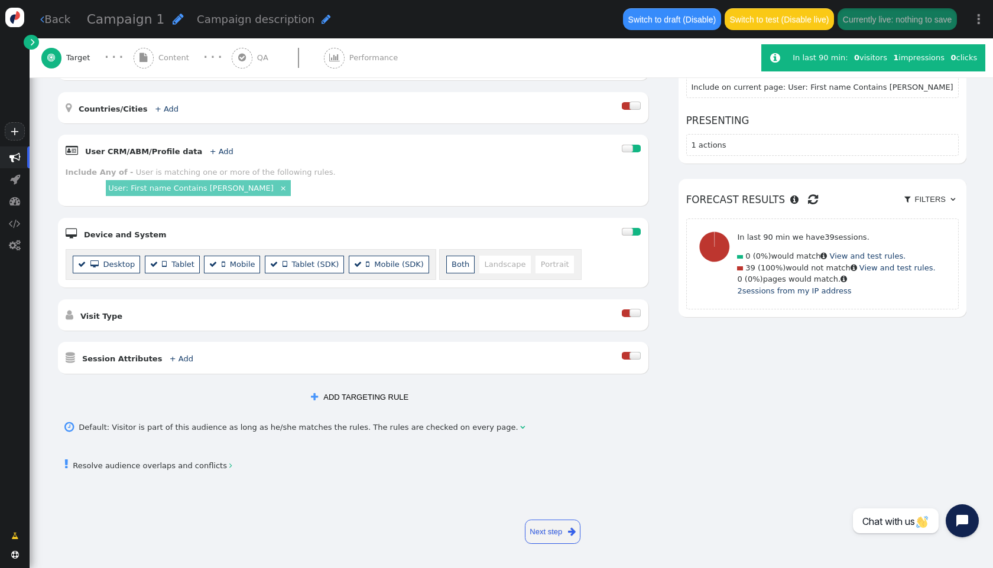
click at [174, 305] on div " Visit Type   New visitors  Returning visitors  No. of sessions  Past ses…" at bounding box center [353, 315] width 590 height 31
click at [82, 311] on div " Visit Type " at bounding box center [344, 315] width 557 height 16
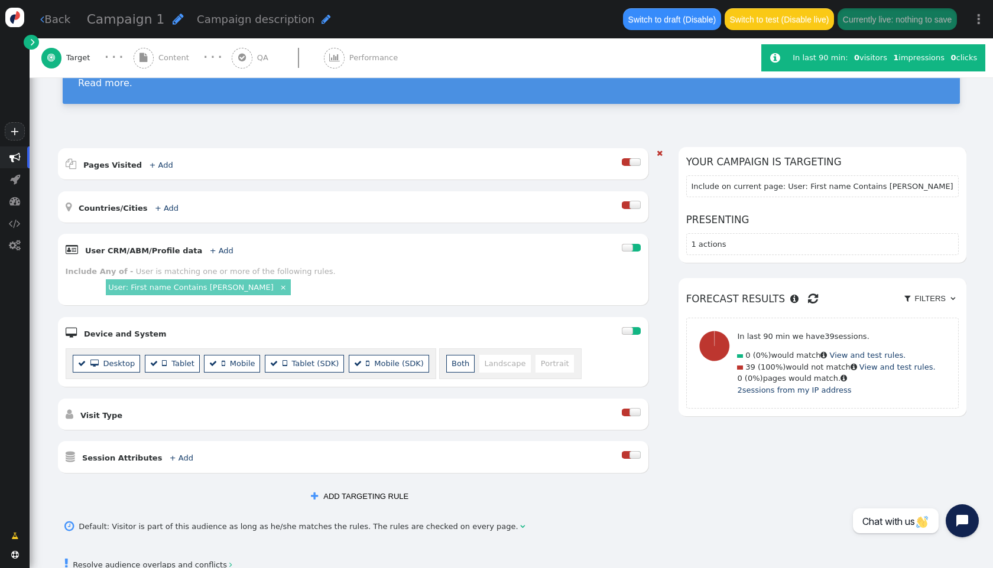
scroll to position [69, 0]
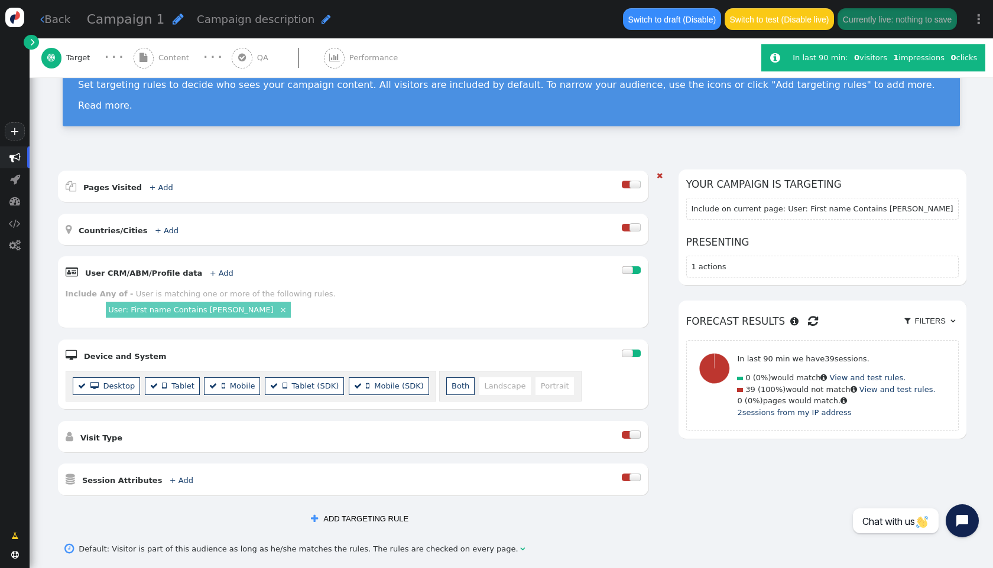
click at [278, 311] on link "×" at bounding box center [283, 309] width 10 height 10
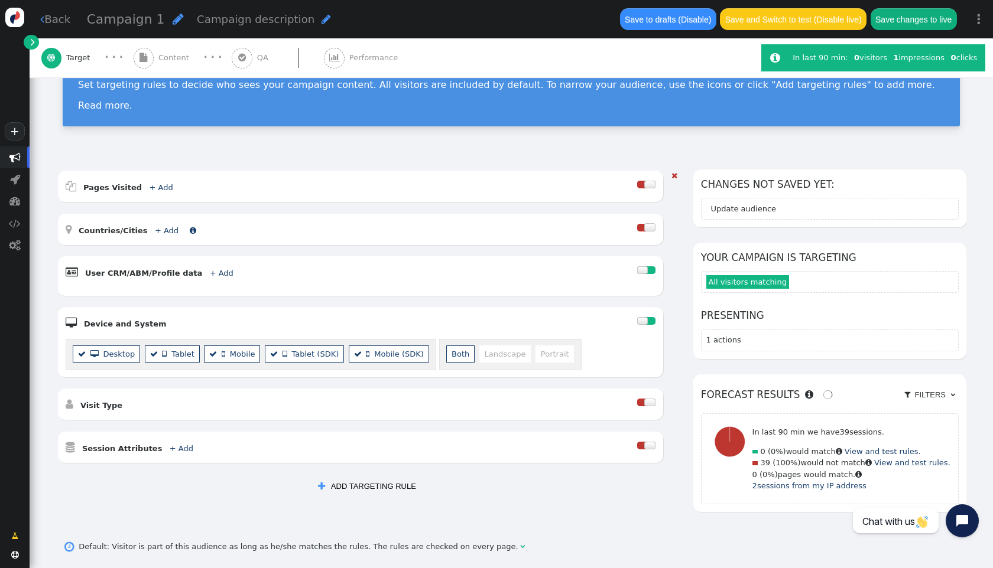
click at [155, 229] on link "+ Add" at bounding box center [167, 230] width 24 height 9
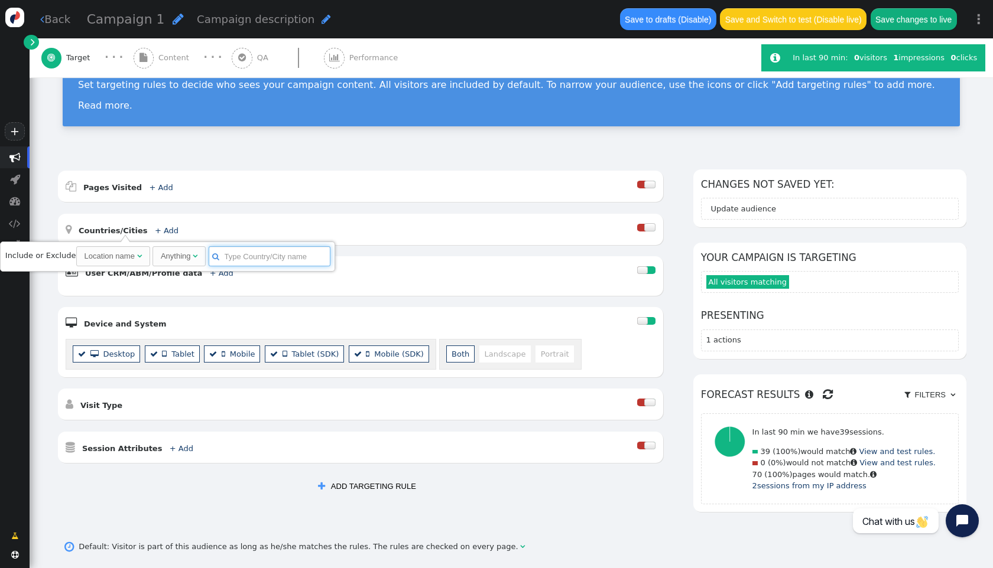
click at [236, 255] on input "text" at bounding box center [270, 256] width 122 height 20
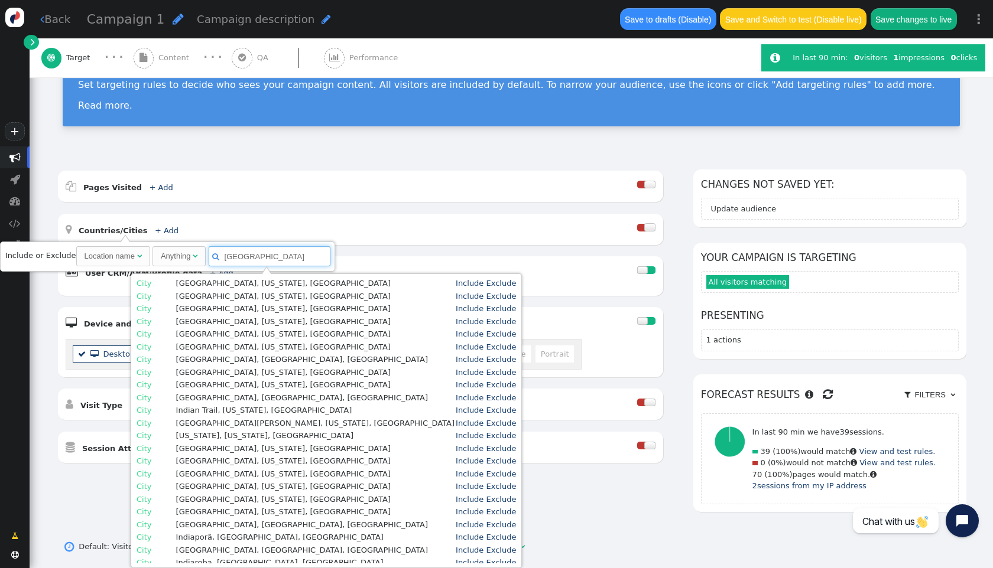
scroll to position [71, 0]
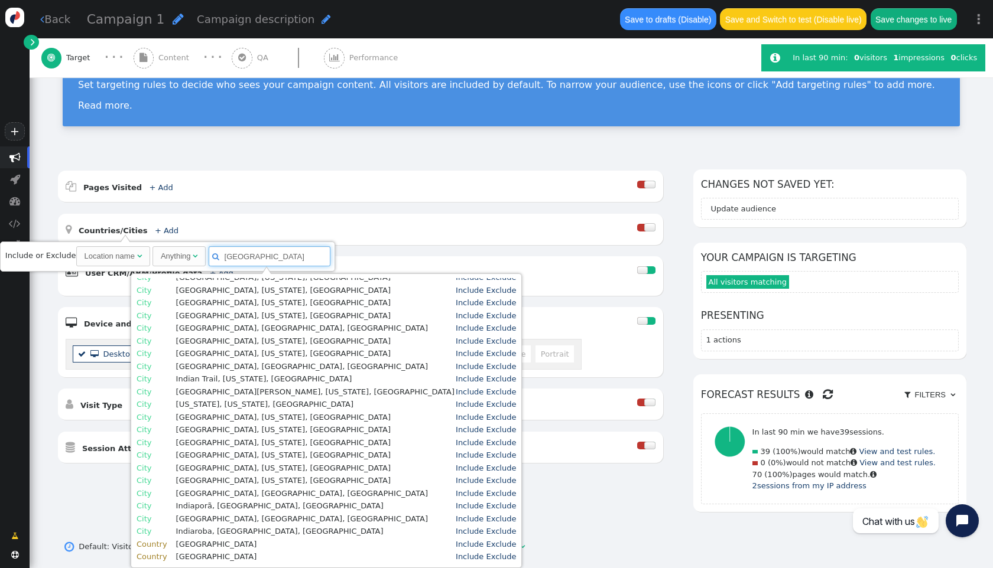
click at [230, 258] on input "[GEOGRAPHIC_DATA]" at bounding box center [270, 256] width 122 height 20
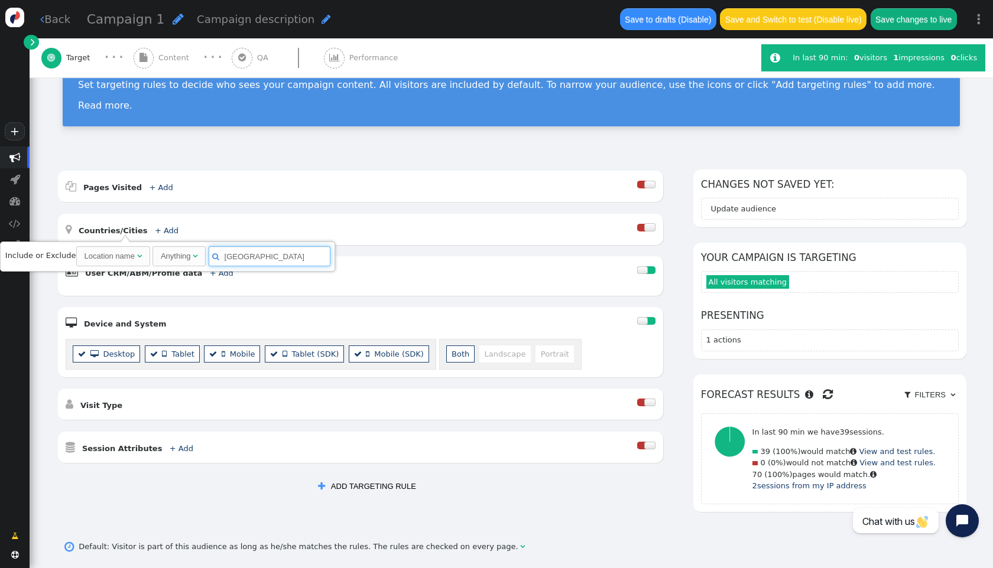
click at [230, 258] on input "[GEOGRAPHIC_DATA]" at bounding box center [270, 256] width 122 height 20
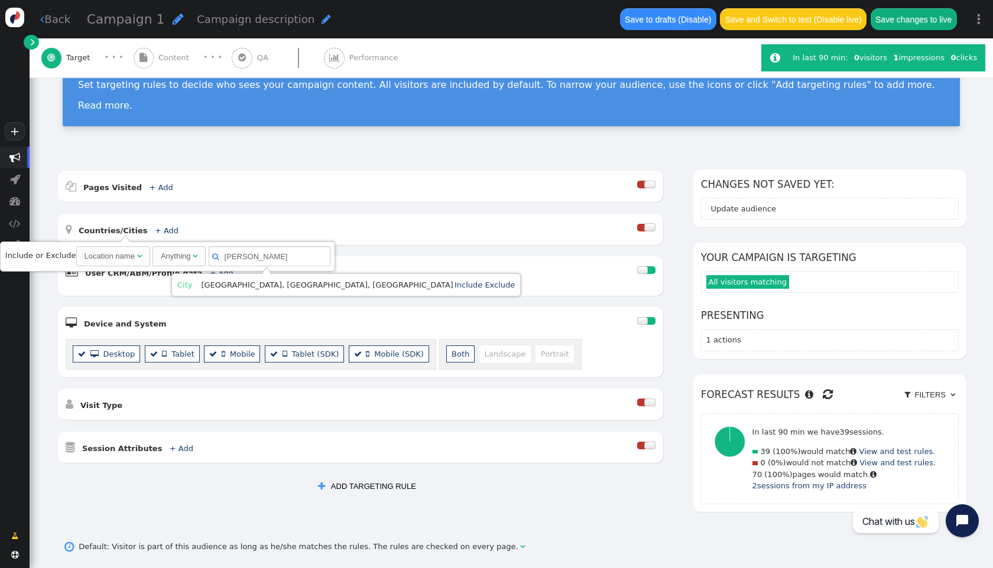
click at [258, 286] on td "[GEOGRAPHIC_DATA], [GEOGRAPHIC_DATA], [GEOGRAPHIC_DATA]" at bounding box center [327, 285] width 252 height 12
click at [207, 285] on td "[GEOGRAPHIC_DATA], [GEOGRAPHIC_DATA], [GEOGRAPHIC_DATA]" at bounding box center [327, 285] width 252 height 12
click at [180, 284] on span "City" at bounding box center [184, 285] width 15 height 9
click at [211, 285] on td "[GEOGRAPHIC_DATA], [GEOGRAPHIC_DATA], [GEOGRAPHIC_DATA]" at bounding box center [327, 285] width 252 height 12
click at [233, 284] on td "[GEOGRAPHIC_DATA], [GEOGRAPHIC_DATA], [GEOGRAPHIC_DATA]" at bounding box center [327, 285] width 252 height 12
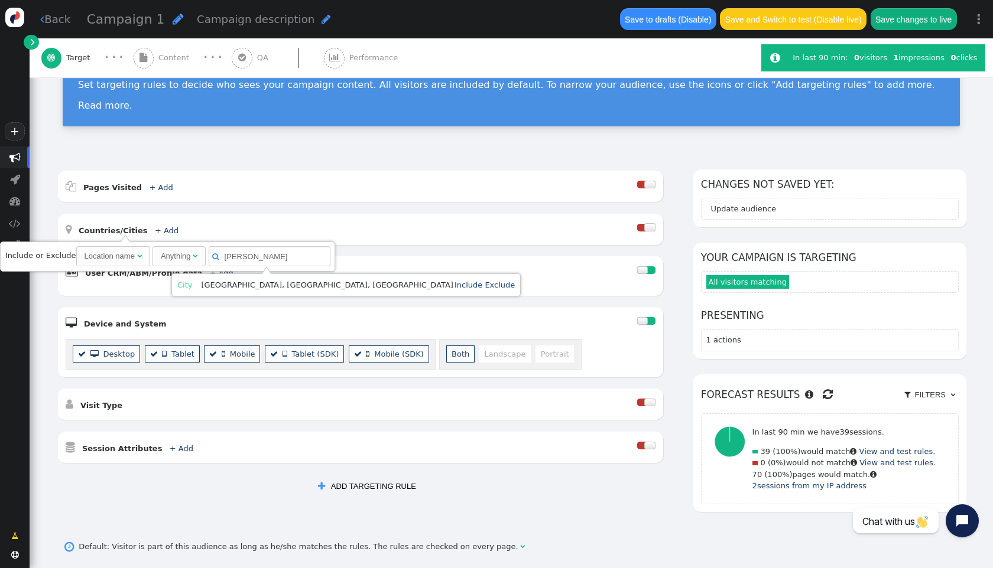
click at [234, 284] on td "[GEOGRAPHIC_DATA], [GEOGRAPHIC_DATA], [GEOGRAPHIC_DATA]" at bounding box center [327, 285] width 252 height 12
click at [240, 284] on td "[GEOGRAPHIC_DATA], [GEOGRAPHIC_DATA], [GEOGRAPHIC_DATA]" at bounding box center [327, 285] width 252 height 12
click at [252, 285] on td "[GEOGRAPHIC_DATA], [GEOGRAPHIC_DATA], [GEOGRAPHIC_DATA]" at bounding box center [327, 285] width 252 height 12
click at [263, 284] on td "[GEOGRAPHIC_DATA], [GEOGRAPHIC_DATA], [GEOGRAPHIC_DATA]" at bounding box center [327, 285] width 252 height 12
click at [265, 284] on td "[GEOGRAPHIC_DATA], [GEOGRAPHIC_DATA], [GEOGRAPHIC_DATA]" at bounding box center [327, 285] width 252 height 12
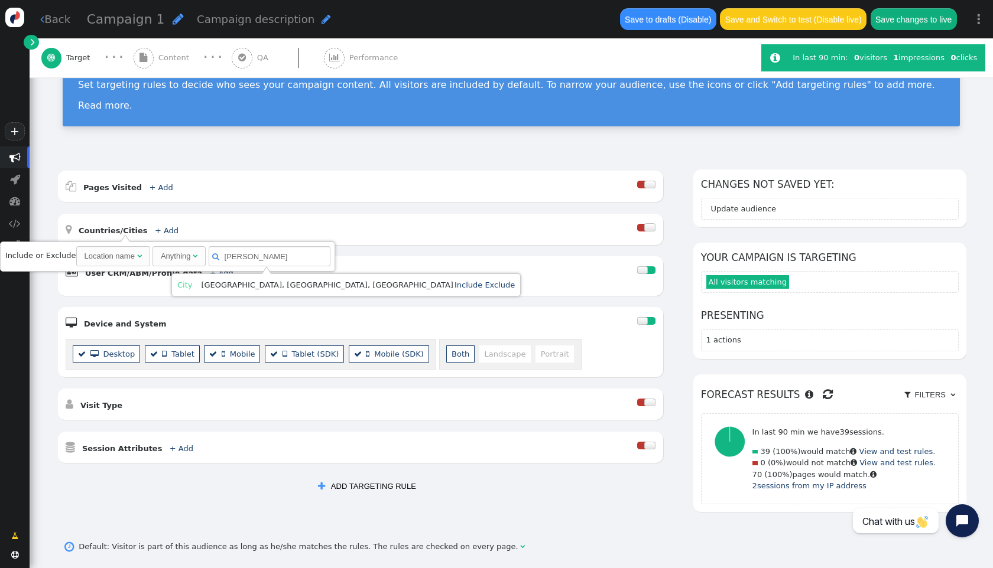
click at [269, 280] on td "[GEOGRAPHIC_DATA], [GEOGRAPHIC_DATA], [GEOGRAPHIC_DATA]" at bounding box center [327, 285] width 252 height 12
click at [179, 259] on div "Anything" at bounding box center [176, 257] width 30 height 12
click at [242, 261] on input "[PERSON_NAME]" at bounding box center [252, 256] width 122 height 20
click at [247, 286] on td "[GEOGRAPHIC_DATA], [GEOGRAPHIC_DATA], [GEOGRAPHIC_DATA]" at bounding box center [310, 285] width 252 height 12
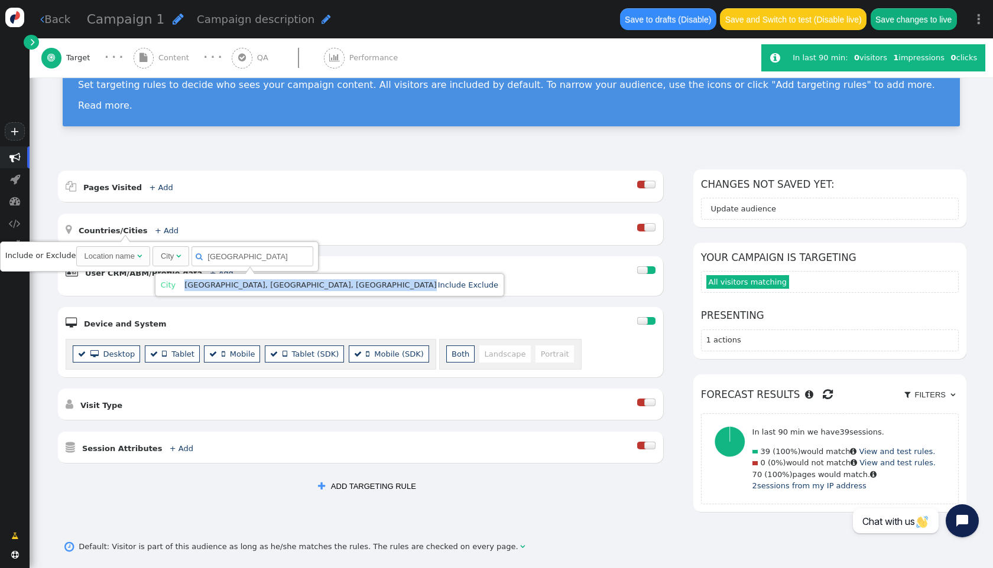
click at [247, 286] on td "[GEOGRAPHIC_DATA], [GEOGRAPHIC_DATA], [GEOGRAPHIC_DATA]" at bounding box center [310, 285] width 252 height 12
click at [168, 282] on span "City" at bounding box center [168, 285] width 15 height 9
click at [213, 284] on td "[GEOGRAPHIC_DATA], [GEOGRAPHIC_DATA], [GEOGRAPHIC_DATA]" at bounding box center [310, 285] width 252 height 12
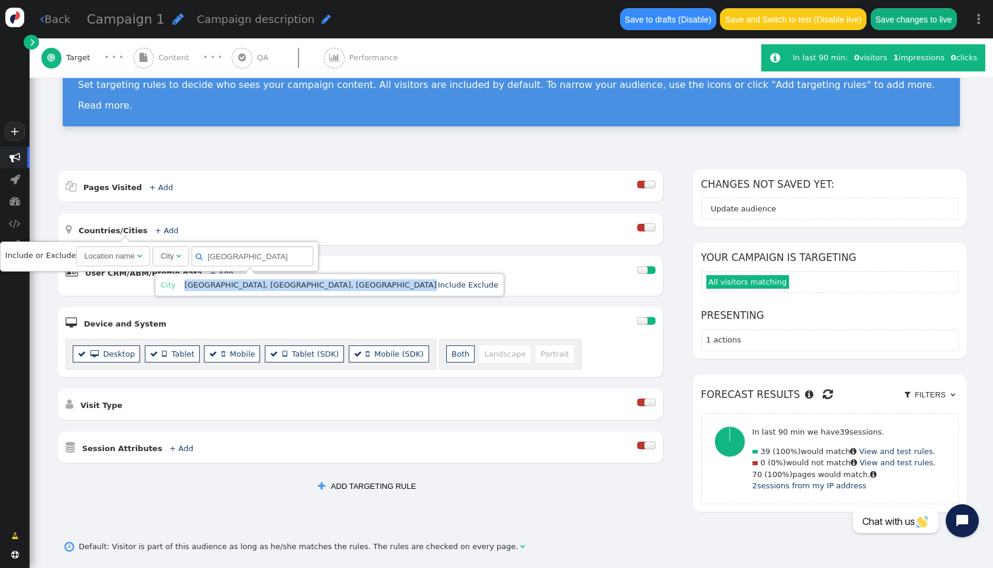
click at [213, 284] on td "[GEOGRAPHIC_DATA], [GEOGRAPHIC_DATA], [GEOGRAPHIC_DATA]" at bounding box center [310, 285] width 252 height 12
copy tr "[GEOGRAPHIC_DATA], [GEOGRAPHIC_DATA], [GEOGRAPHIC_DATA]"
click at [236, 258] on input "[GEOGRAPHIC_DATA]" at bounding box center [252, 256] width 122 height 20
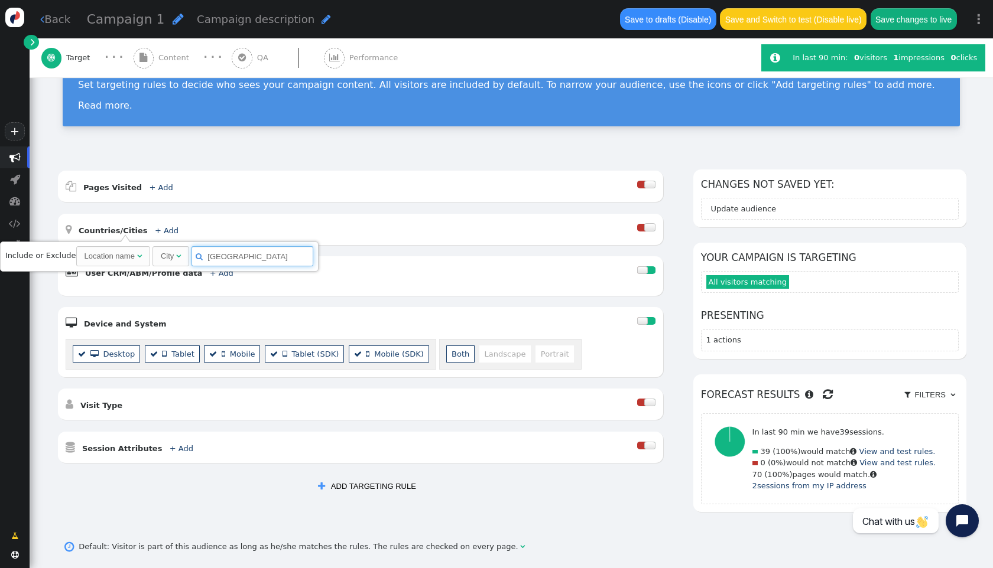
click at [236, 258] on input "[GEOGRAPHIC_DATA]" at bounding box center [252, 256] width 122 height 20
paste input ", [GEOGRAPHIC_DATA], [GEOGRAPHIC_DATA]"
type input "[GEOGRAPHIC_DATA], [GEOGRAPHIC_DATA], [GEOGRAPHIC_DATA]"
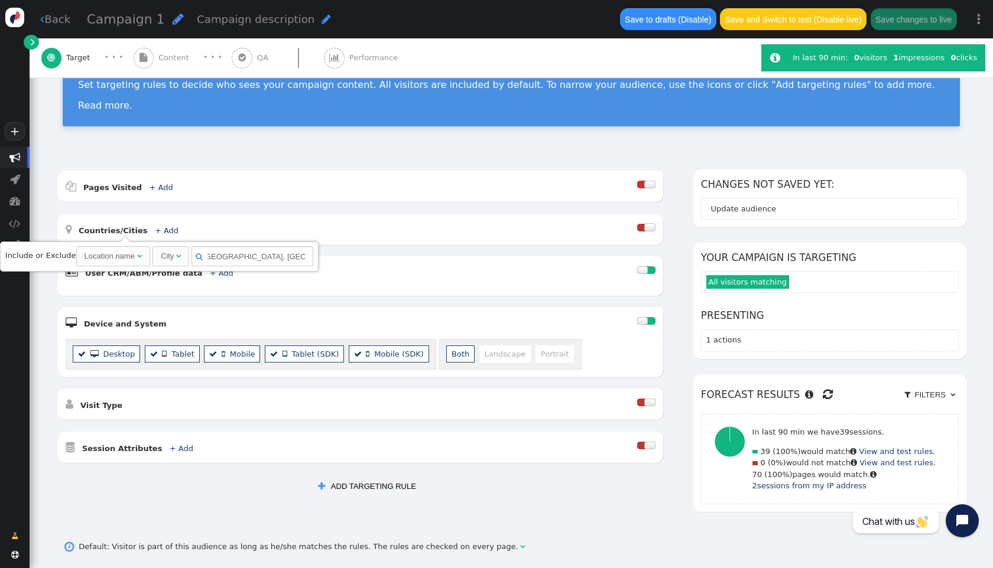
click at [343, 270] on div " User CRM/ABM/Profile data + Add " at bounding box center [351, 272] width 571 height 16
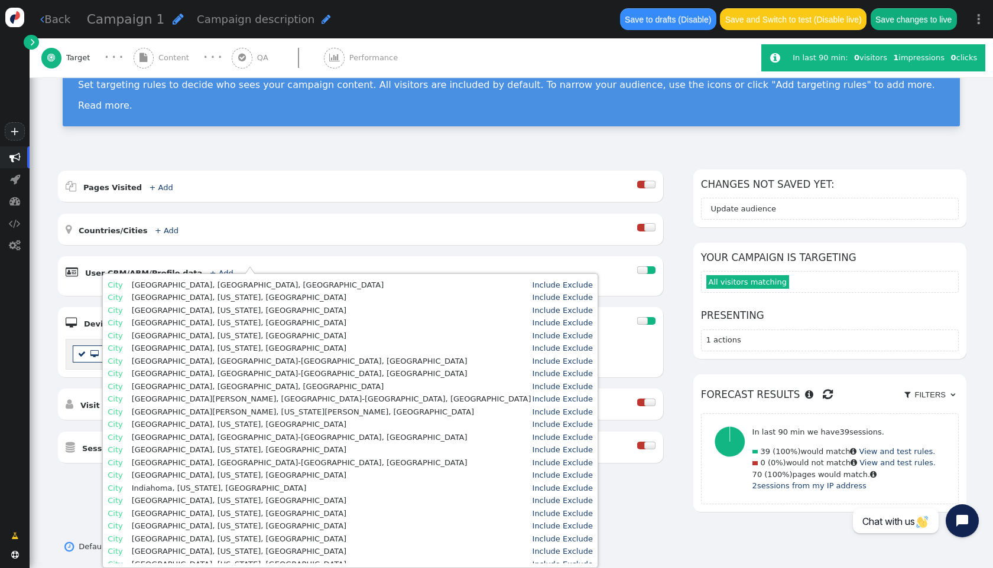
click at [207, 283] on td "[GEOGRAPHIC_DATA], [GEOGRAPHIC_DATA], [GEOGRAPHIC_DATA]" at bounding box center [331, 285] width 399 height 12
click at [203, 285] on td "[GEOGRAPHIC_DATA], [GEOGRAPHIC_DATA], [GEOGRAPHIC_DATA]" at bounding box center [331, 285] width 399 height 12
click at [168, 245] on div " Pages Visited + Add  Include Current Page is Any of - Visitor is now on one …" at bounding box center [360, 317] width 605 height 292
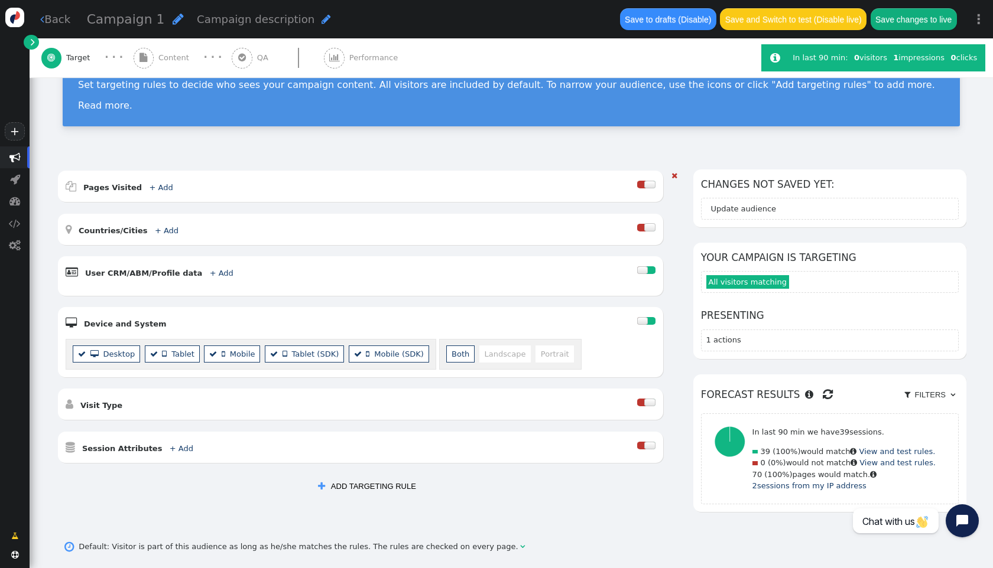
click at [226, 262] on div " User CRM/ABM/Profile data + Add  Include Any of - User is matching one or mo…" at bounding box center [360, 275] width 605 height 39
click at [154, 187] on link "+ Add" at bounding box center [161, 187] width 24 height 9
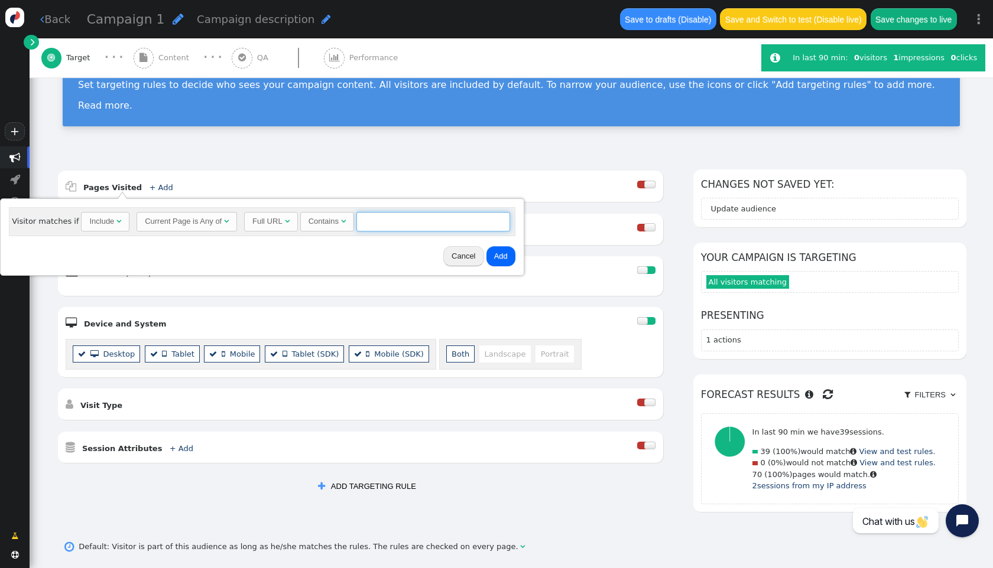
click at [387, 221] on input "text" at bounding box center [433, 222] width 154 height 20
click at [377, 219] on input "theleve" at bounding box center [433, 222] width 154 height 20
paste input "[URL]"
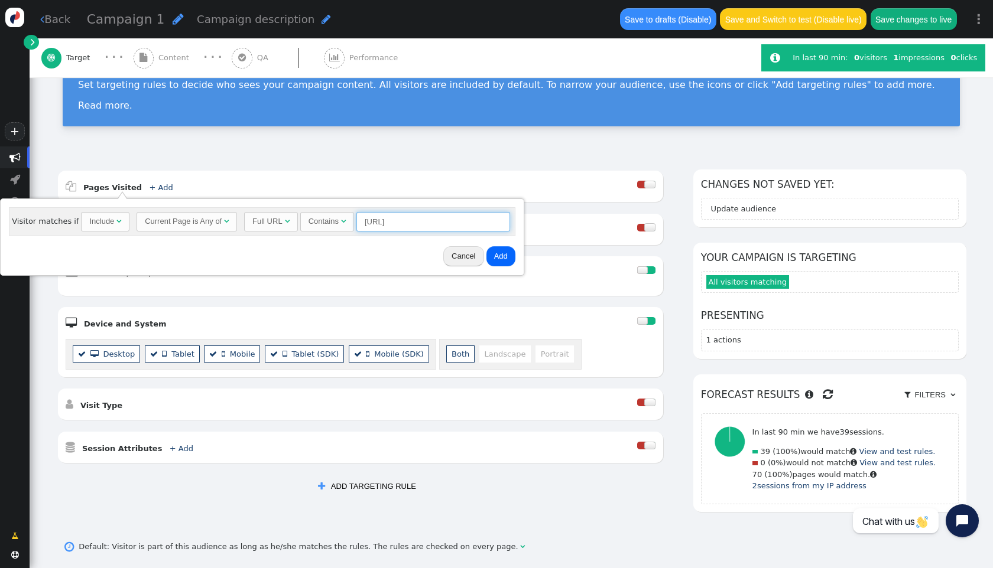
type input "[URL]"
click at [498, 257] on button "Add" at bounding box center [500, 256] width 29 height 20
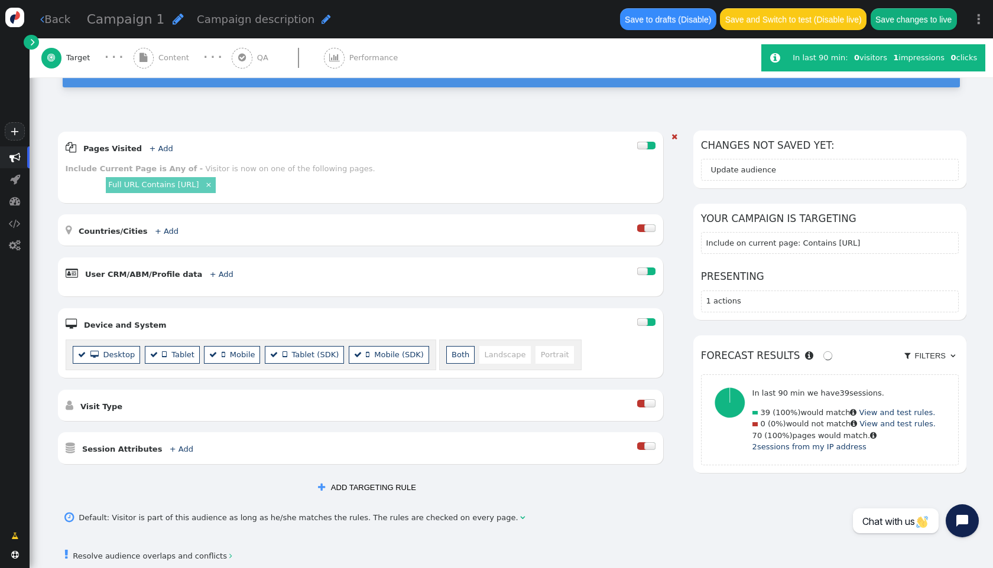
scroll to position [127, 0]
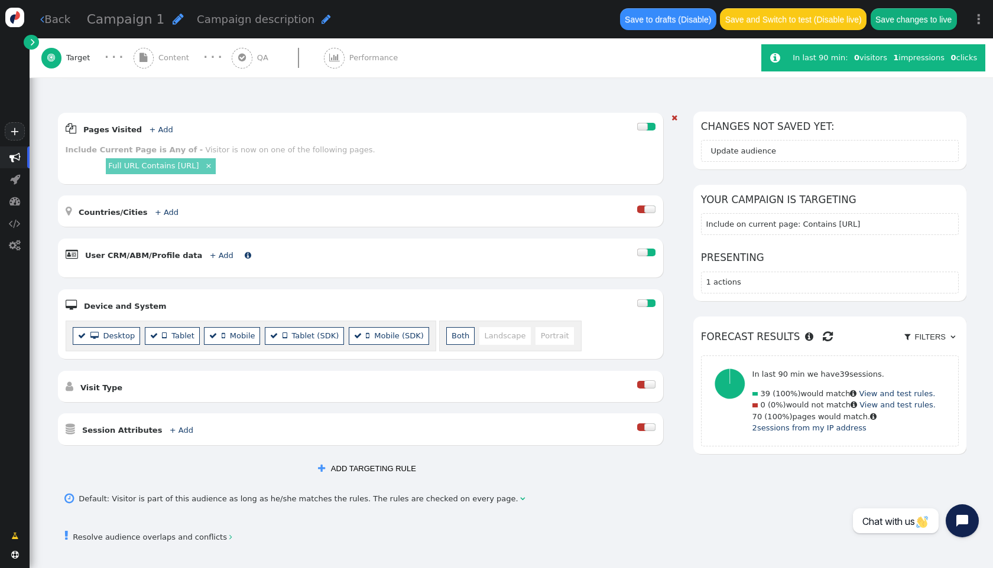
click at [212, 255] on link "+ Add" at bounding box center [222, 255] width 24 height 9
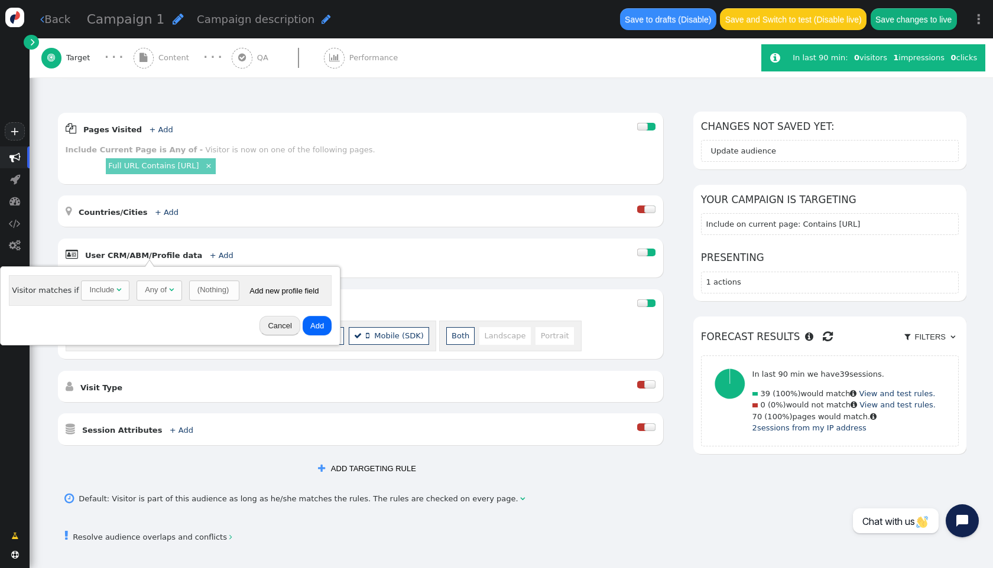
click at [161, 293] on div "Any of" at bounding box center [156, 290] width 22 height 12
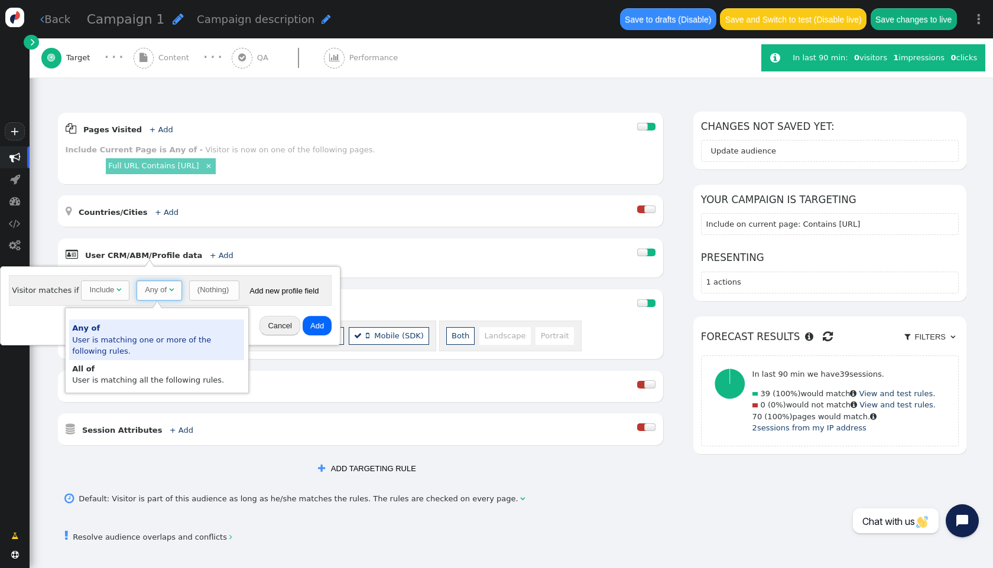
click at [162, 292] on div "Any of" at bounding box center [156, 290] width 22 height 12
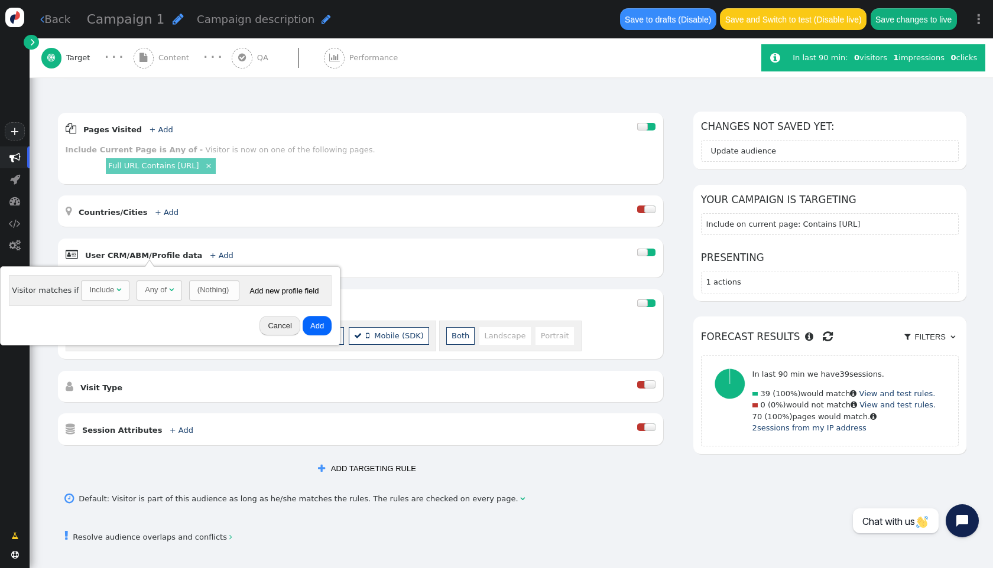
click at [276, 327] on button "Cancel" at bounding box center [279, 326] width 40 height 20
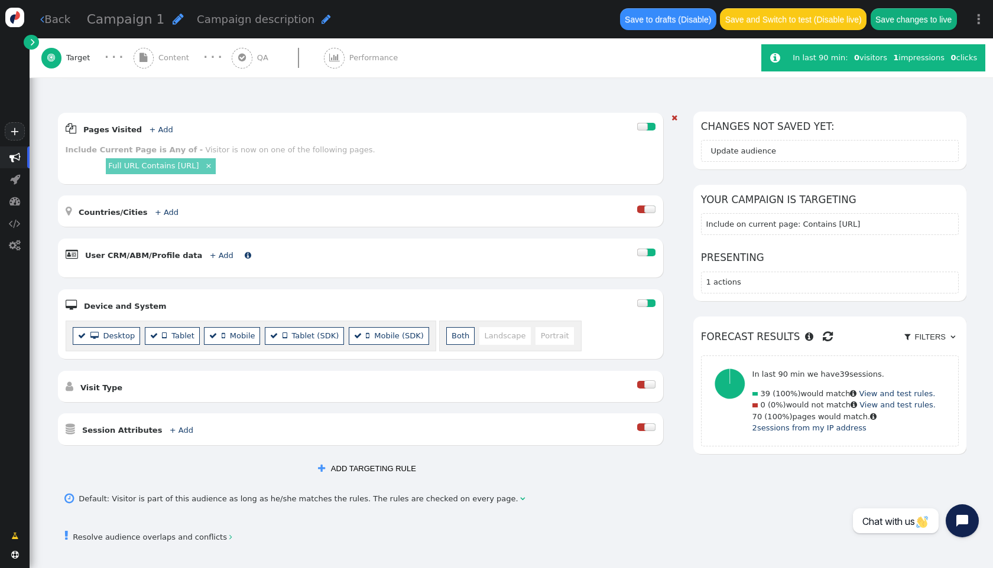
click at [216, 256] on span "+ Add" at bounding box center [219, 255] width 31 height 9
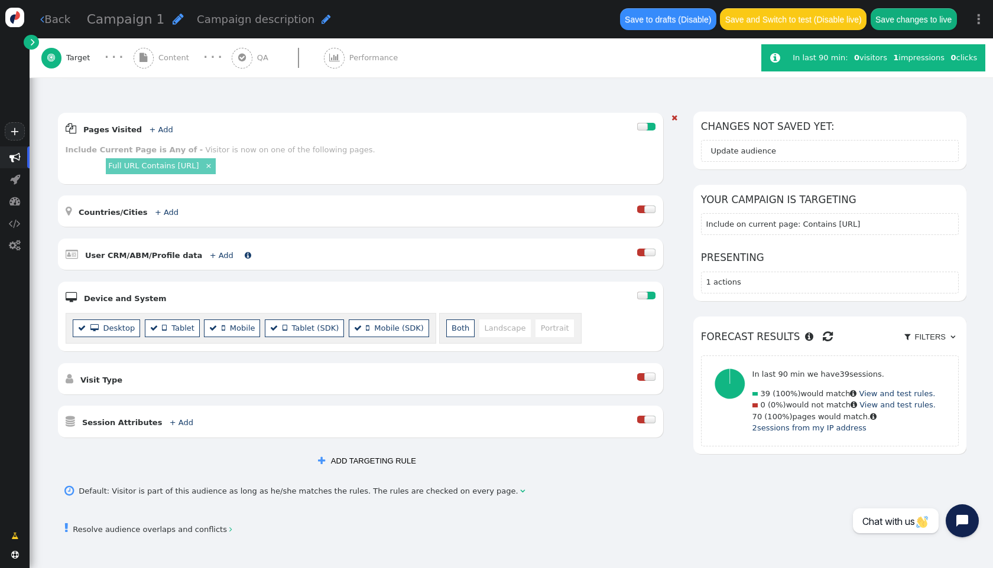
click at [212, 255] on link "+ Add" at bounding box center [222, 255] width 24 height 9
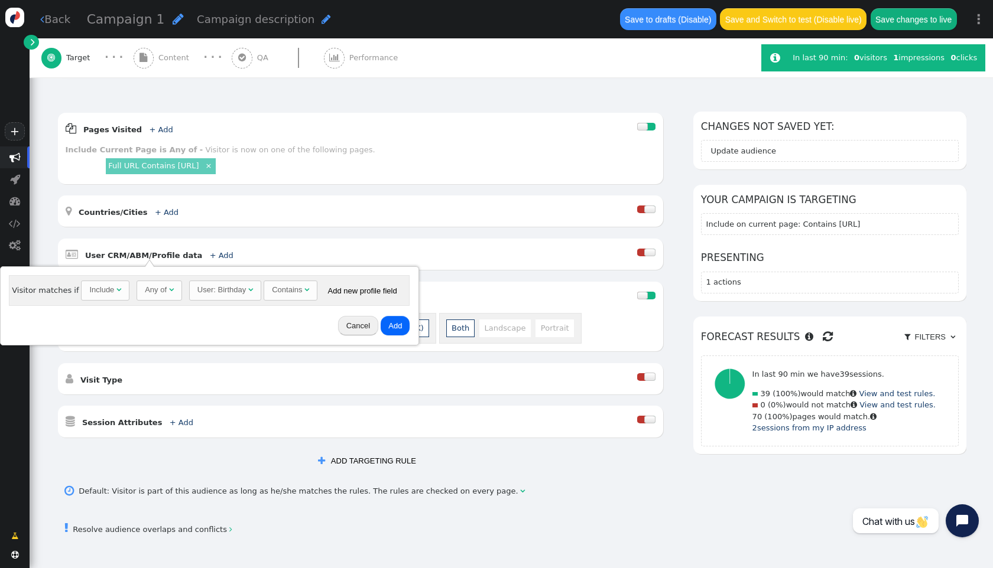
click at [236, 286] on div "User: Birthday" at bounding box center [221, 290] width 48 height 12
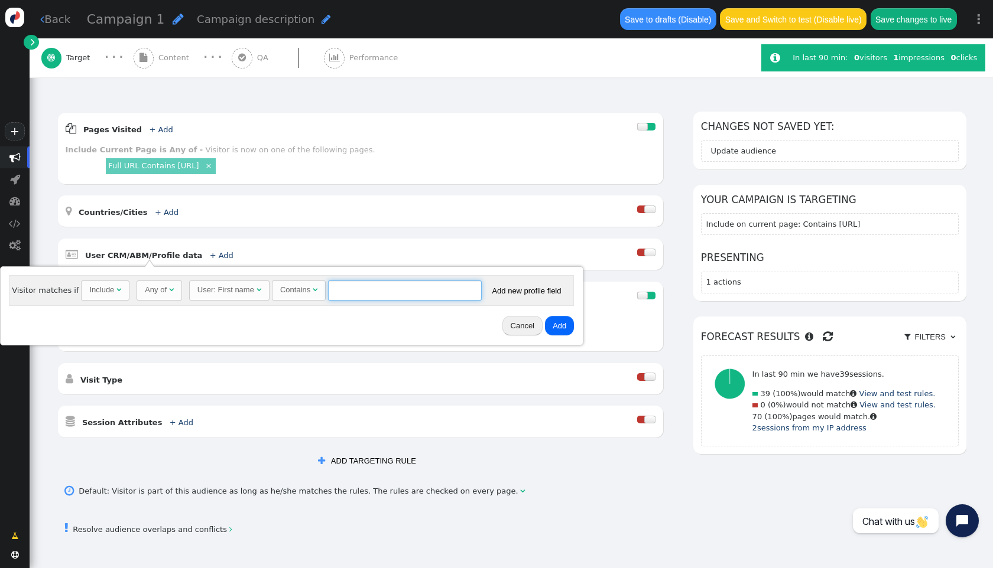
click at [349, 292] on input "text" at bounding box center [405, 291] width 154 height 20
type input "[PERSON_NAME]"
click at [545, 327] on button "Add" at bounding box center [559, 326] width 29 height 20
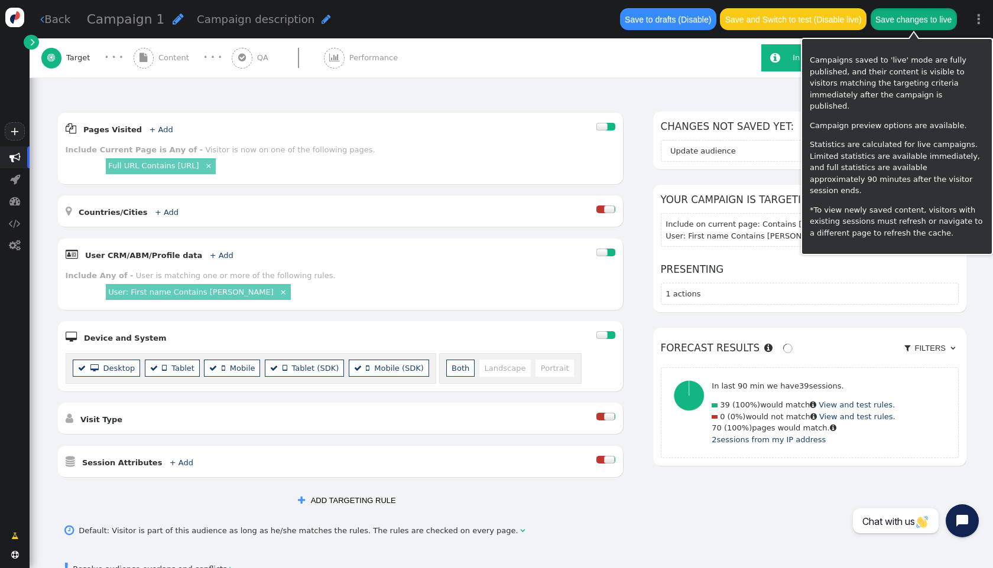
click at [925, 9] on button "Save changes to live" at bounding box center [913, 18] width 86 height 21
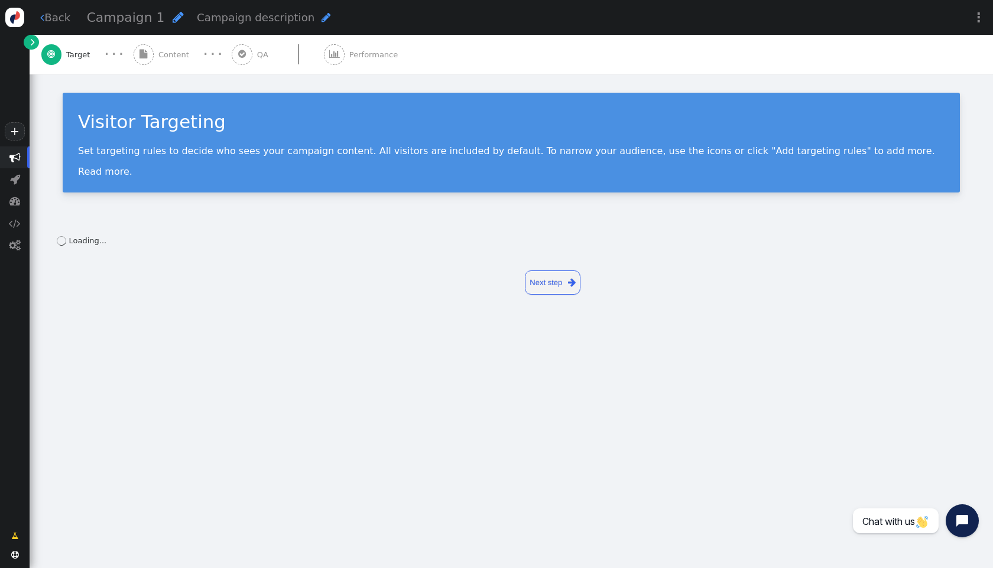
click at [552, 282] on link "Next step " at bounding box center [553, 283] width 56 height 24
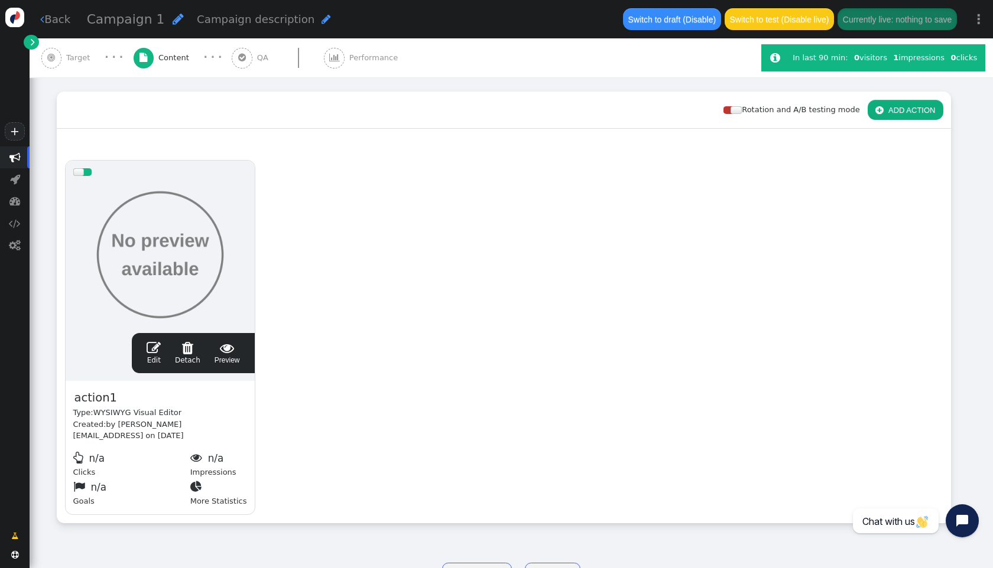
scroll to position [178, 0]
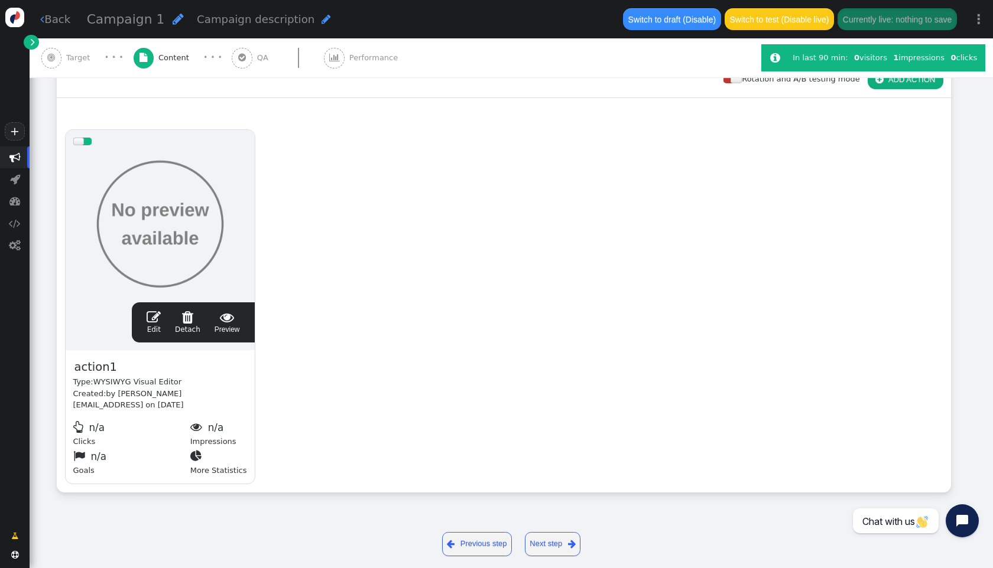
click at [551, 537] on link "Next step " at bounding box center [553, 544] width 56 height 24
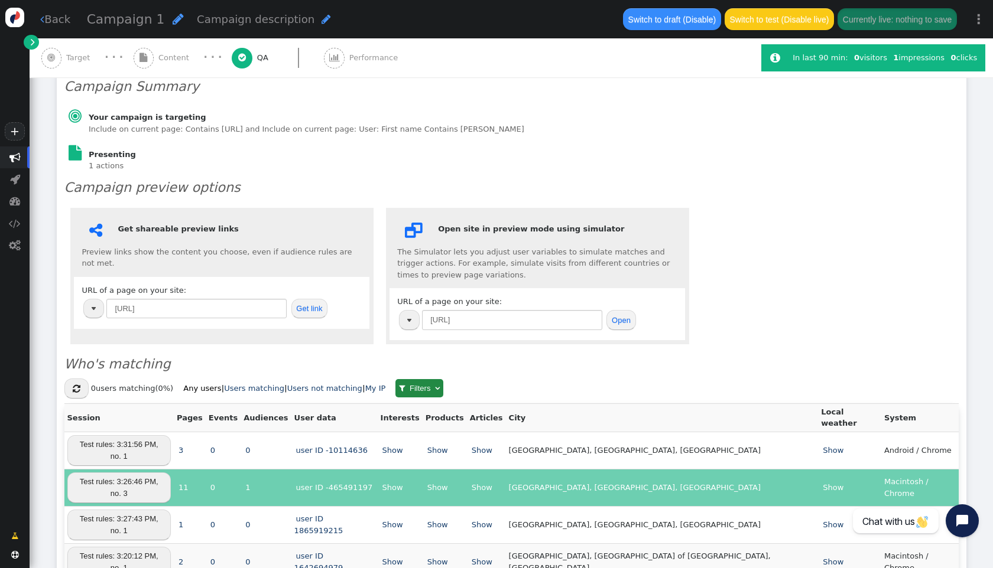
scroll to position [205, 0]
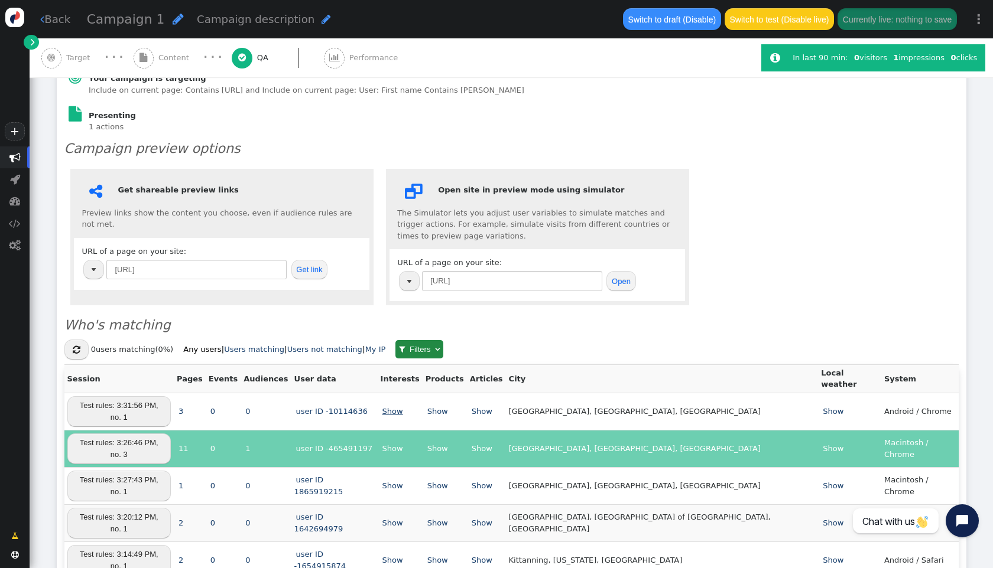
click at [405, 407] on link "Show" at bounding box center [393, 411] width 24 height 9
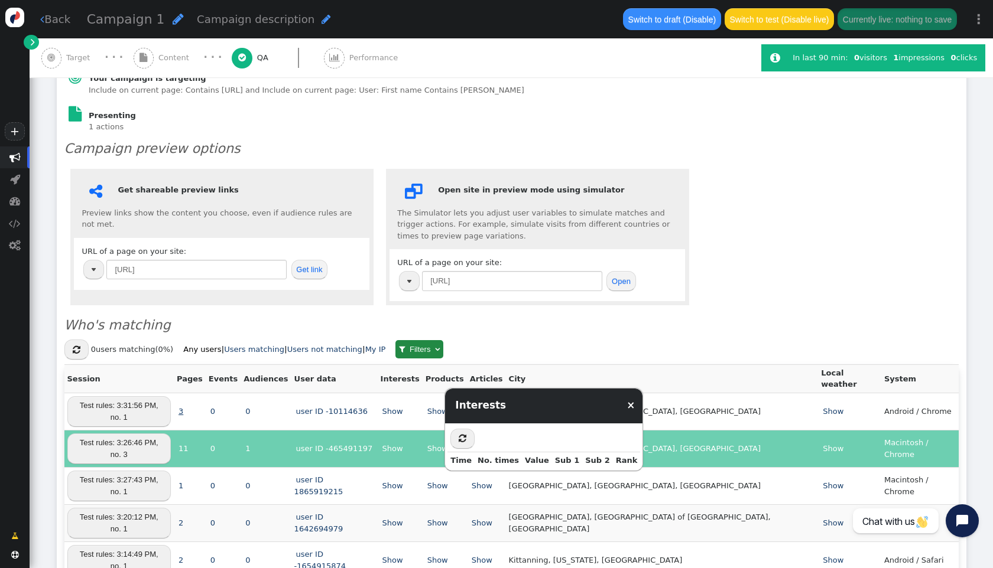
click at [185, 407] on link "3" at bounding box center [181, 411] width 8 height 9
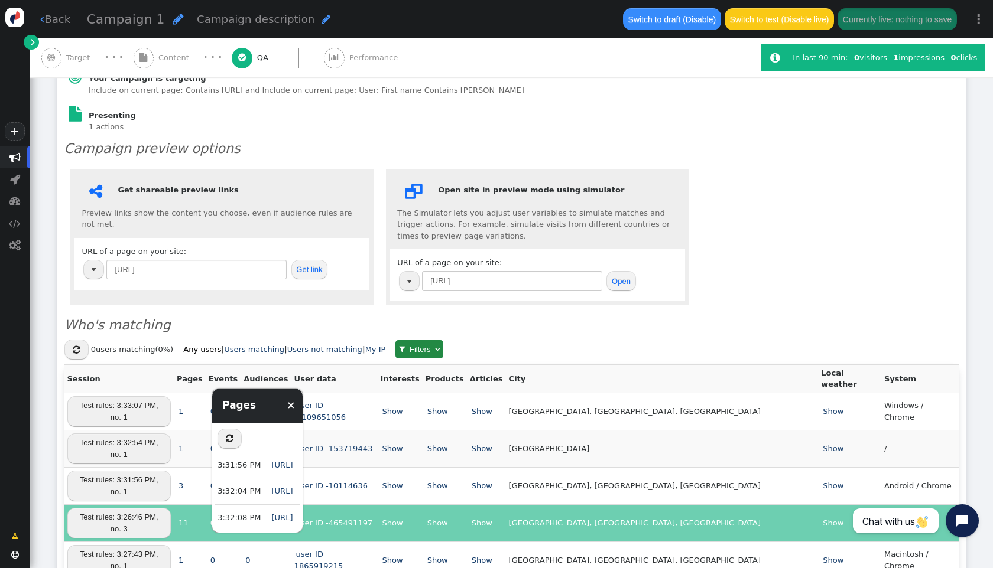
click at [528, 316] on h3 "Who's matching" at bounding box center [511, 326] width 894 height 20
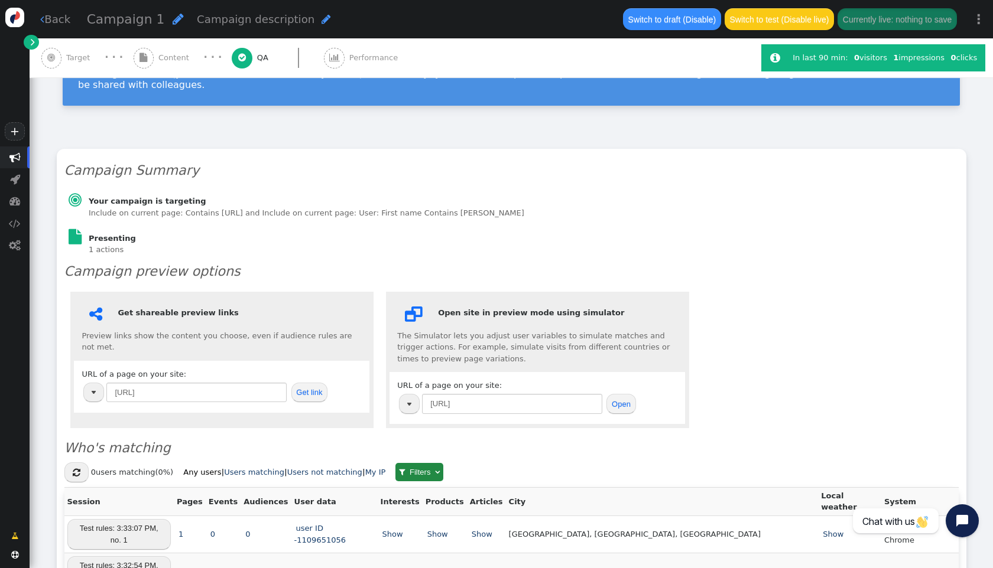
scroll to position [2, 0]
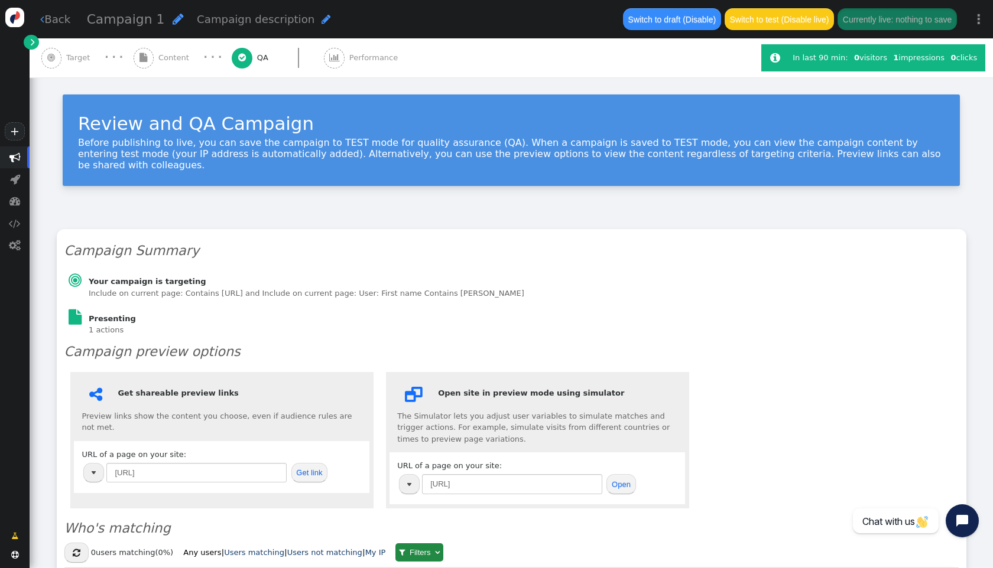
click at [676, 16] on button "Switch to draft (Disable)" at bounding box center [671, 18] width 97 height 21
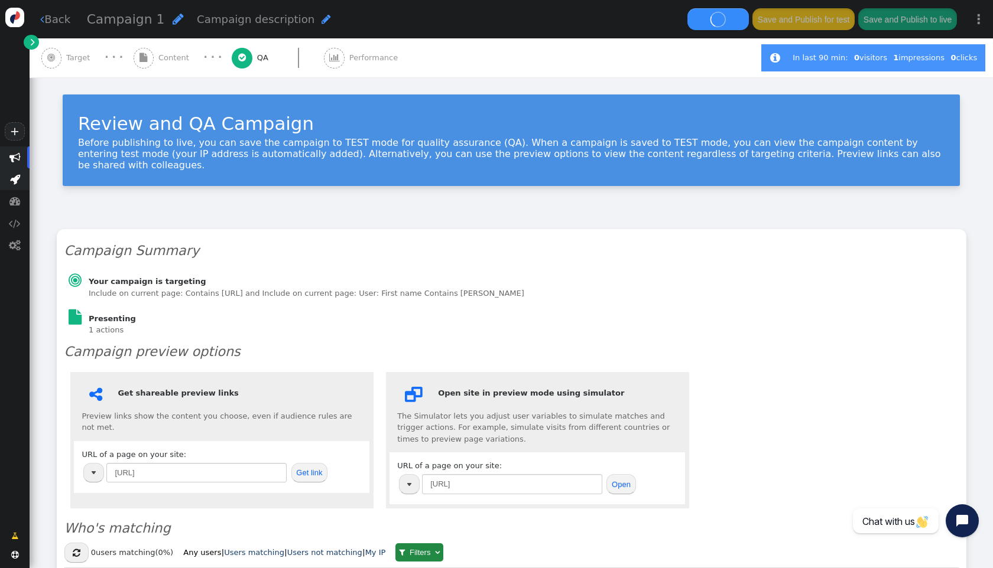
click at [11, 182] on span "" at bounding box center [15, 179] width 10 height 11
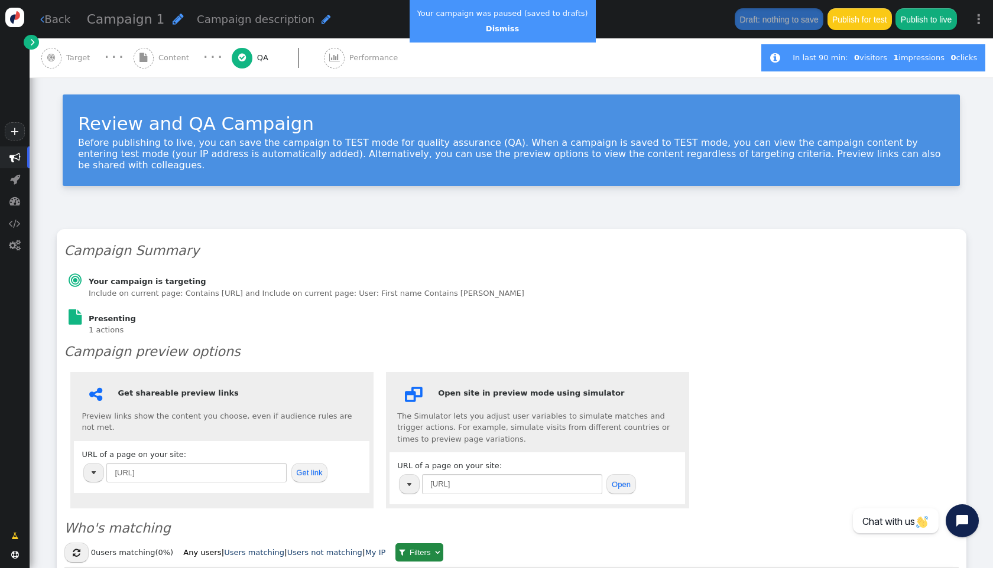
click at [54, 16] on link " Back" at bounding box center [55, 19] width 30 height 16
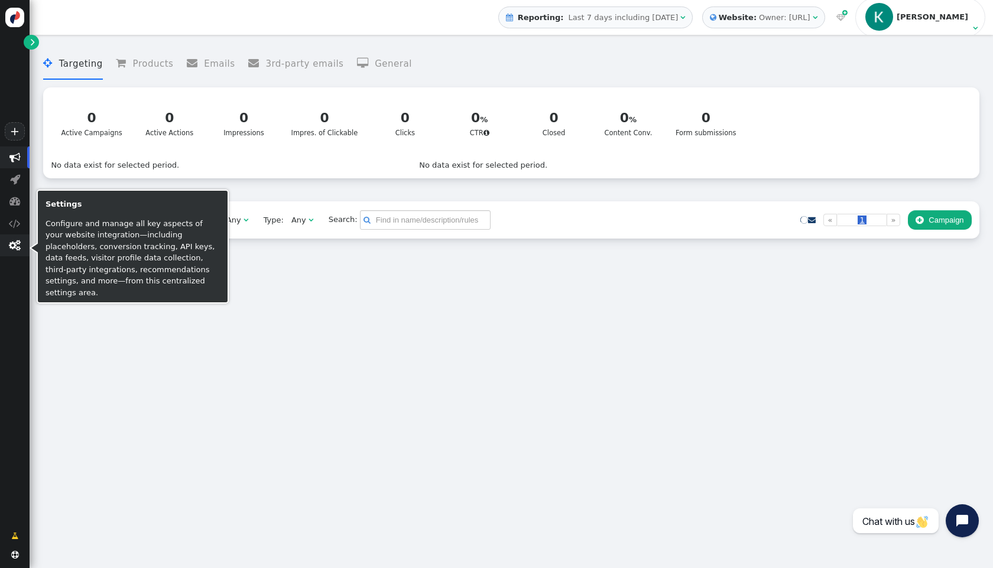
click at [10, 240] on span "" at bounding box center [15, 245] width 12 height 11
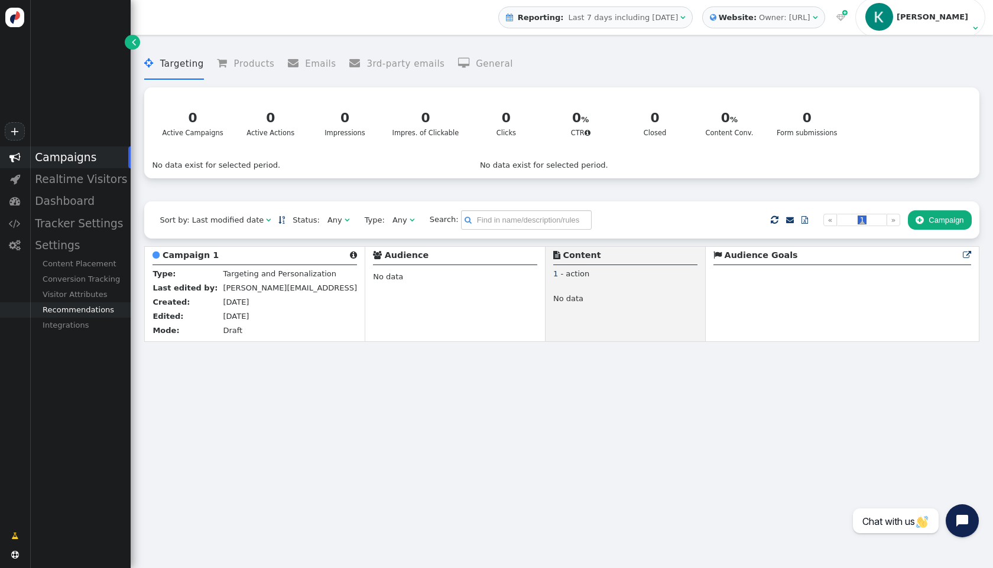
click at [100, 310] on div "Recommendations" at bounding box center [80, 310] width 101 height 15
click at [99, 298] on div "Visitor Attributes" at bounding box center [80, 294] width 101 height 15
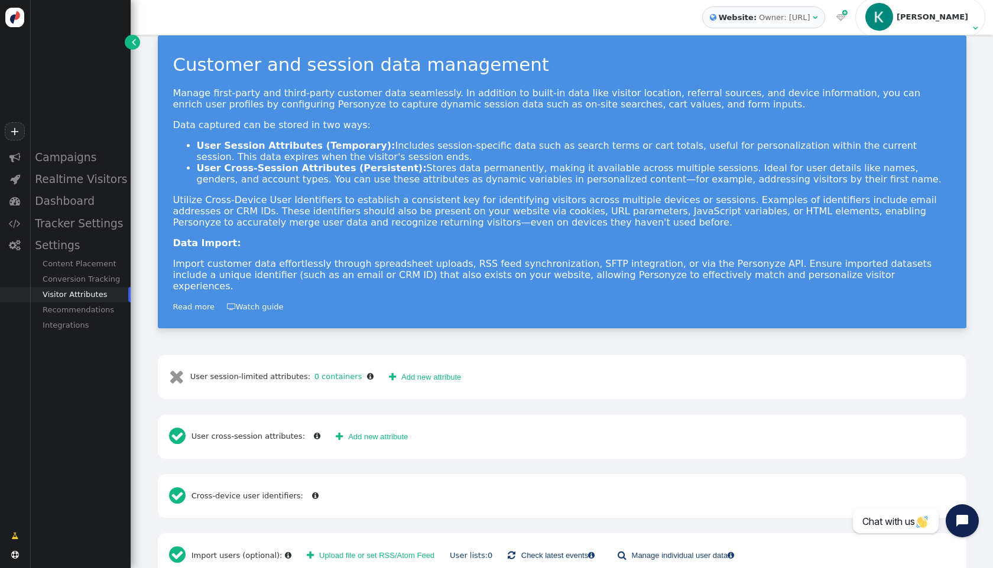
scroll to position [28, 0]
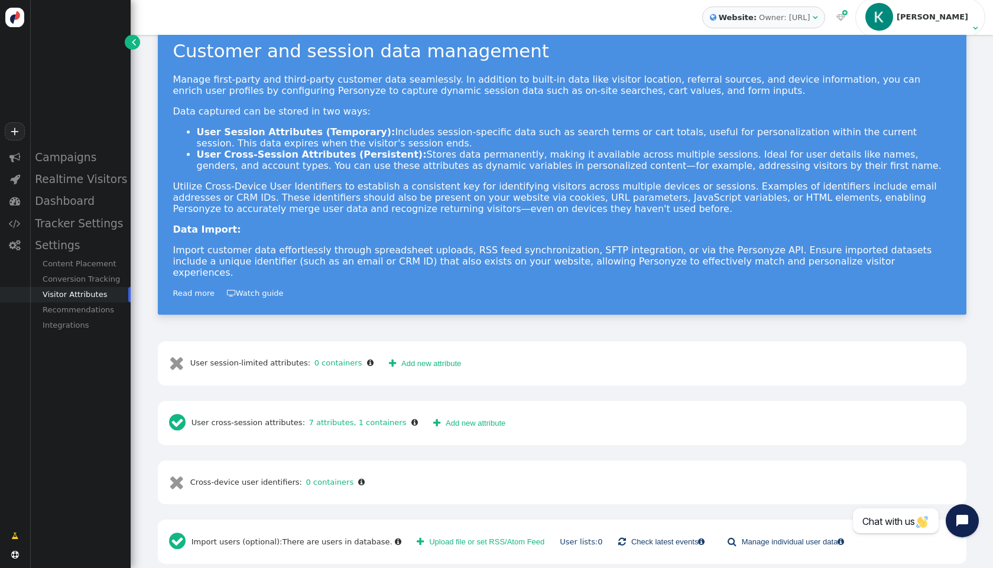
click at [69, 334] on div " Campaigns  Realtime Visitors  Dashboard  Tracker Settings  Settings Conte…" at bounding box center [65, 332] width 131 height 371
click at [73, 330] on div "Integrations" at bounding box center [80, 325] width 101 height 15
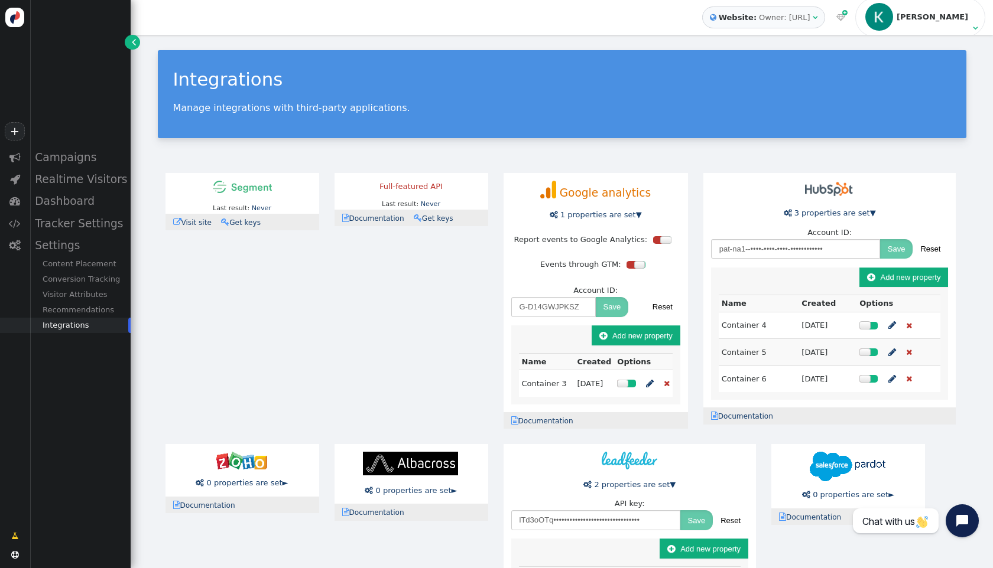
click at [445, 218] on link " Get keys" at bounding box center [437, 218] width 47 height 8
click at [450, 256] on button "Generate another key" at bounding box center [434, 253] width 91 height 20
click at [454, 310] on div "Last result: Never Last error: Never  Visit site  Documentation  Get keys Fu…" at bounding box center [562, 516] width 808 height 703
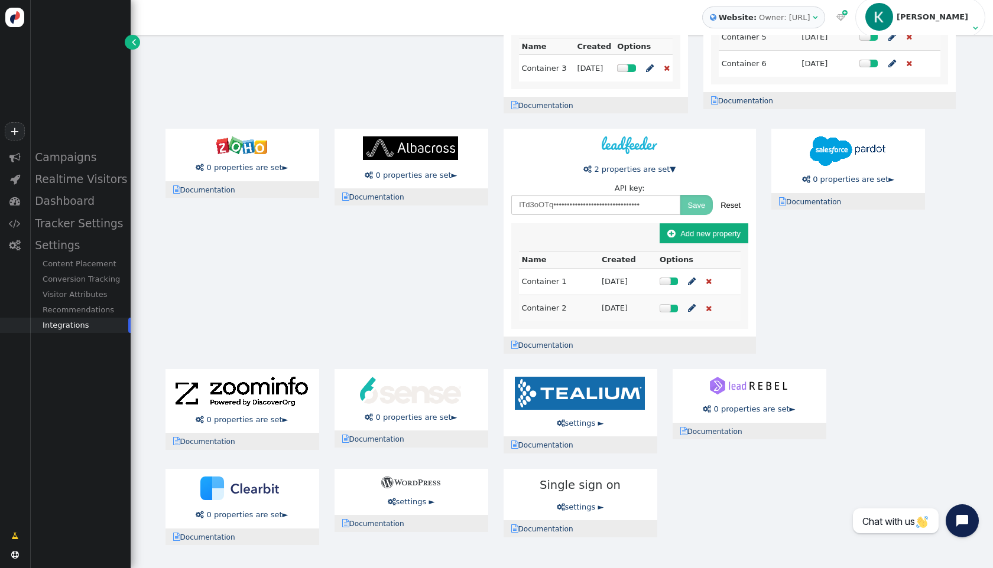
scroll to position [535, 0]
click at [683, 282] on div "Last result: Never Last error: Never  Visit site  Documentation  Get keys Fu…" at bounding box center [562, 201] width 808 height 703
click at [659, 243] on button " Add new property" at bounding box center [703, 233] width 89 height 20
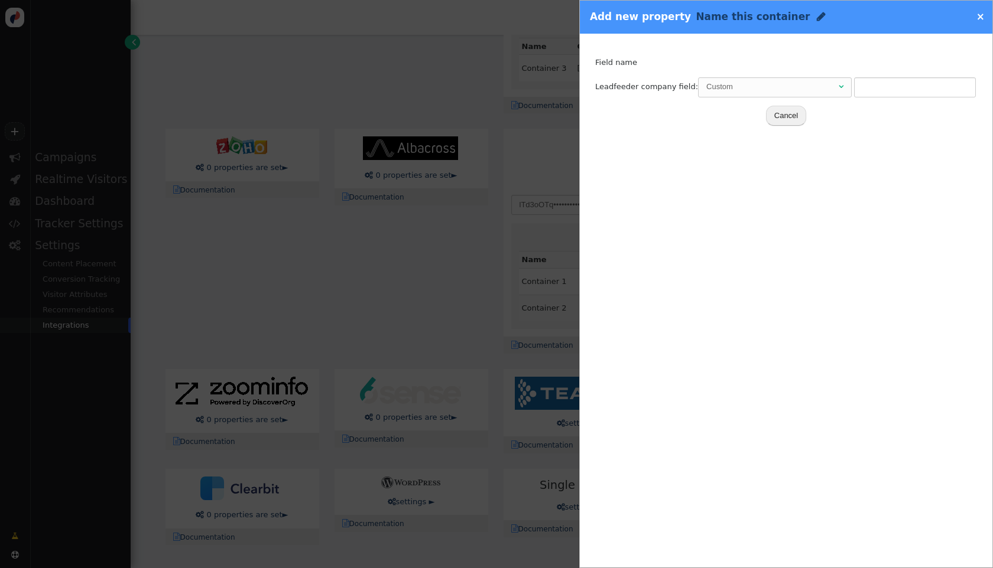
click at [806, 90] on div "Custom" at bounding box center [771, 87] width 130 height 12
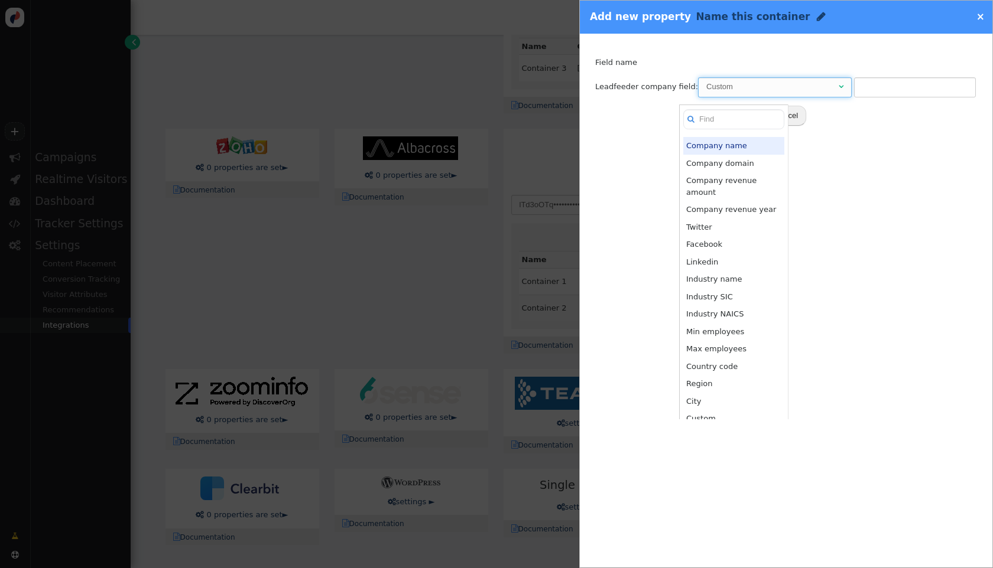
click at [806, 90] on div "Custom" at bounding box center [771, 87] width 130 height 12
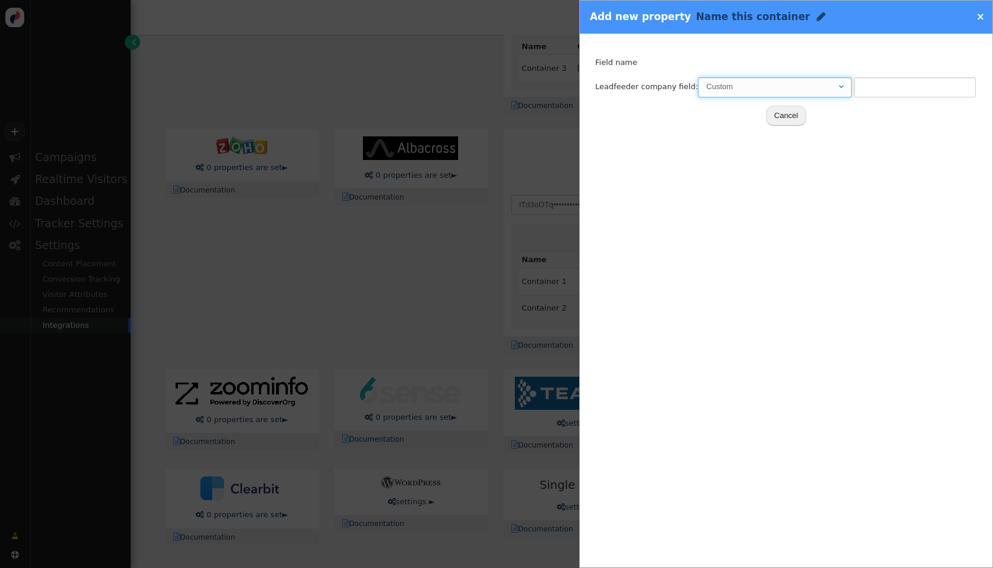
click at [806, 90] on div "Custom" at bounding box center [771, 87] width 130 height 12
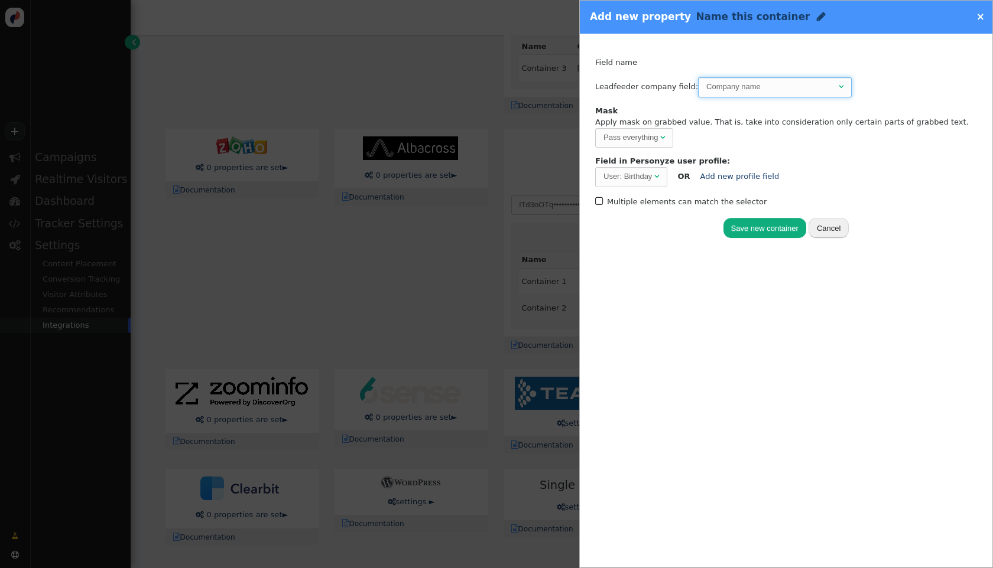
click at [646, 174] on div "User: Birthday" at bounding box center [627, 177] width 48 height 12
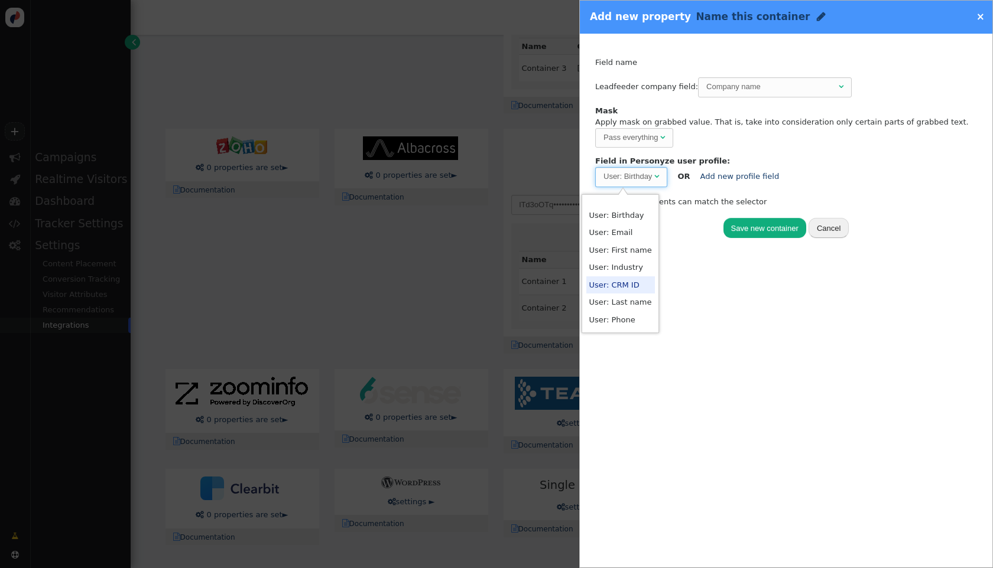
click at [833, 226] on button "Cancel" at bounding box center [828, 228] width 40 height 20
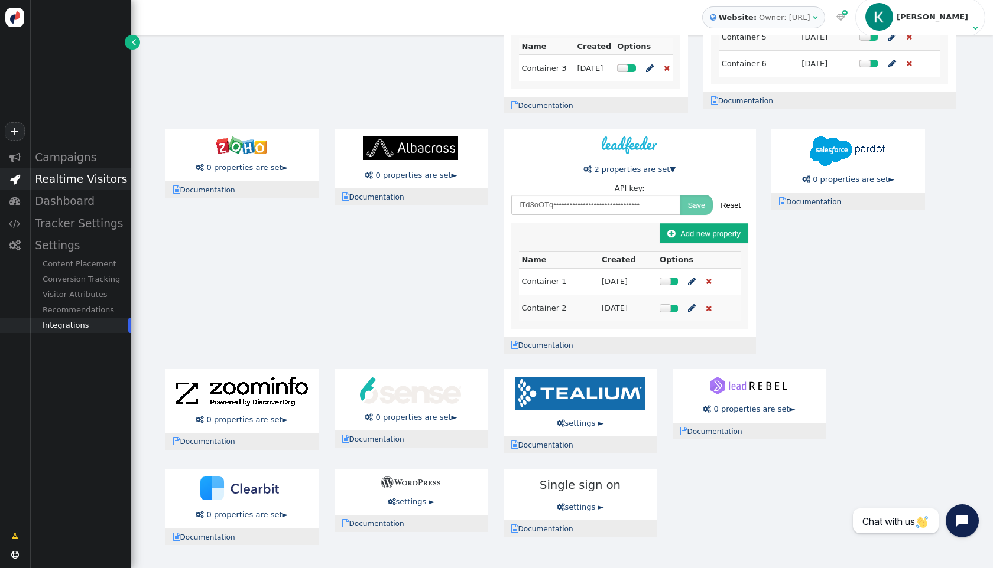
click at [112, 184] on div "Realtime Visitors" at bounding box center [80, 179] width 101 height 22
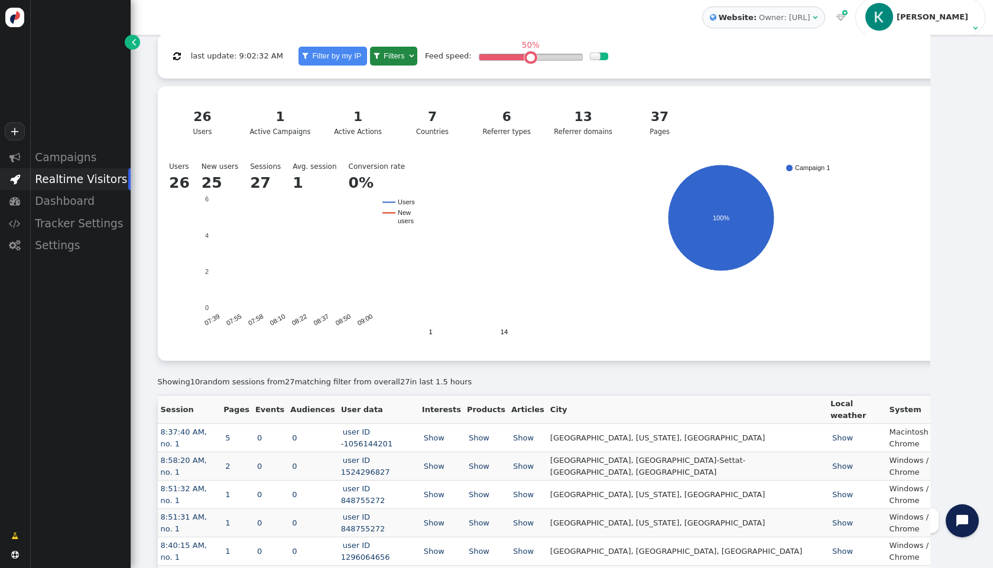
scroll to position [143, 0]
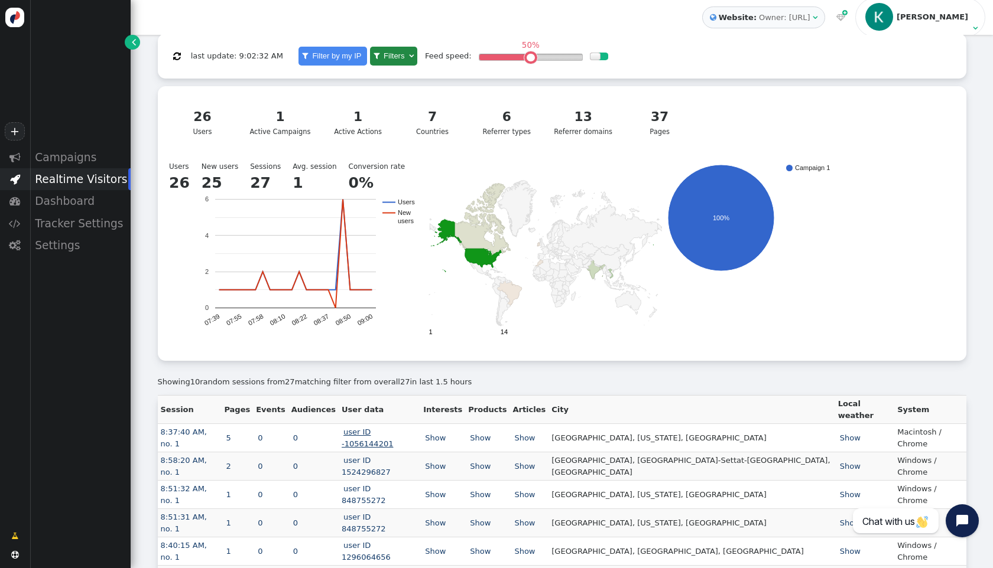
click at [395, 428] on link "user ID -1056144201" at bounding box center [368, 438] width 53 height 21
click at [372, 473] on span "" at bounding box center [372, 477] width 8 height 9
click at [232, 434] on link "5" at bounding box center [228, 438] width 8 height 9
click at [662, 427] on td "[GEOGRAPHIC_DATA], [US_STATE], [GEOGRAPHIC_DATA]" at bounding box center [691, 438] width 286 height 28
click at [537, 434] on link "Show" at bounding box center [524, 438] width 24 height 9
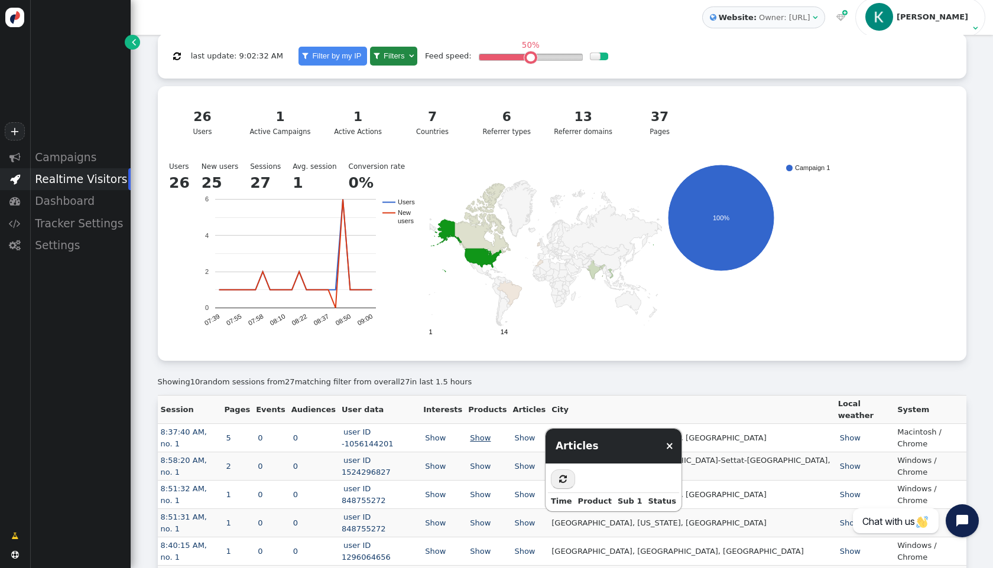
click at [492, 434] on link "Show" at bounding box center [480, 438] width 24 height 9
click at [465, 424] on td "Show" at bounding box center [442, 438] width 45 height 28
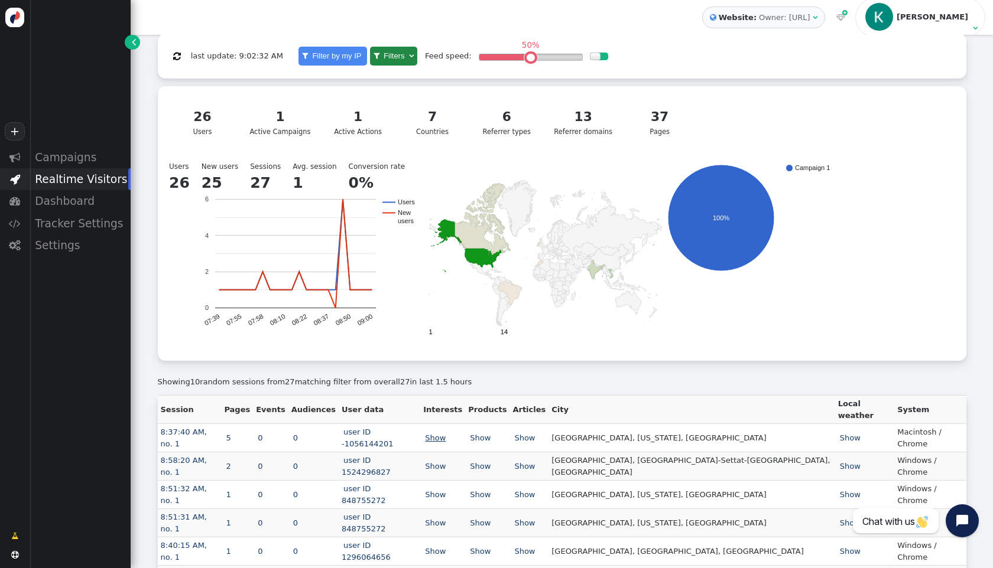
click at [447, 434] on link "Show" at bounding box center [435, 438] width 24 height 9
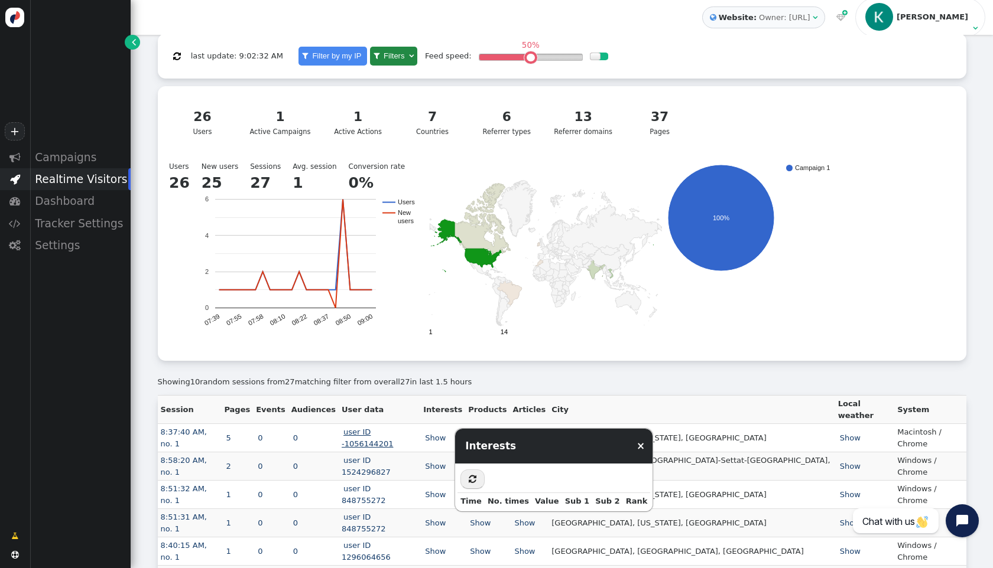
click at [386, 428] on link "user ID -1056144201" at bounding box center [368, 438] width 53 height 21
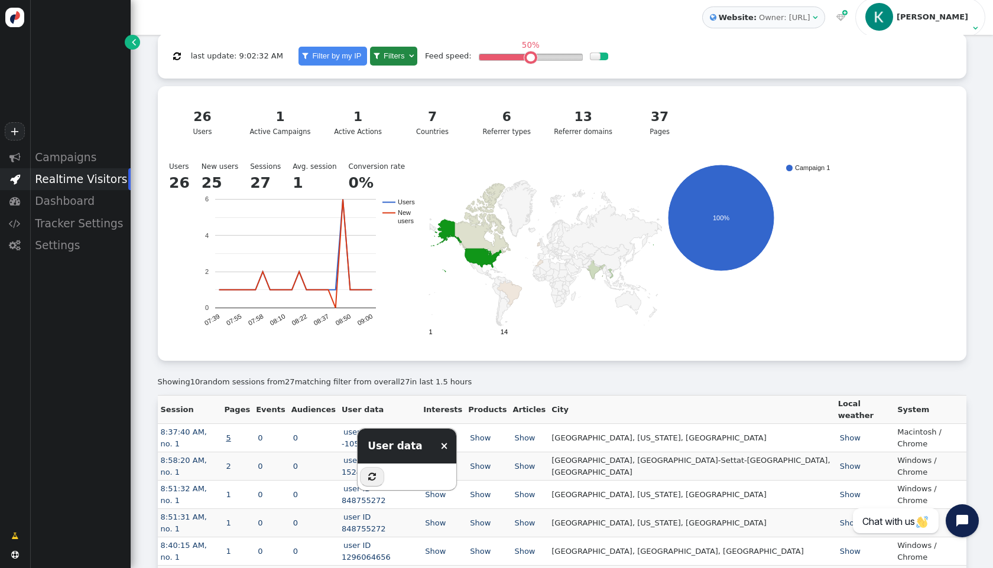
click at [232, 434] on link "5" at bounding box center [228, 438] width 8 height 9
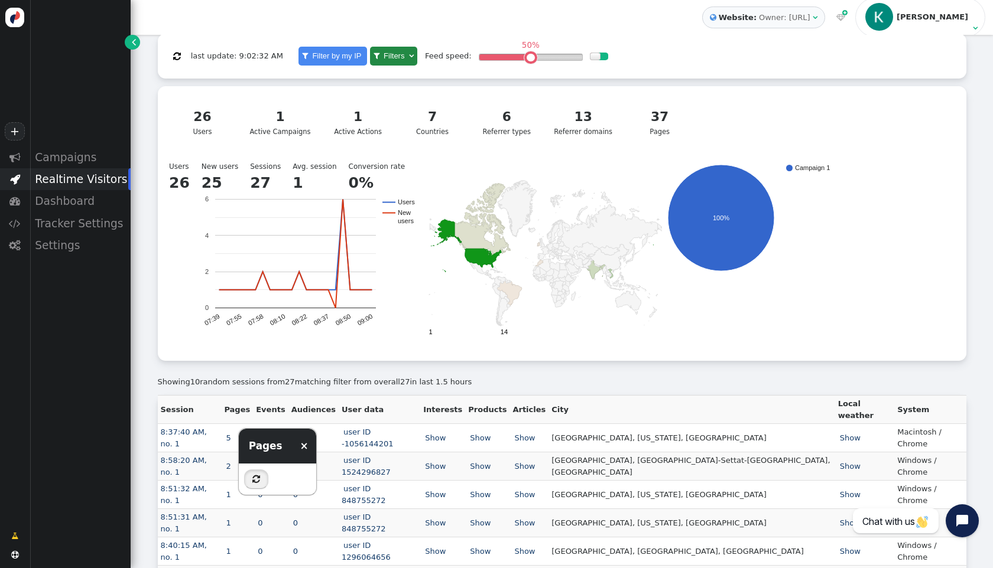
click at [258, 486] on button "" at bounding box center [256, 480] width 24 height 20
click at [194, 428] on link "8:37:40 AM, no. 1" at bounding box center [184, 438] width 47 height 21
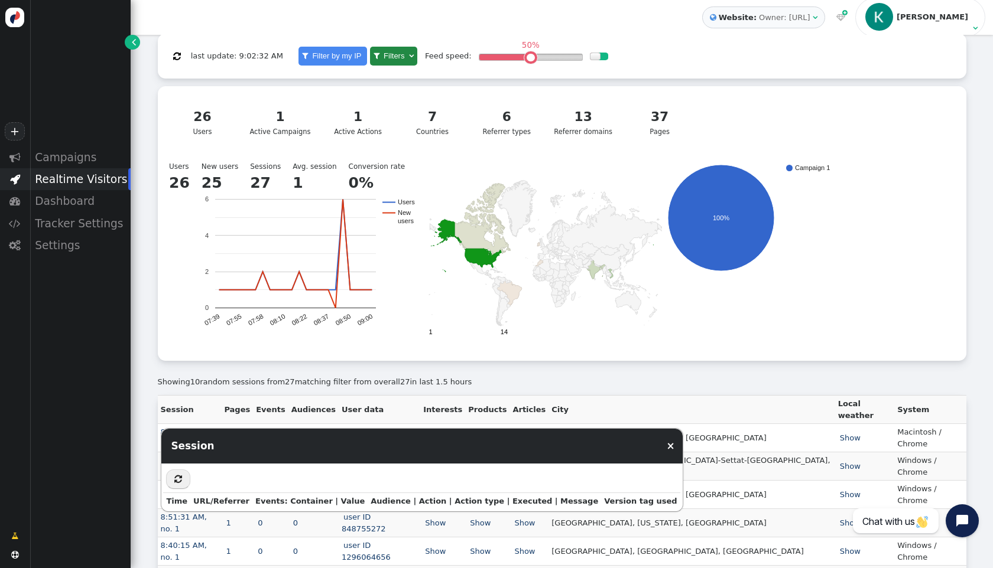
click at [293, 385] on div "Showing 10 random sessions from 27 matching filter from overall 27 in last 1.5 …" at bounding box center [562, 382] width 808 height 12
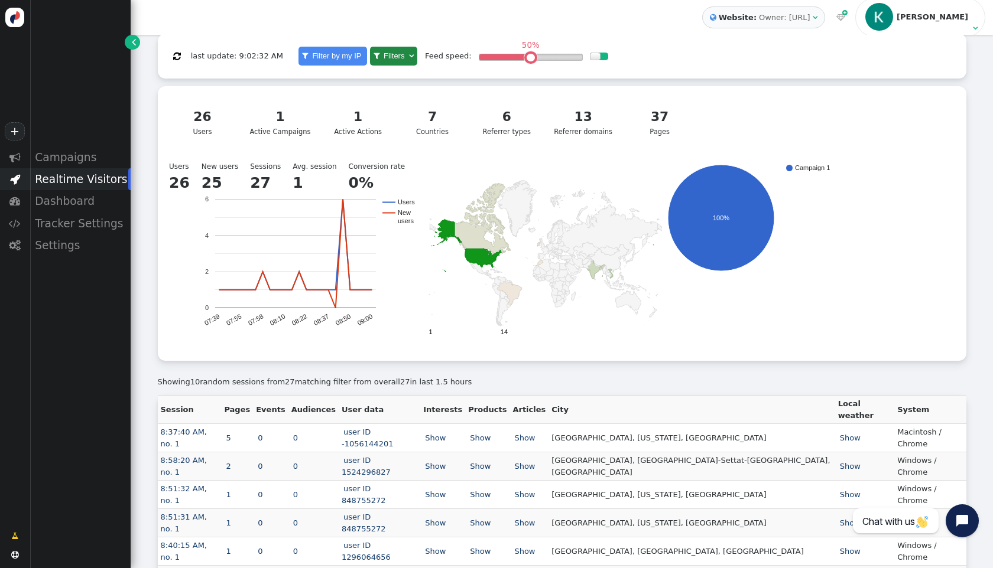
scroll to position [0, 0]
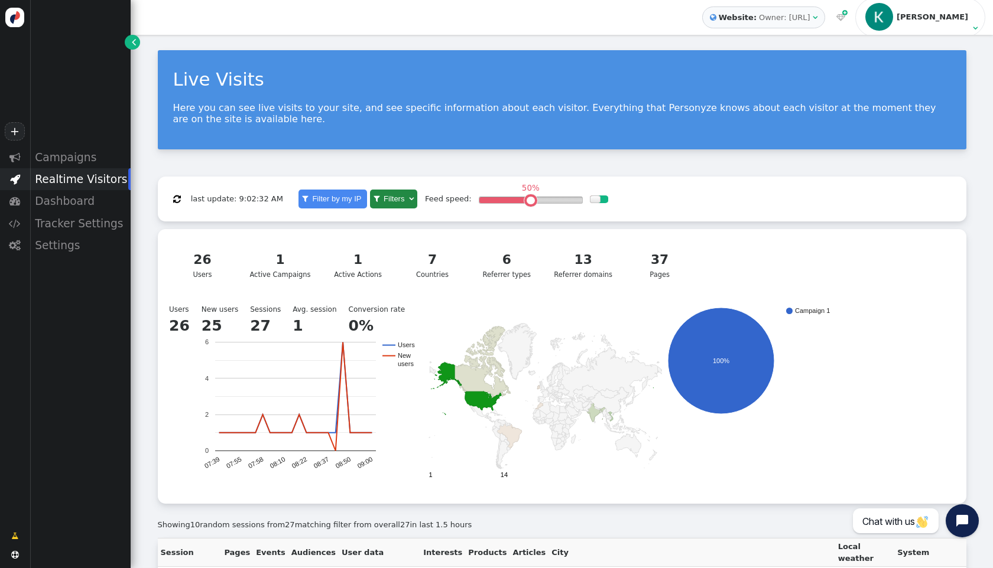
click at [550, 274] on link "13 Referrer domains" at bounding box center [583, 265] width 72 height 43
click at [556, 272] on link "13 Referrer domains" at bounding box center [583, 265] width 72 height 43
click at [519, 271] on div "6 Referrer types" at bounding box center [507, 266] width 54 height 30
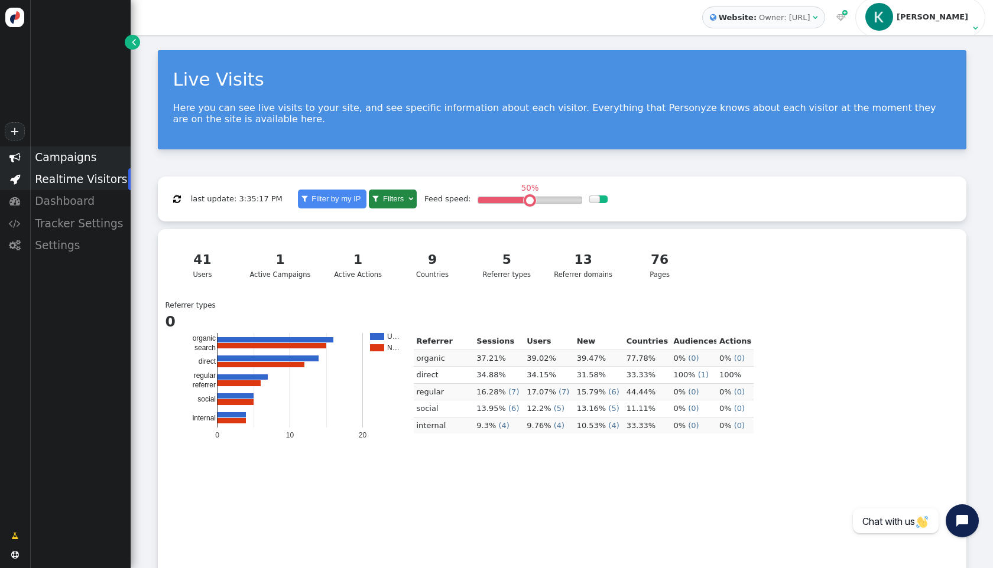
click at [71, 160] on div "Campaigns" at bounding box center [80, 158] width 101 height 22
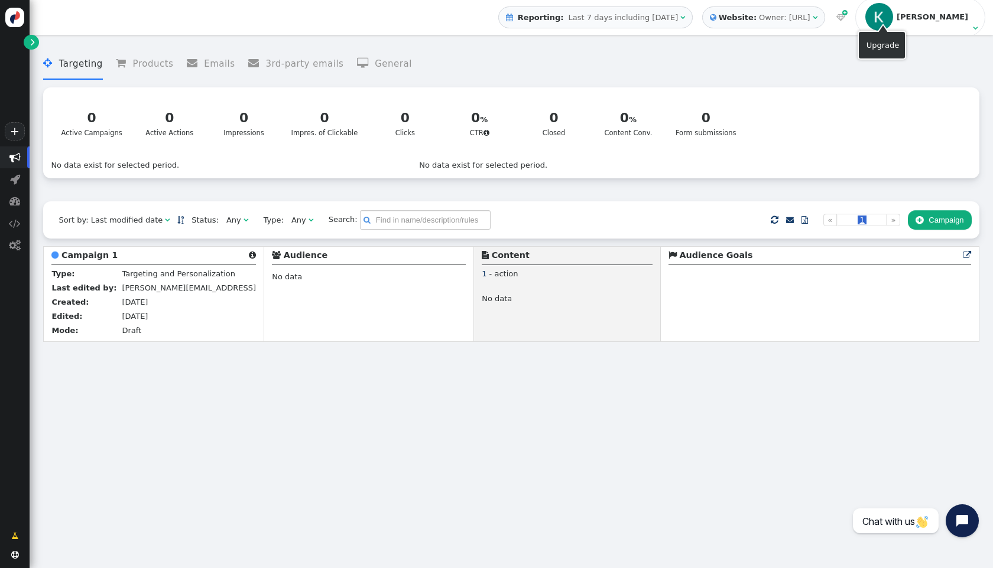
click at [810, 18] on div "Owner: [URL]" at bounding box center [784, 18] width 51 height 12
click at [954, 11] on span "[PERSON_NAME]" at bounding box center [917, 17] width 108 height 32
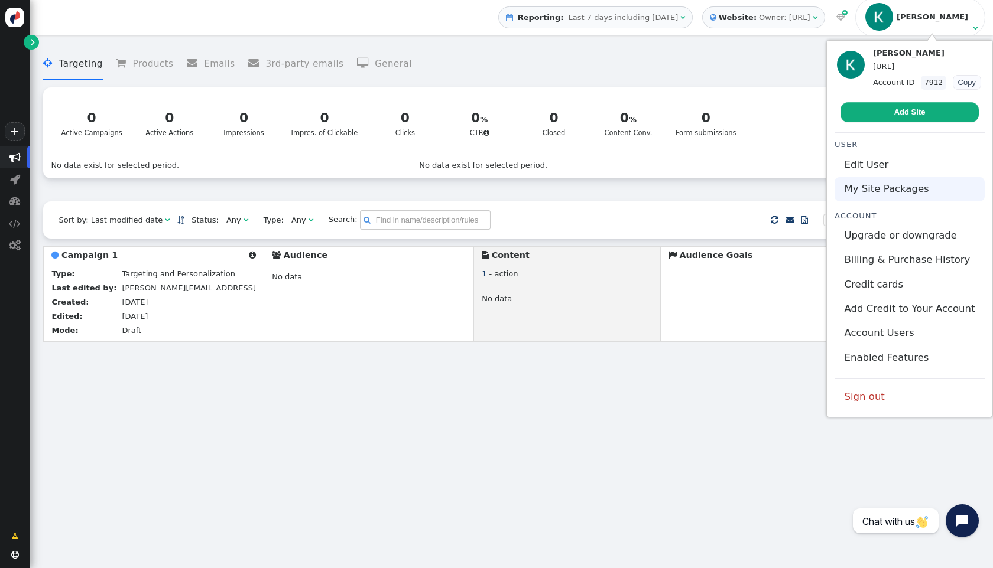
click at [894, 193] on link "My Site Packages" at bounding box center [909, 189] width 150 height 24
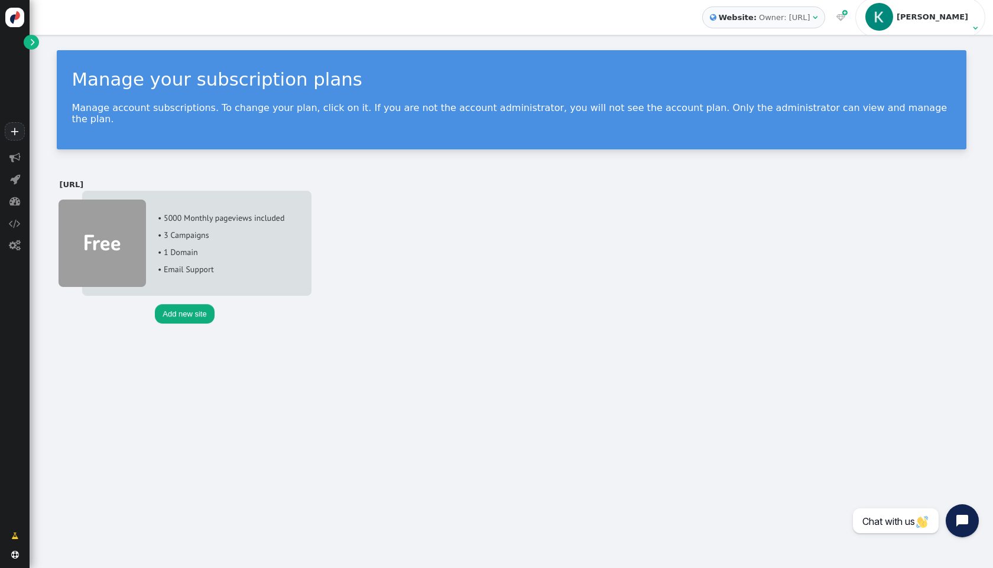
click at [245, 232] on img at bounding box center [184, 243] width 253 height 105
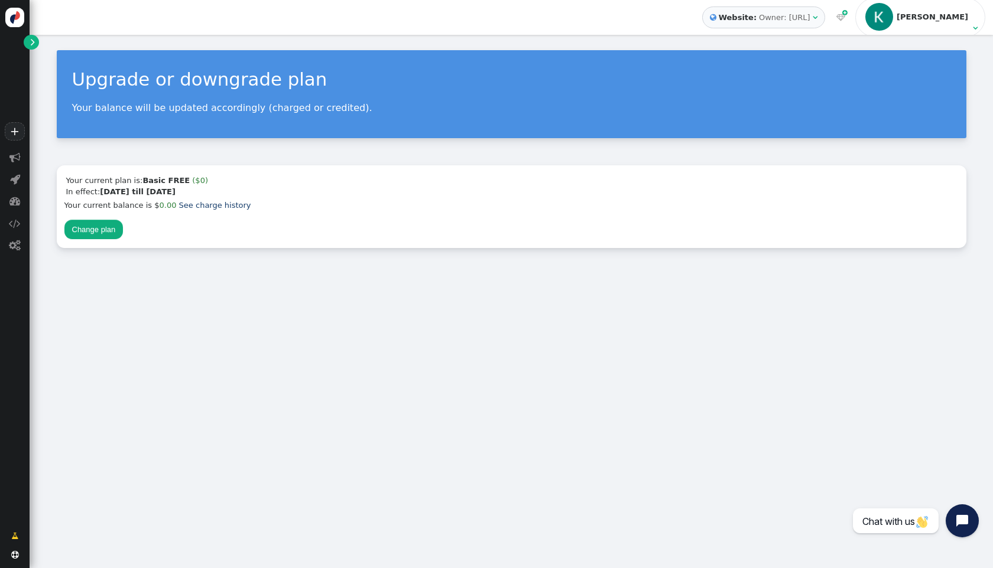
click at [966, 17] on div "[PERSON_NAME]" at bounding box center [933, 16] width 74 height 9
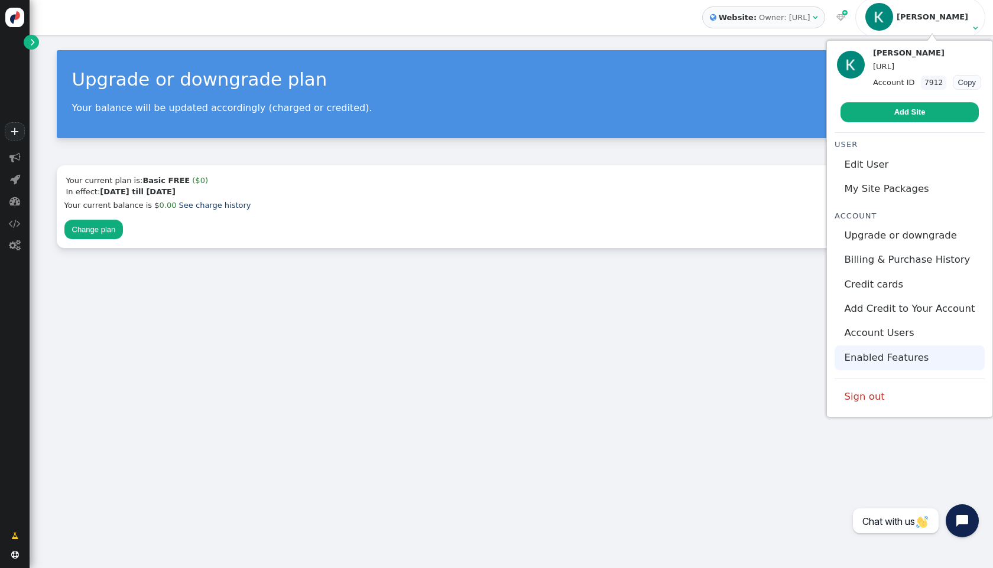
click at [927, 349] on link "Enabled Features" at bounding box center [909, 358] width 150 height 24
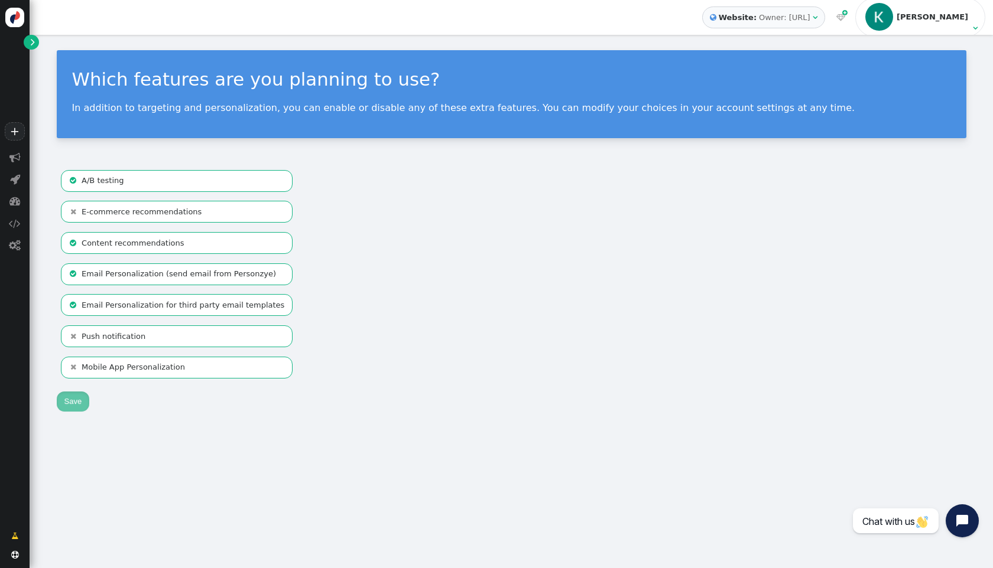
click at [961, 18] on div "[PERSON_NAME]" at bounding box center [933, 16] width 74 height 9
